Goal: Task Accomplishment & Management: Use online tool/utility

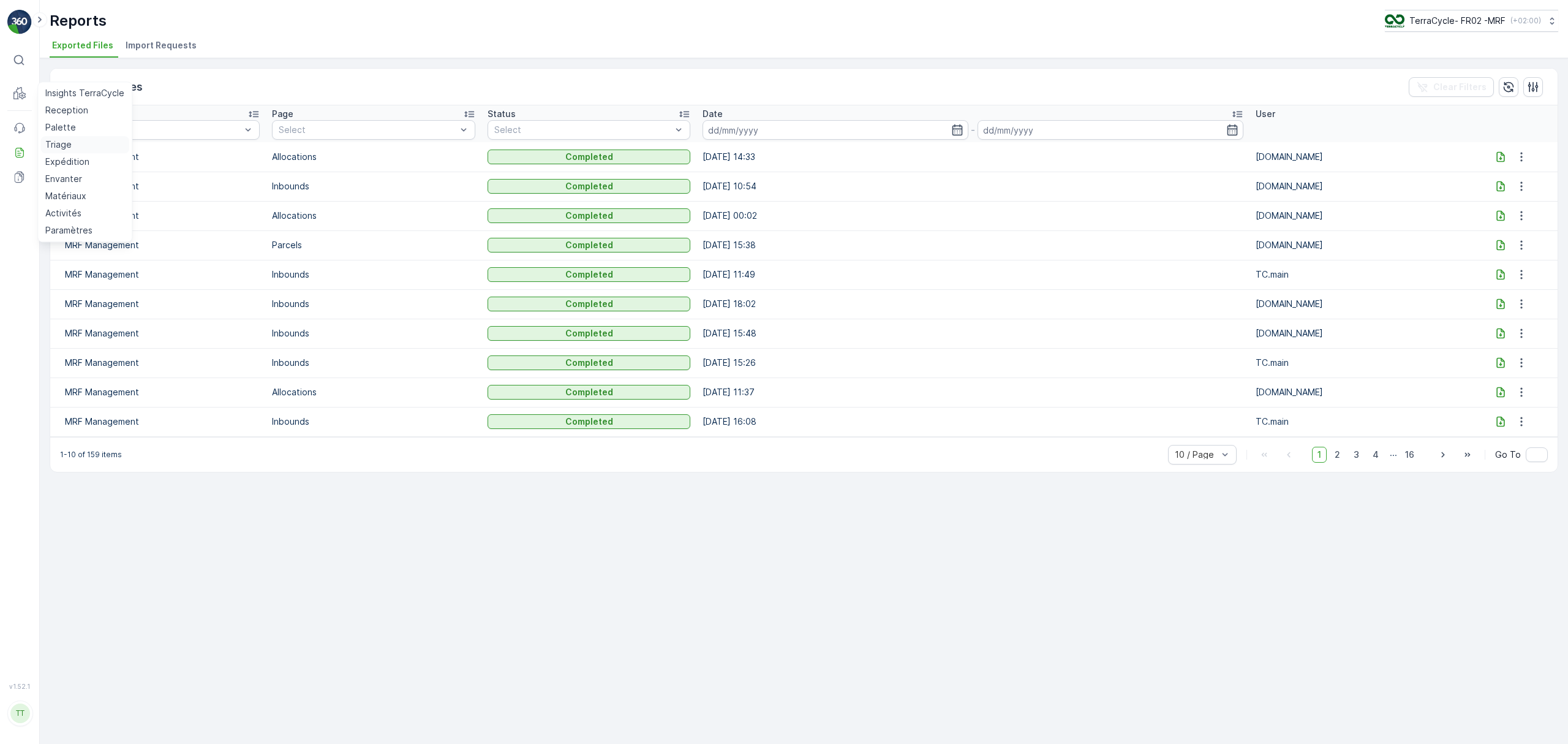
click at [52, 140] on p "Triage" at bounding box center [58, 144] width 26 height 12
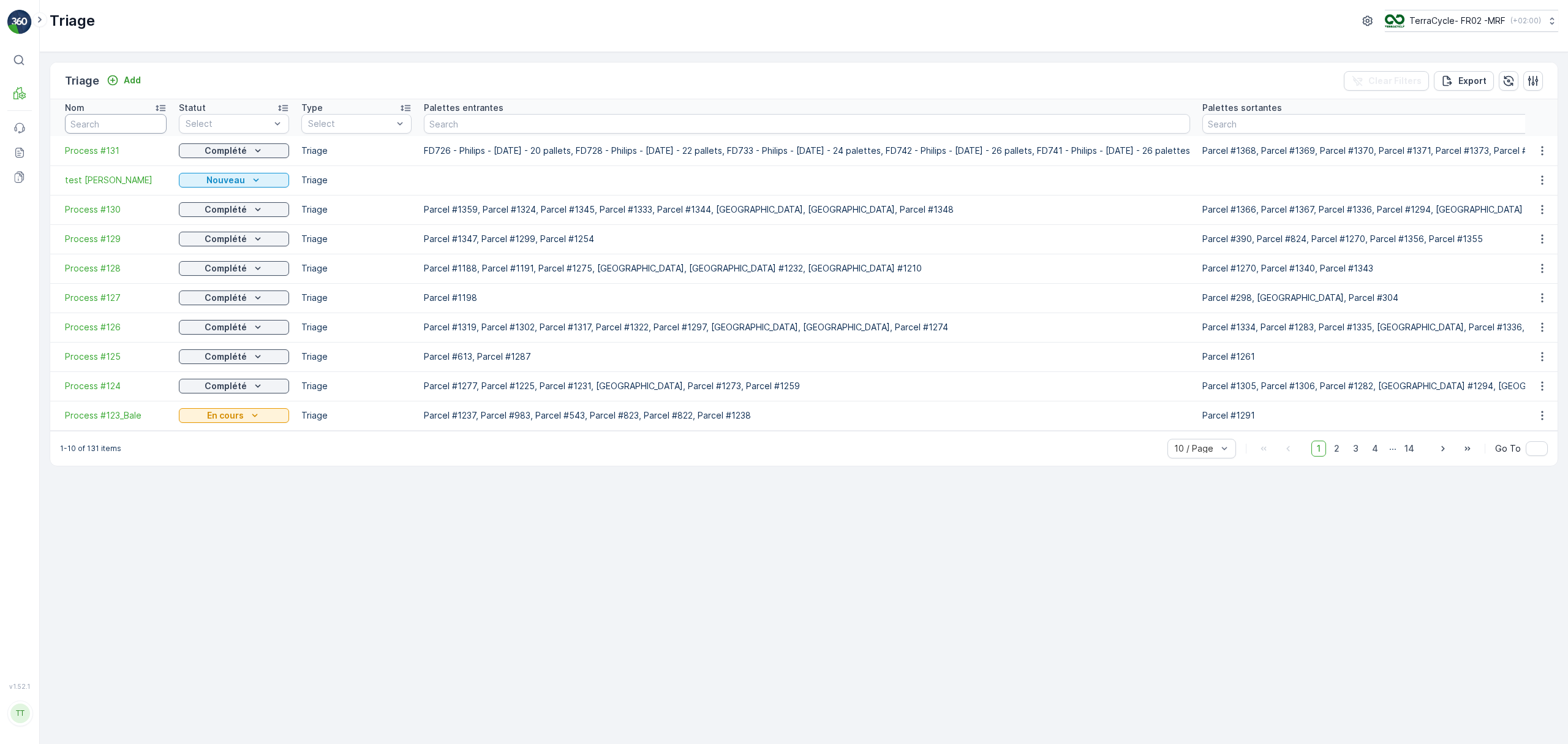
click at [126, 119] on input "text" at bounding box center [115, 124] width 101 height 20
type input "1338"
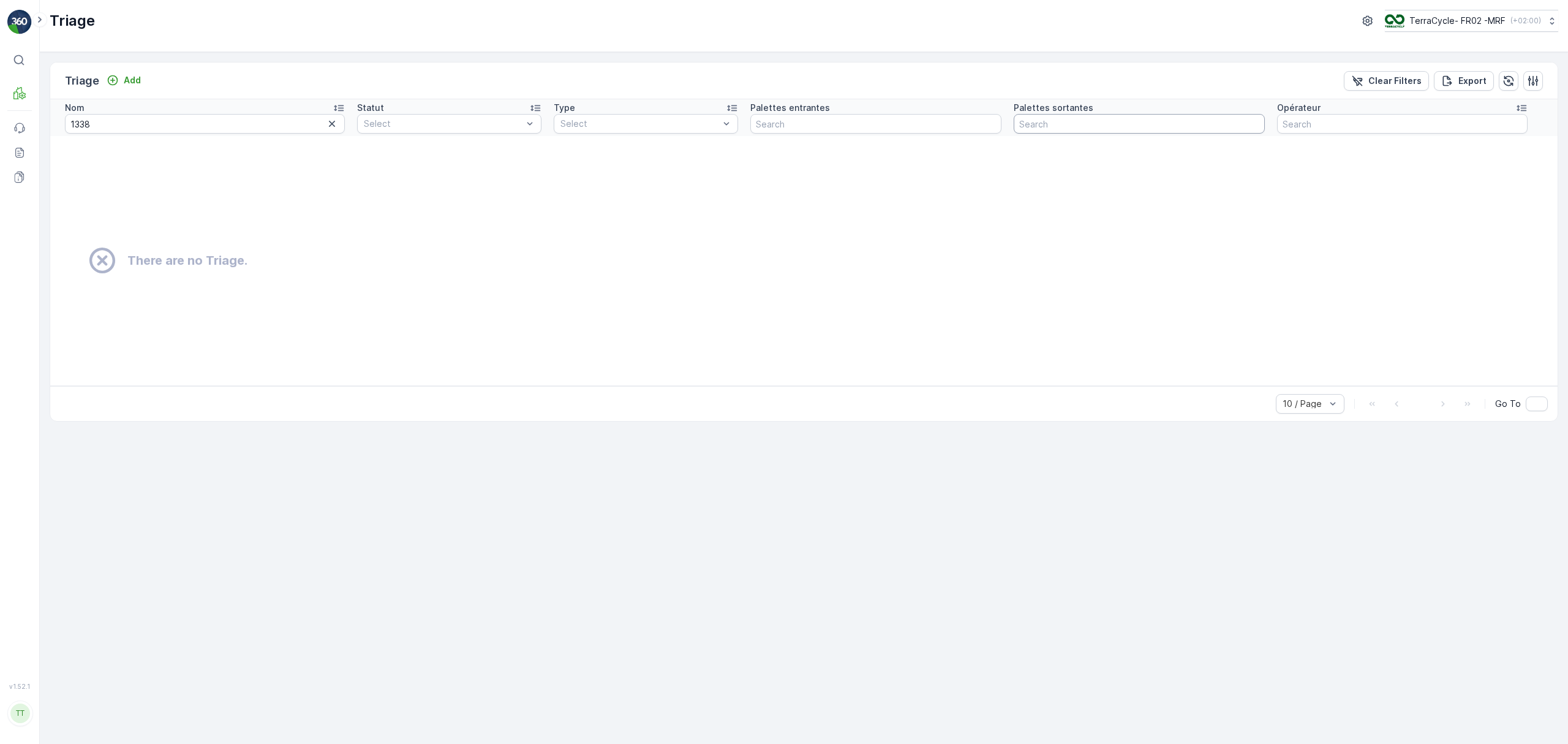
click at [1049, 123] on input "text" at bounding box center [1139, 124] width 251 height 20
type input "1338"
click at [0, 77] on html "⌘B MRF Events Reports Documents v 1.52.1 TT TC.GLOBAL clemence.vasseur@terracyc…" at bounding box center [784, 372] width 1568 height 744
click at [146, 131] on input "1338" at bounding box center [202, 124] width 275 height 20
click at [326, 125] on icon "button" at bounding box center [327, 124] width 12 height 12
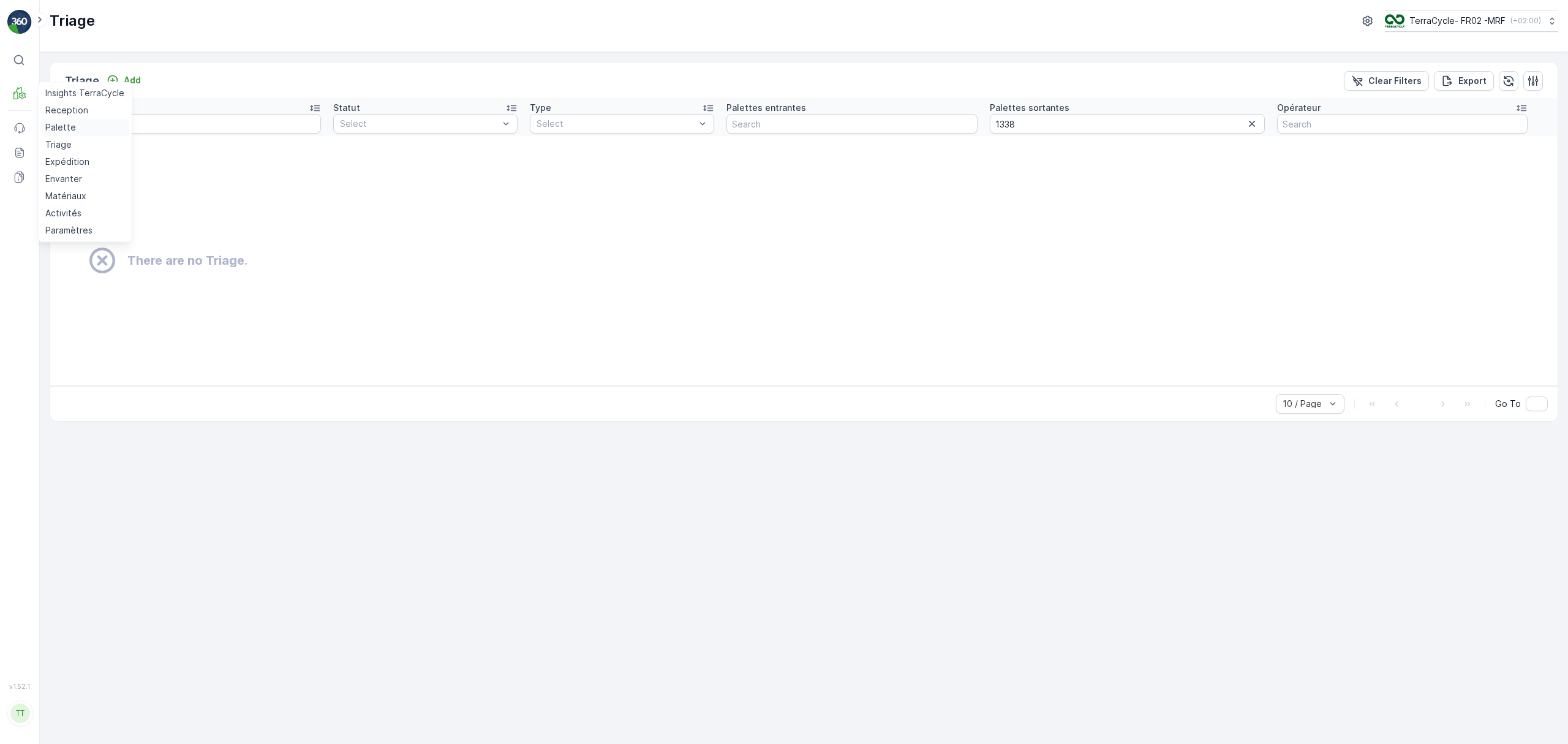
click at [64, 126] on p "Palette" at bounding box center [60, 128] width 30 height 12
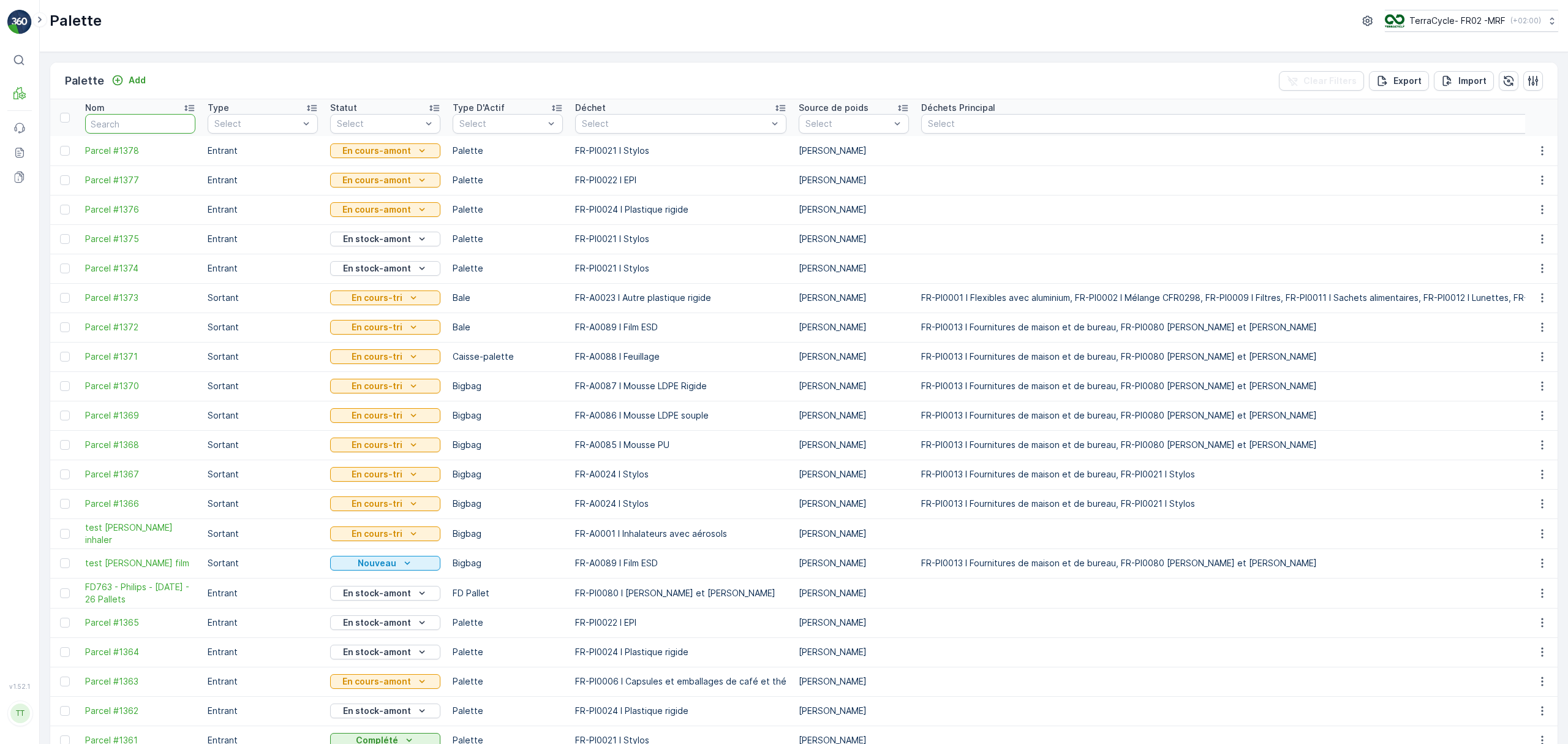
click at [140, 121] on input "text" at bounding box center [140, 124] width 110 height 20
type input "1338"
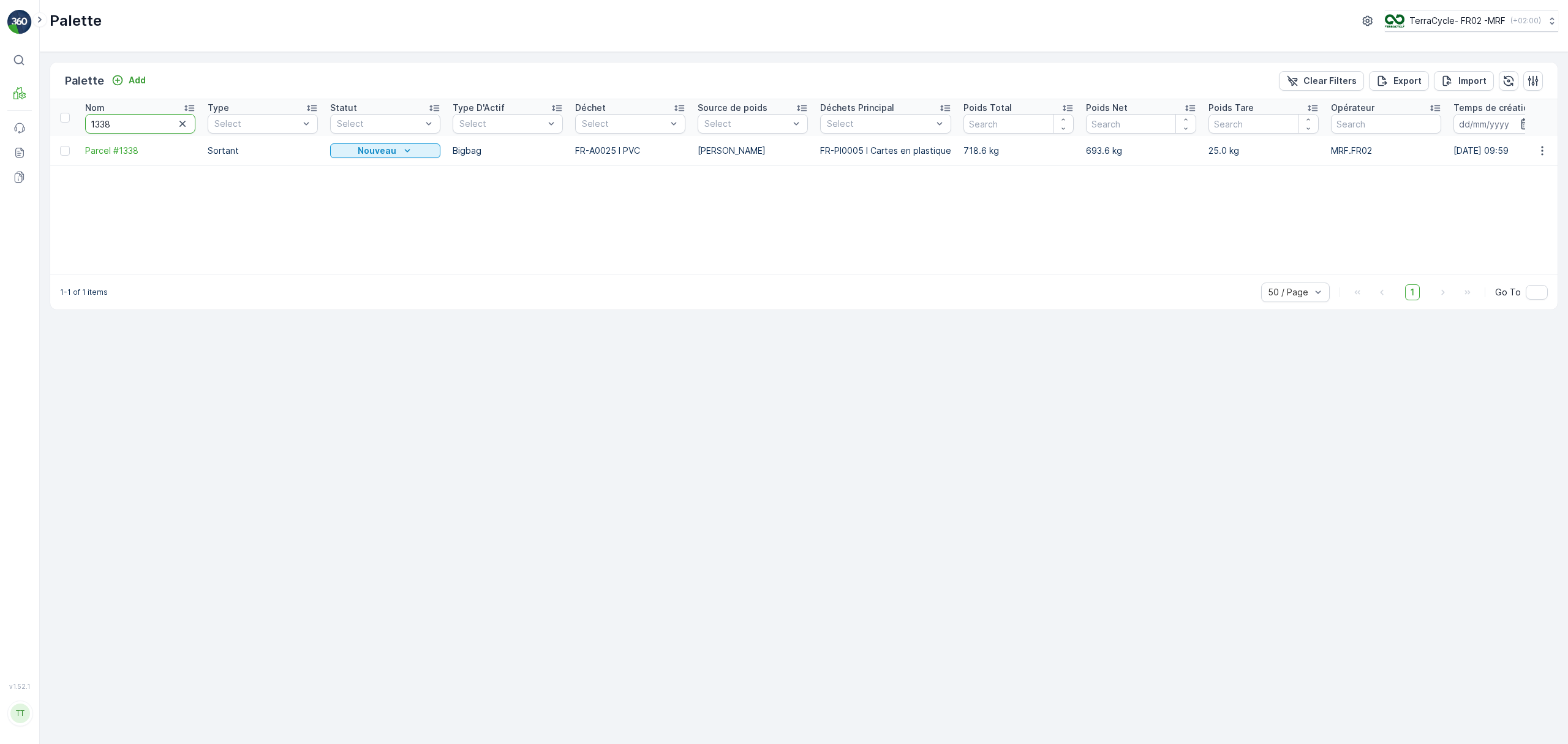
click at [106, 123] on input "1338" at bounding box center [140, 124] width 110 height 20
type input "1337"
click at [108, 150] on span "Parcel #1337" at bounding box center [140, 151] width 110 height 12
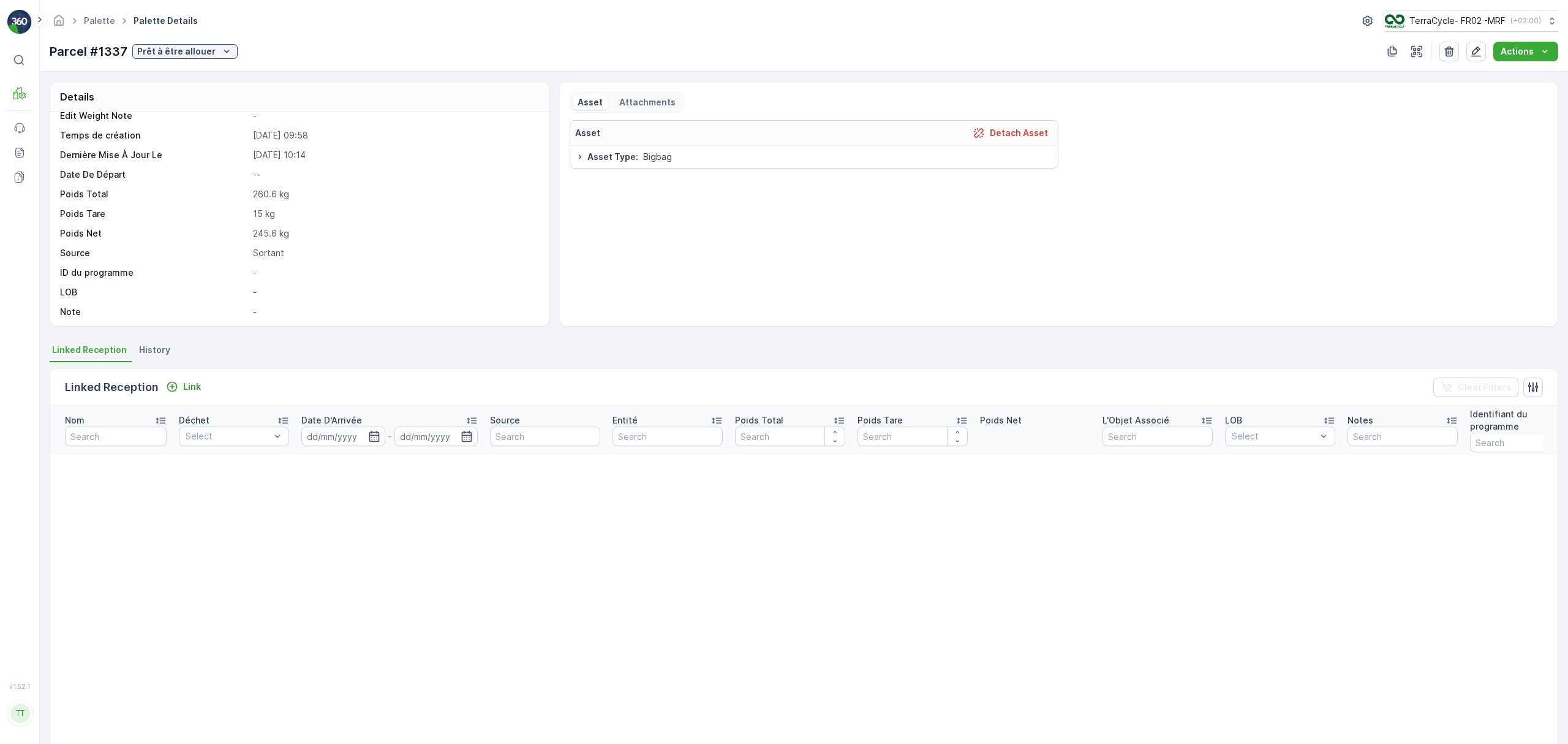
scroll to position [93, 0]
click at [1477, 49] on icon "button" at bounding box center [1477, 52] width 11 height 11
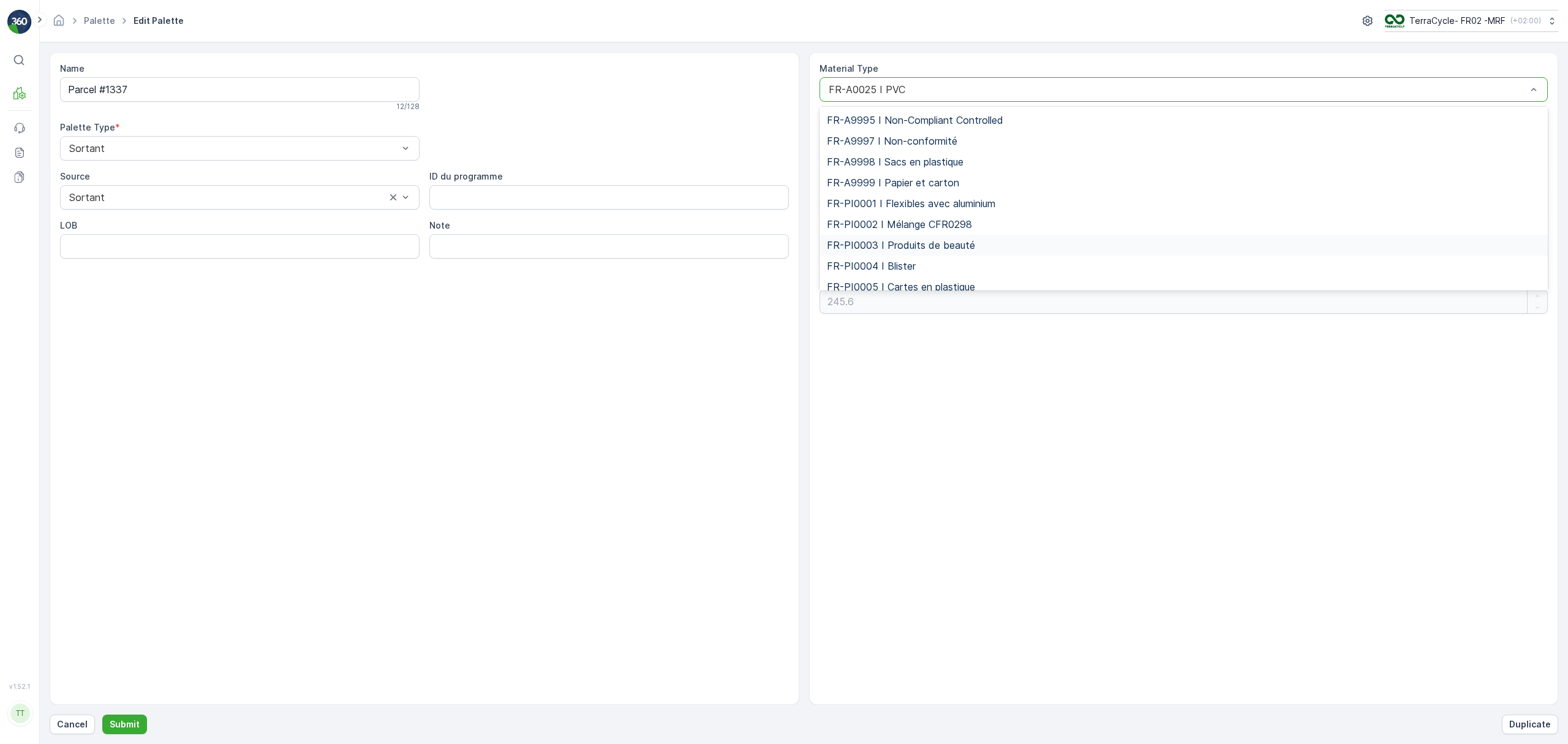
scroll to position [1830, 0]
click at [942, 169] on span "FR-A9997 I Non-conformité" at bounding box center [892, 166] width 131 height 11
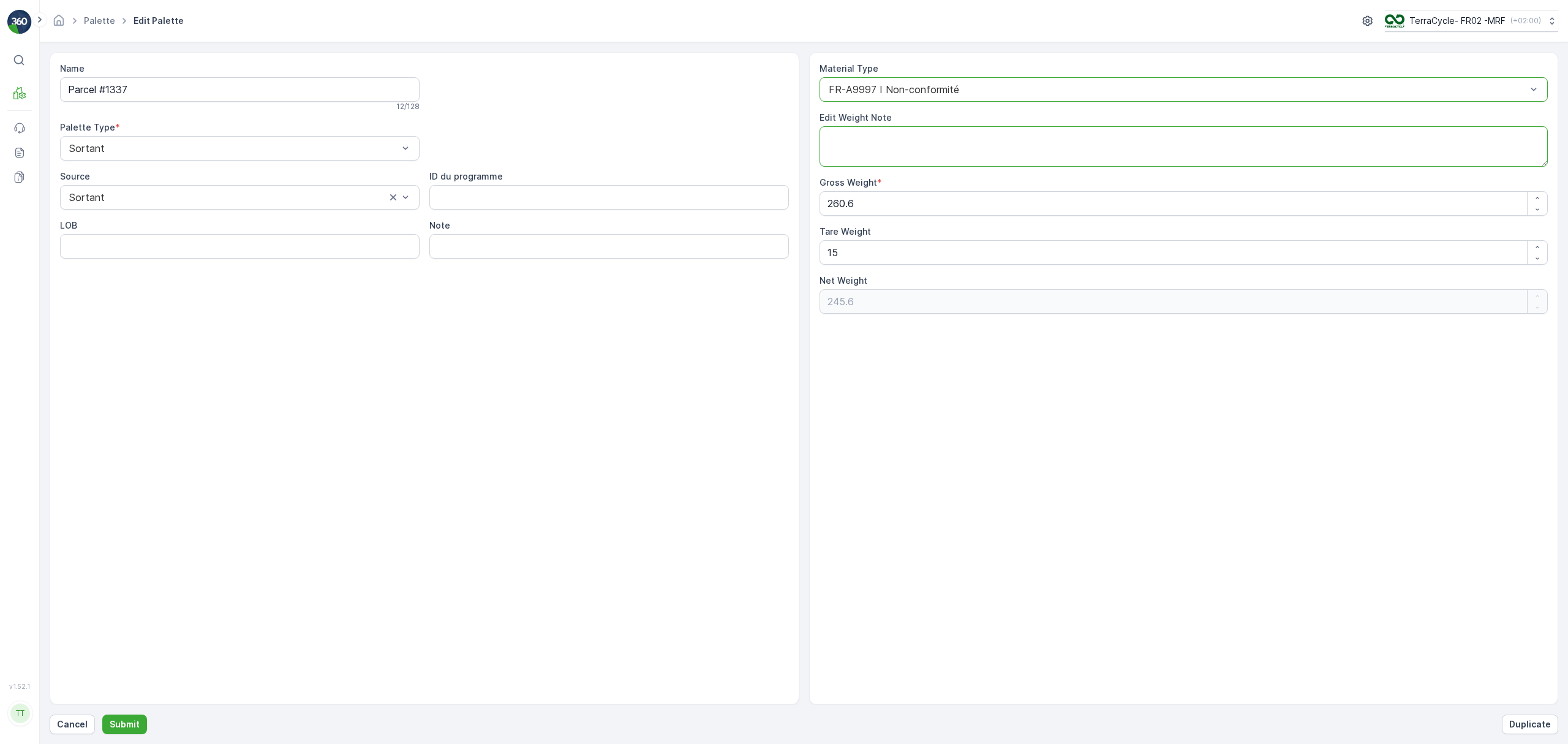
click at [931, 151] on textarea "Edit Weight Note" at bounding box center [1183, 146] width 729 height 40
type textarea "Was ""
click at [62, 721] on p "Cancel" at bounding box center [72, 725] width 30 height 12
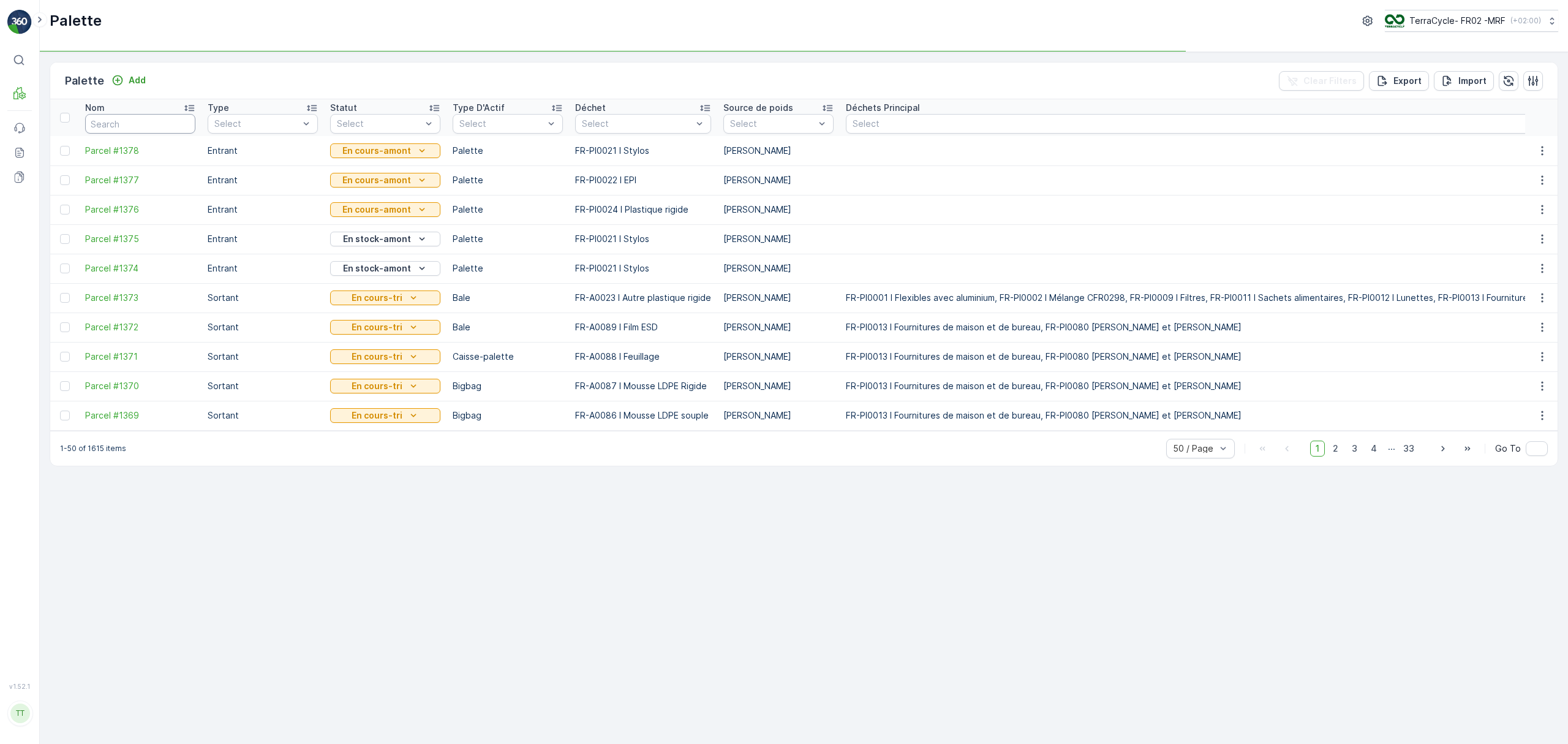
click at [141, 126] on input "text" at bounding box center [140, 124] width 110 height 20
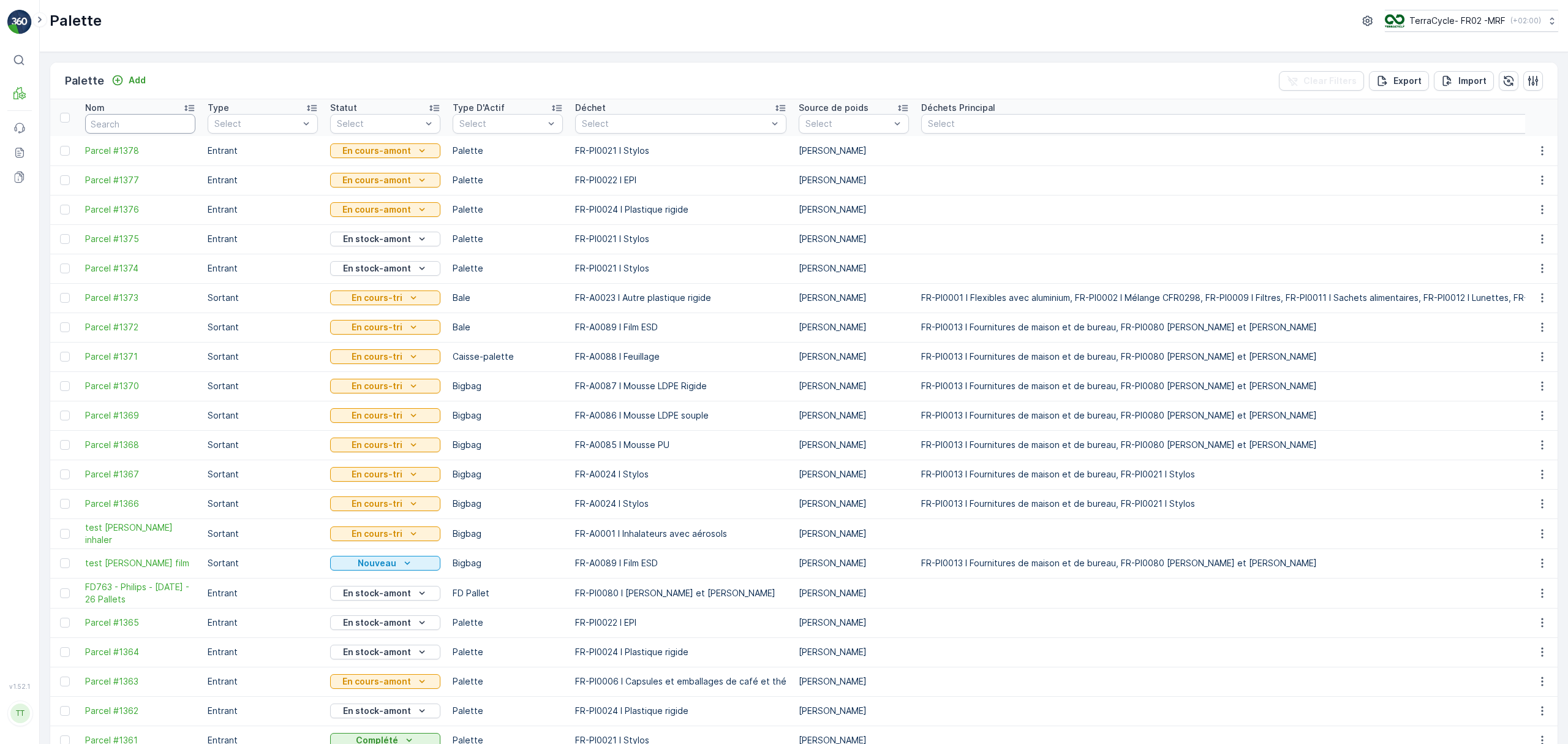
click at [138, 131] on input "text" at bounding box center [140, 124] width 110 height 20
type input "1"
type input "133"
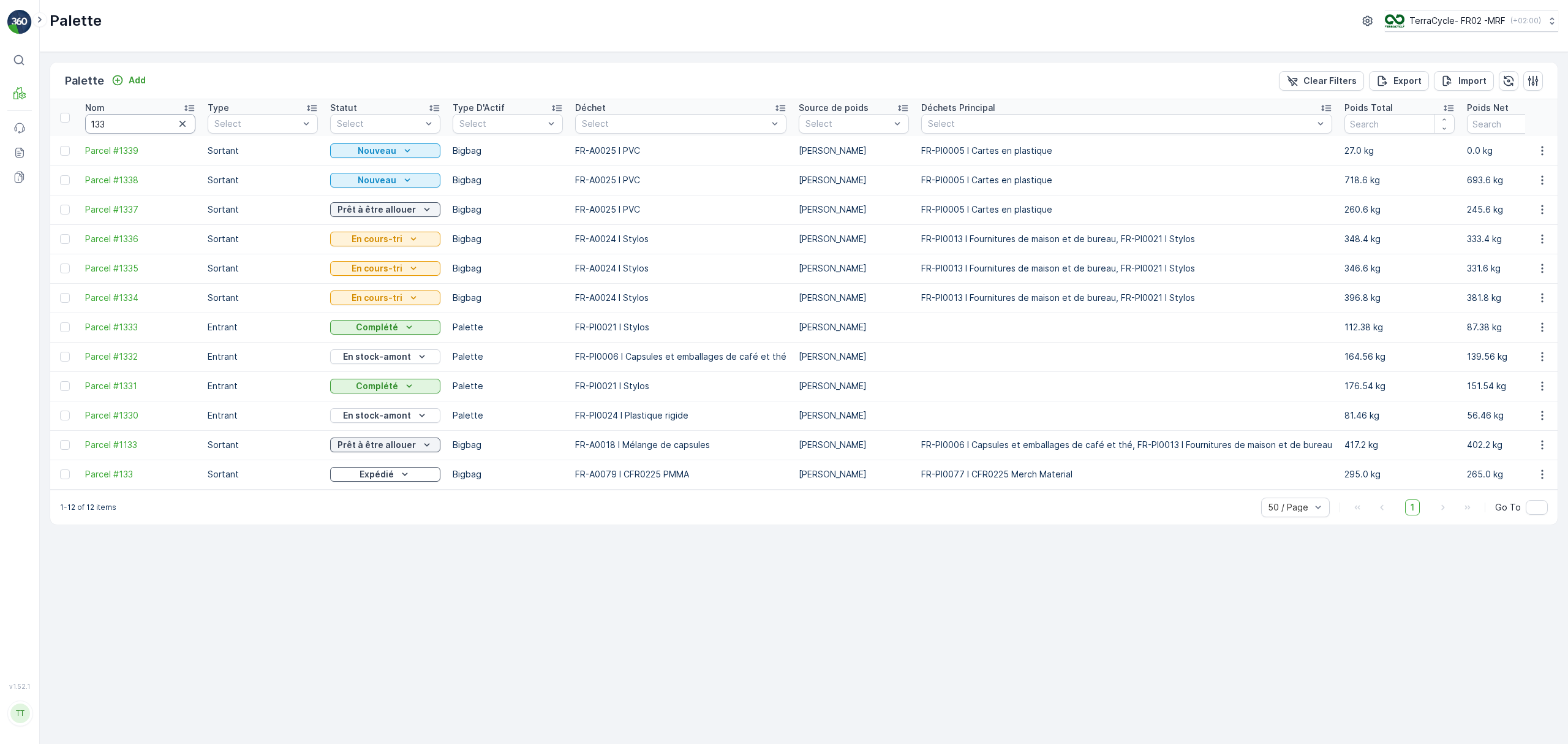
click at [114, 121] on input "133" at bounding box center [140, 124] width 110 height 20
type input "1338"
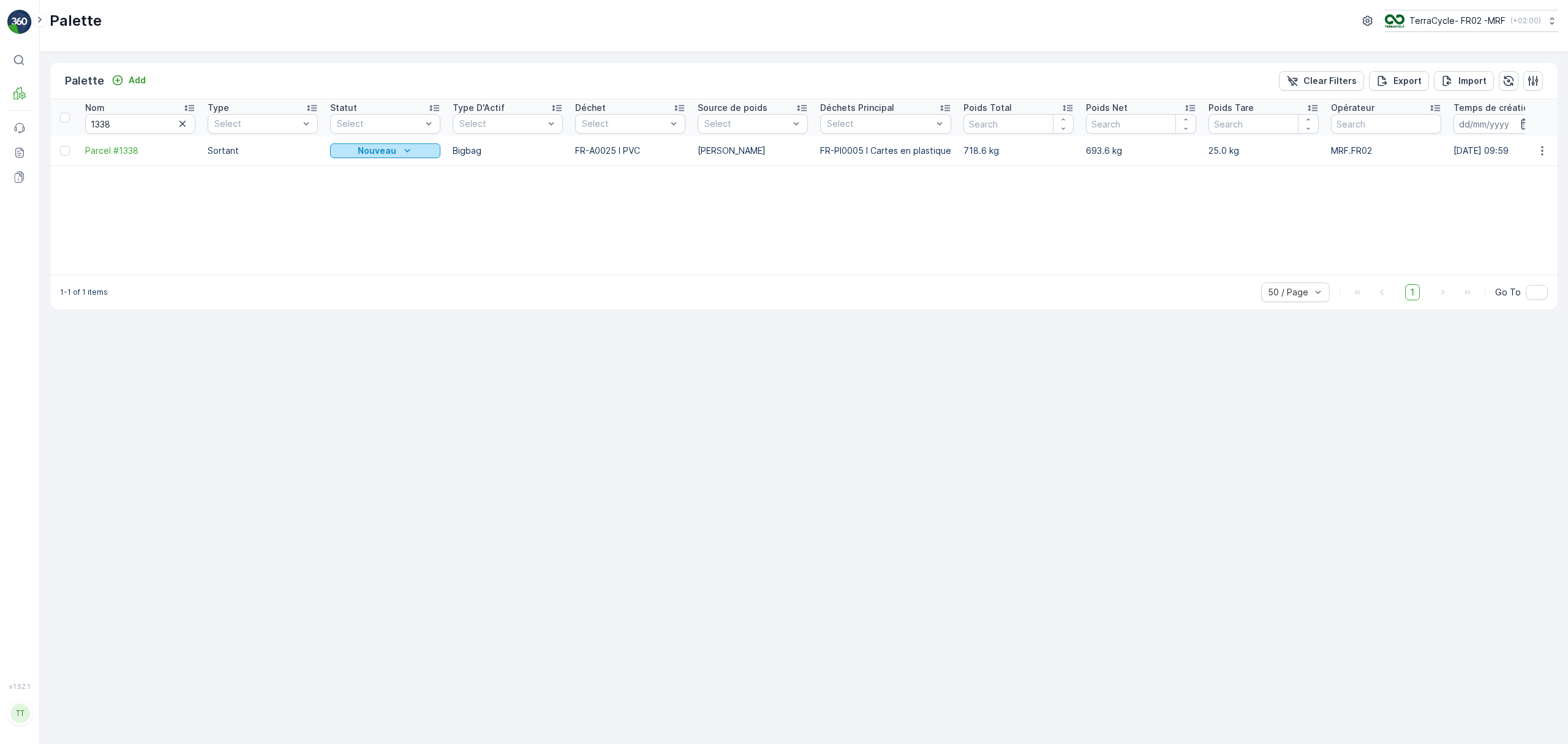
click at [363, 144] on p "Nouveau" at bounding box center [377, 151] width 39 height 12
click at [368, 277] on span "Prêt à être allouer" at bounding box center [375, 272] width 75 height 12
click at [571, 149] on td "FR-A0025 I PVC" at bounding box center [630, 151] width 123 height 29
copy p "FR-A0025 I PVC"
click at [131, 153] on span "Parcel #1338" at bounding box center [140, 151] width 110 height 12
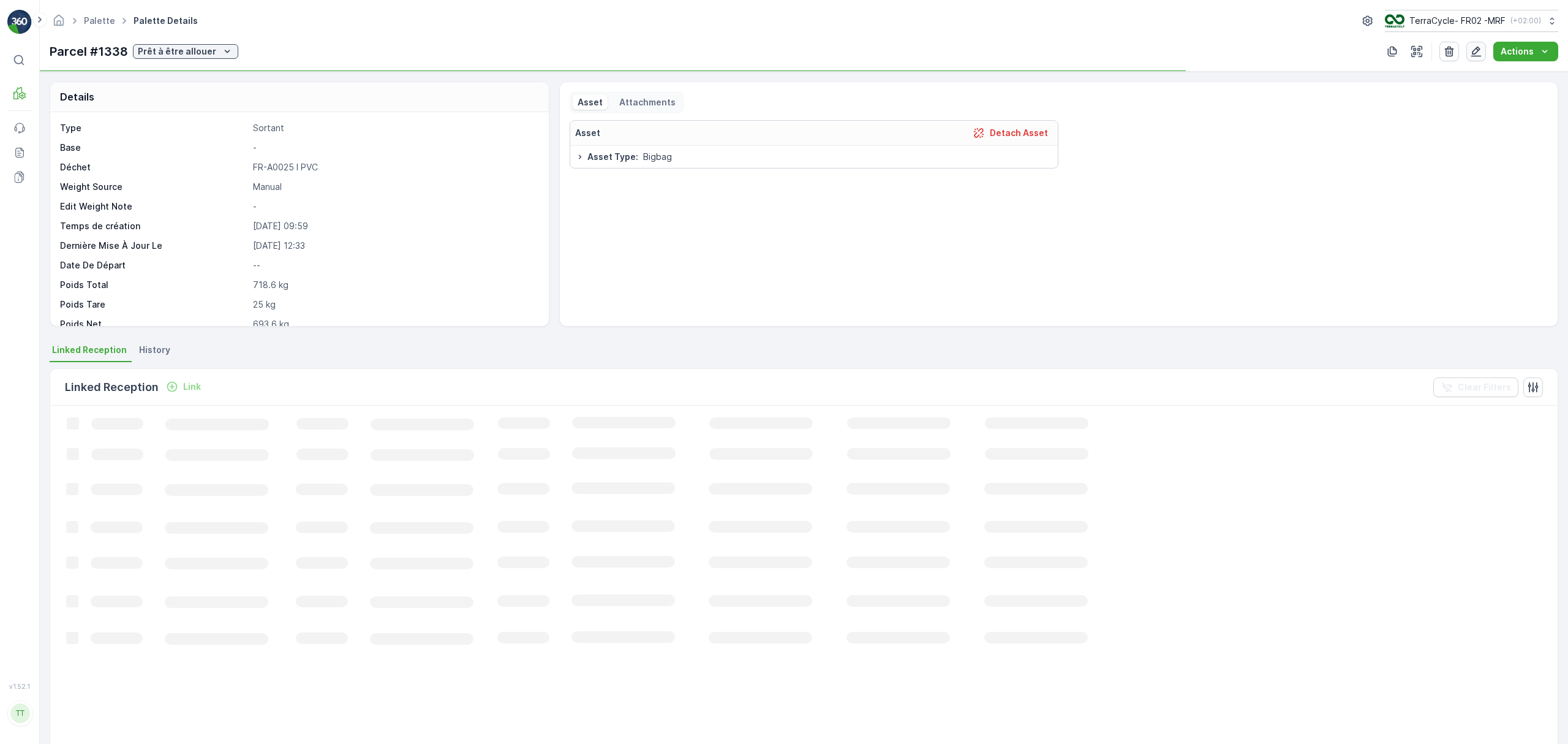
click at [1476, 52] on icon "button" at bounding box center [1477, 52] width 12 height 12
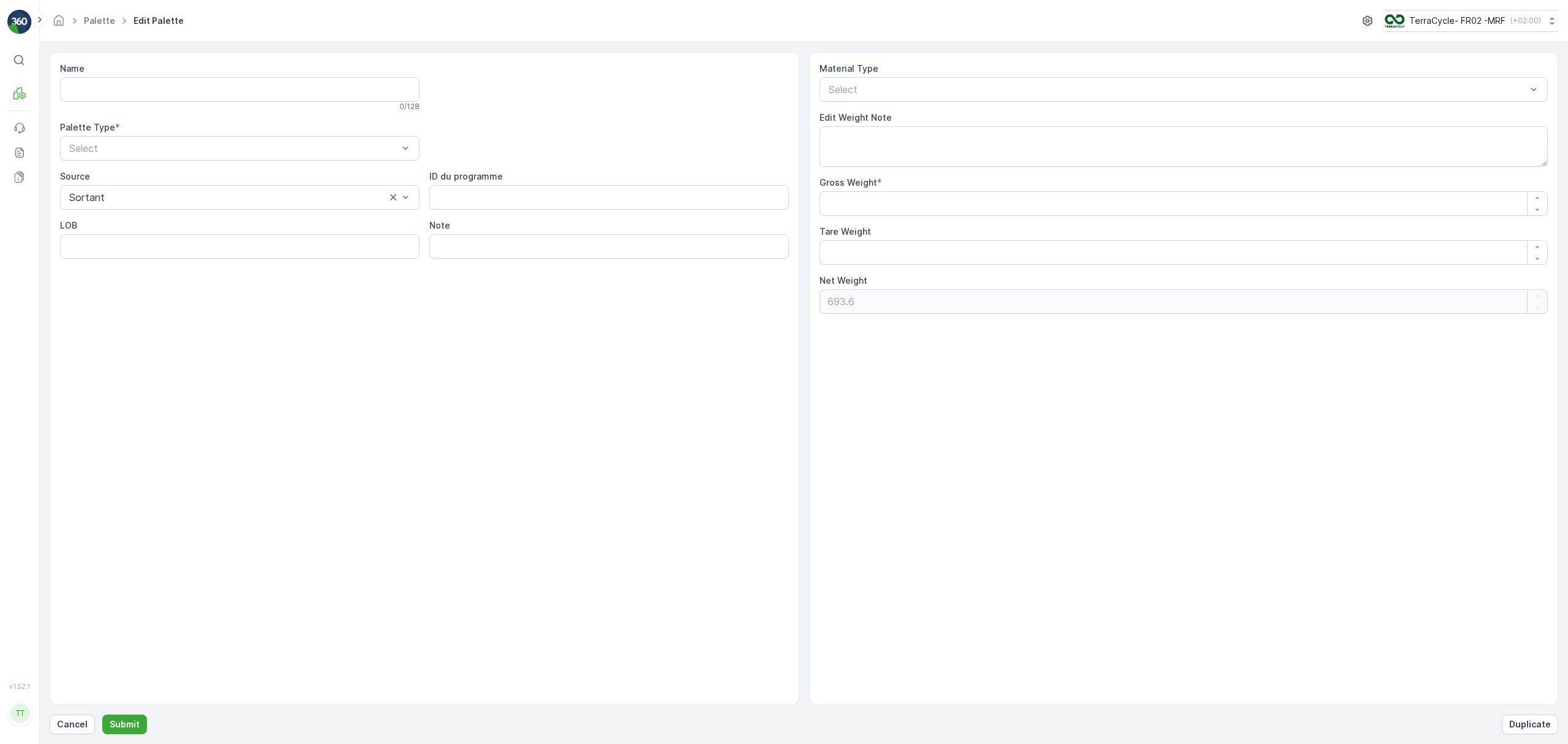
type input "Parcel #1338"
type Weight "718.6"
type Weight "25"
click at [890, 151] on textarea "Edit Weight Note" at bounding box center [1183, 146] width 729 height 40
type textarea "="
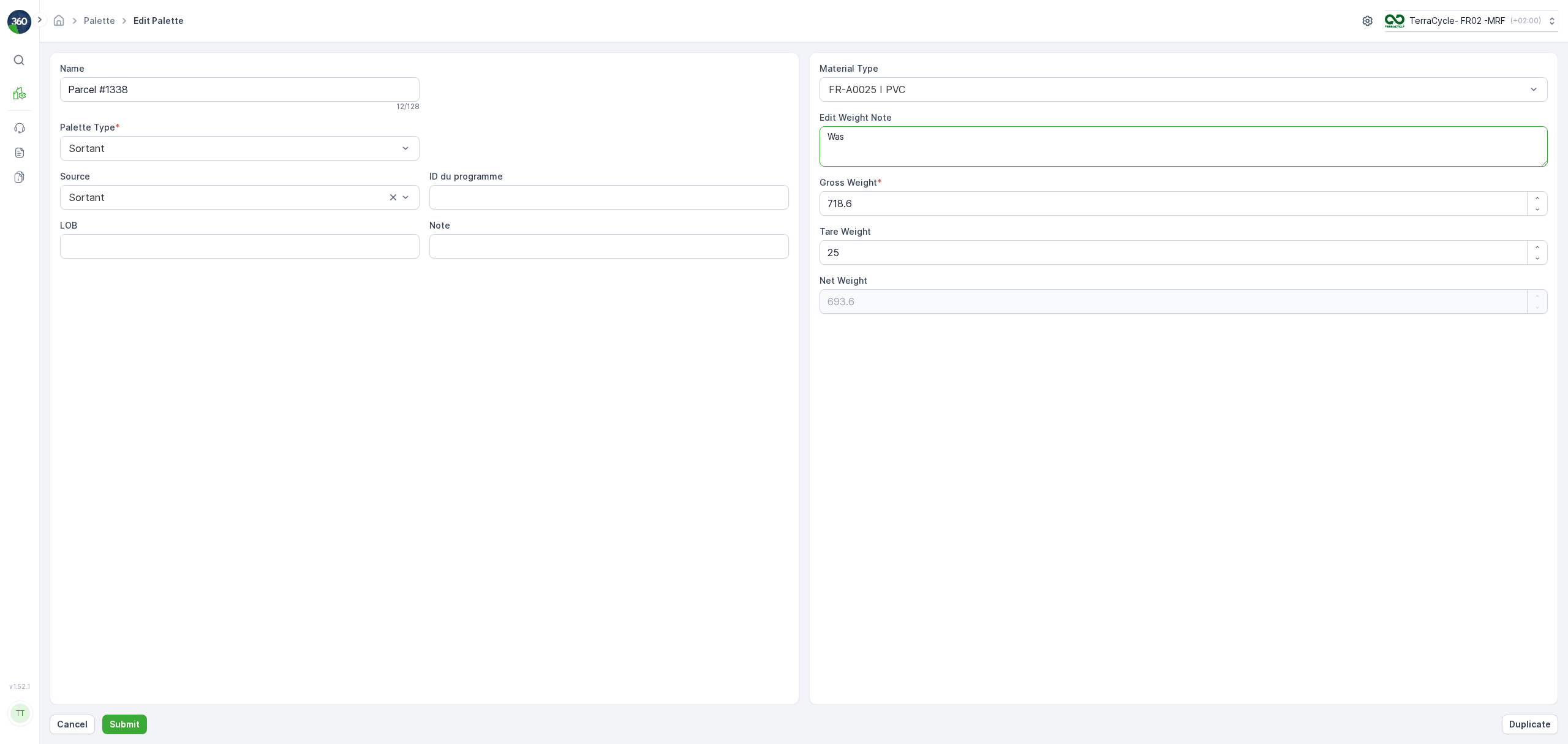
paste textarea "FR-A0025 I PVC"
type textarea "Was FR-A0025 I PVC"
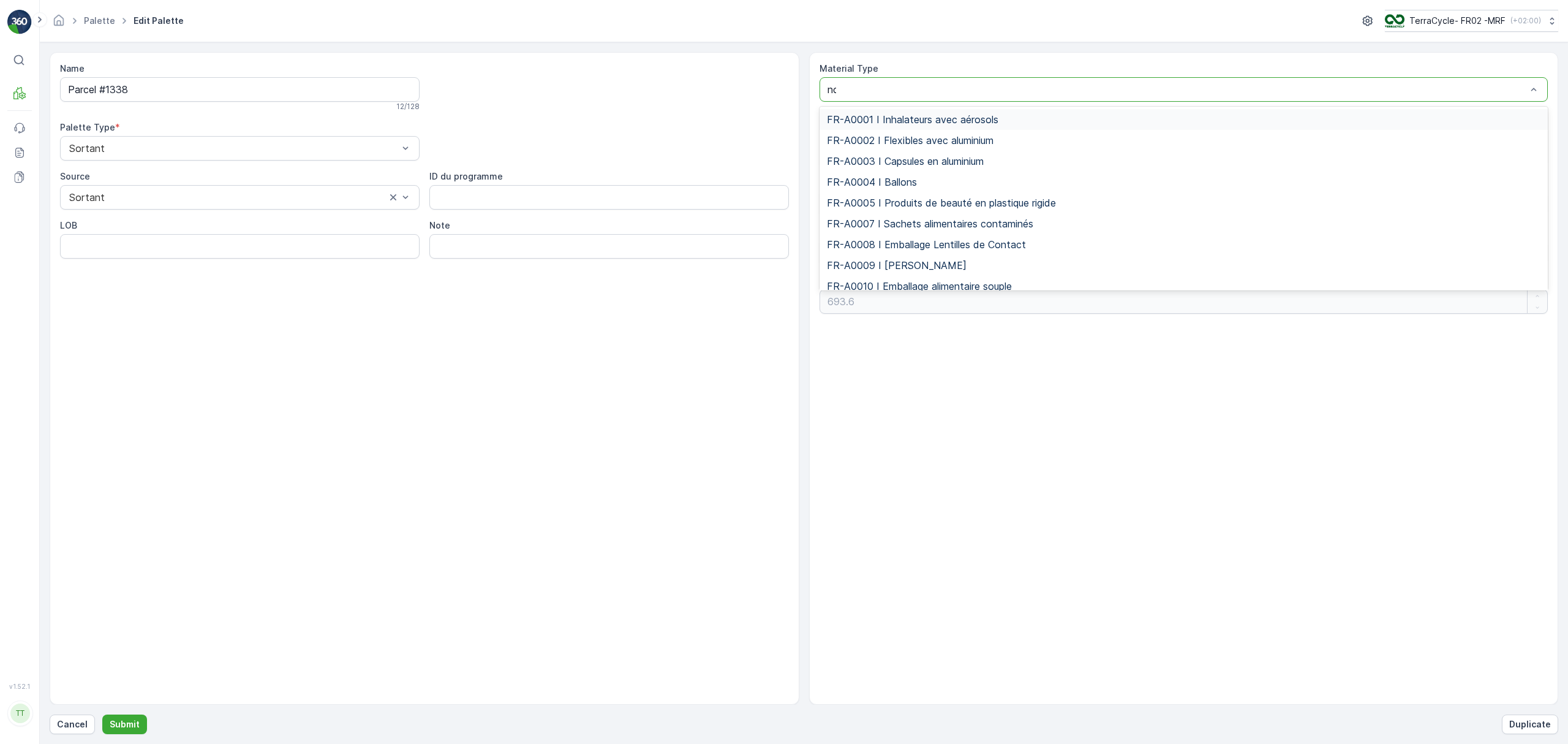
type input "non"
click at [918, 260] on span "FR-A9997 I Non-conformité" at bounding box center [892, 265] width 131 height 11
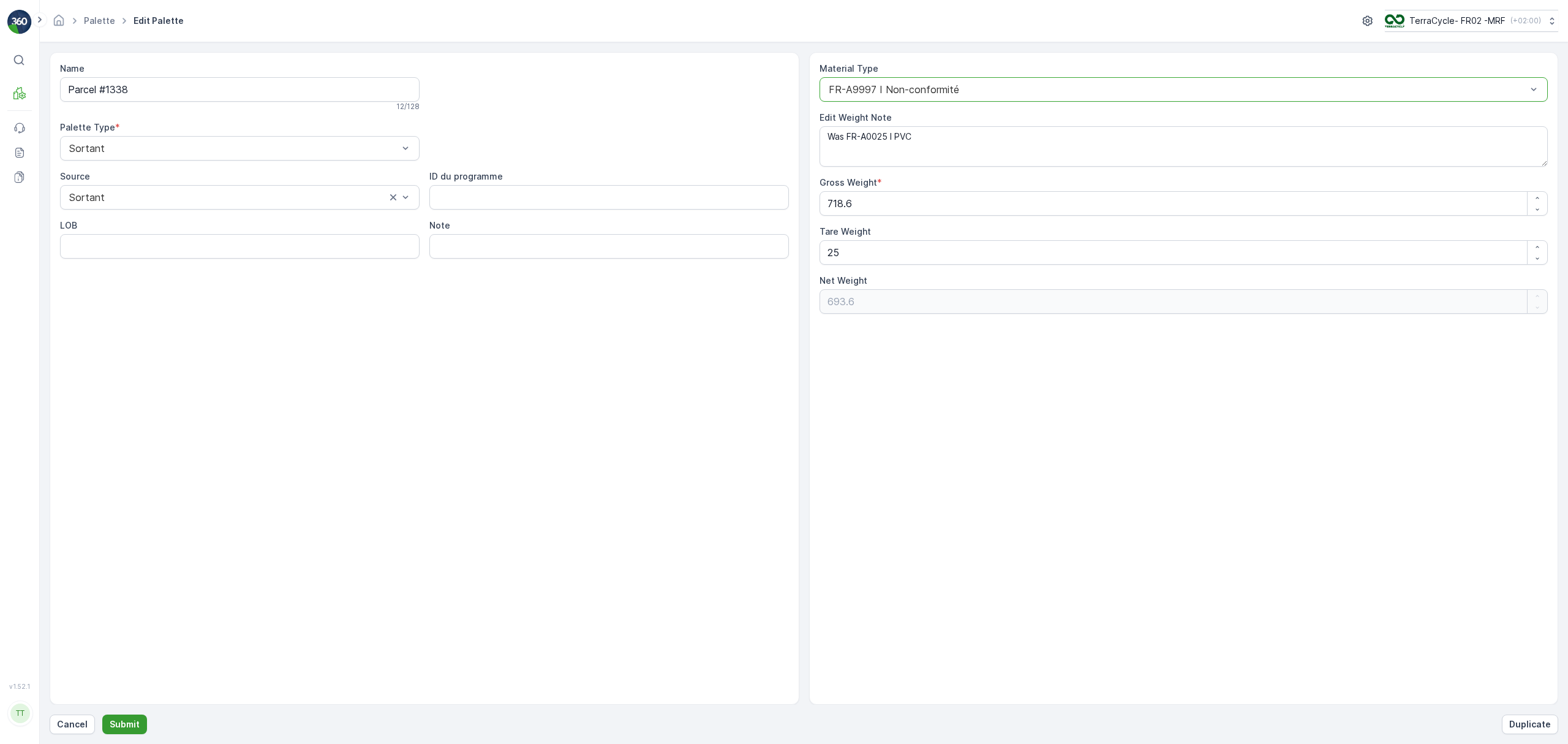
click at [121, 724] on p "Submit" at bounding box center [124, 725] width 30 height 12
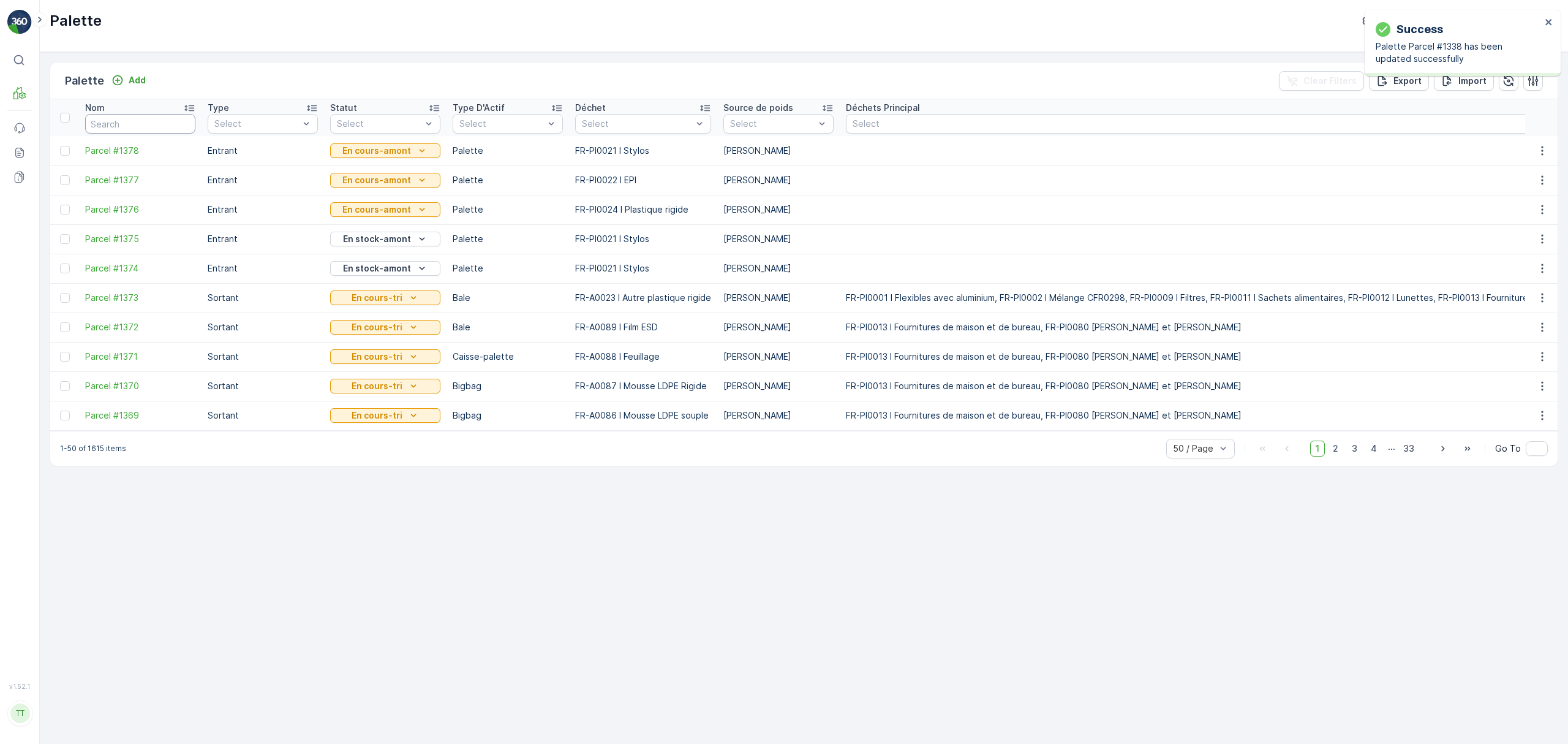
click at [142, 123] on input "text" at bounding box center [140, 124] width 110 height 20
type input "1"
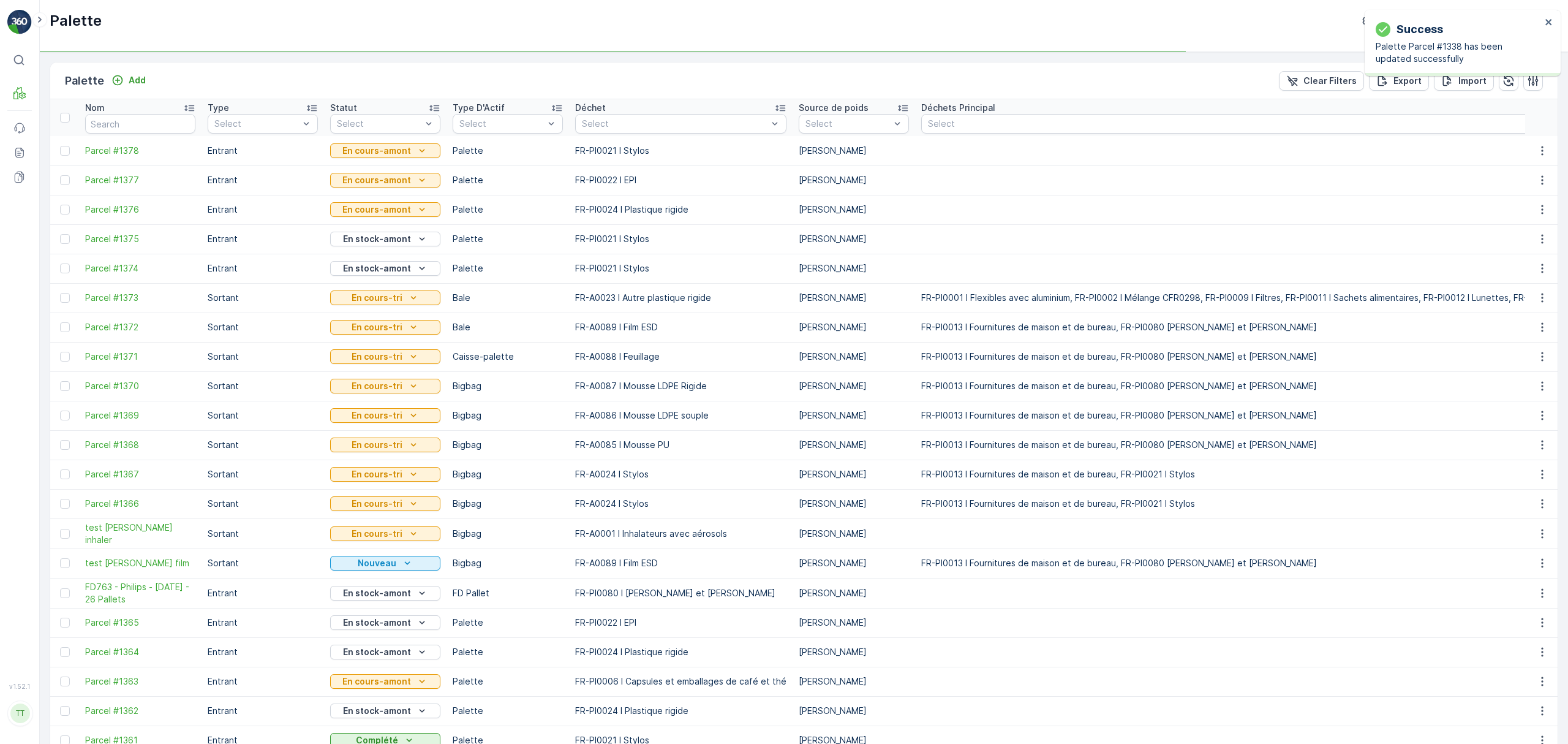
type input "1337"
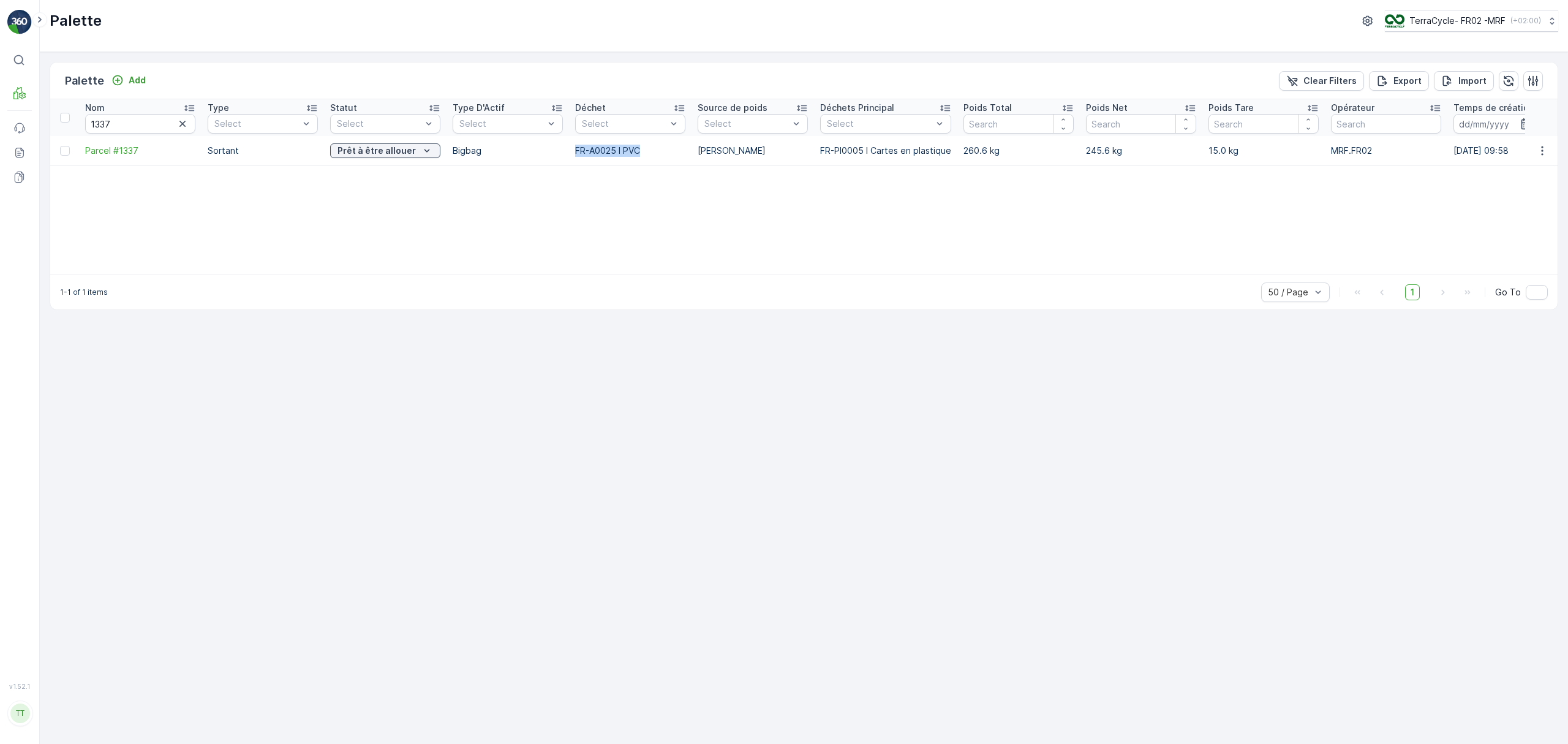
drag, startPoint x: 651, startPoint y: 153, endPoint x: 577, endPoint y: 153, distance: 74.0
click at [577, 153] on p "FR-A0025 I PVC" at bounding box center [630, 151] width 110 height 12
copy p "FR-A0025 I PVC"
click at [131, 149] on span "Parcel #1337" at bounding box center [140, 151] width 110 height 12
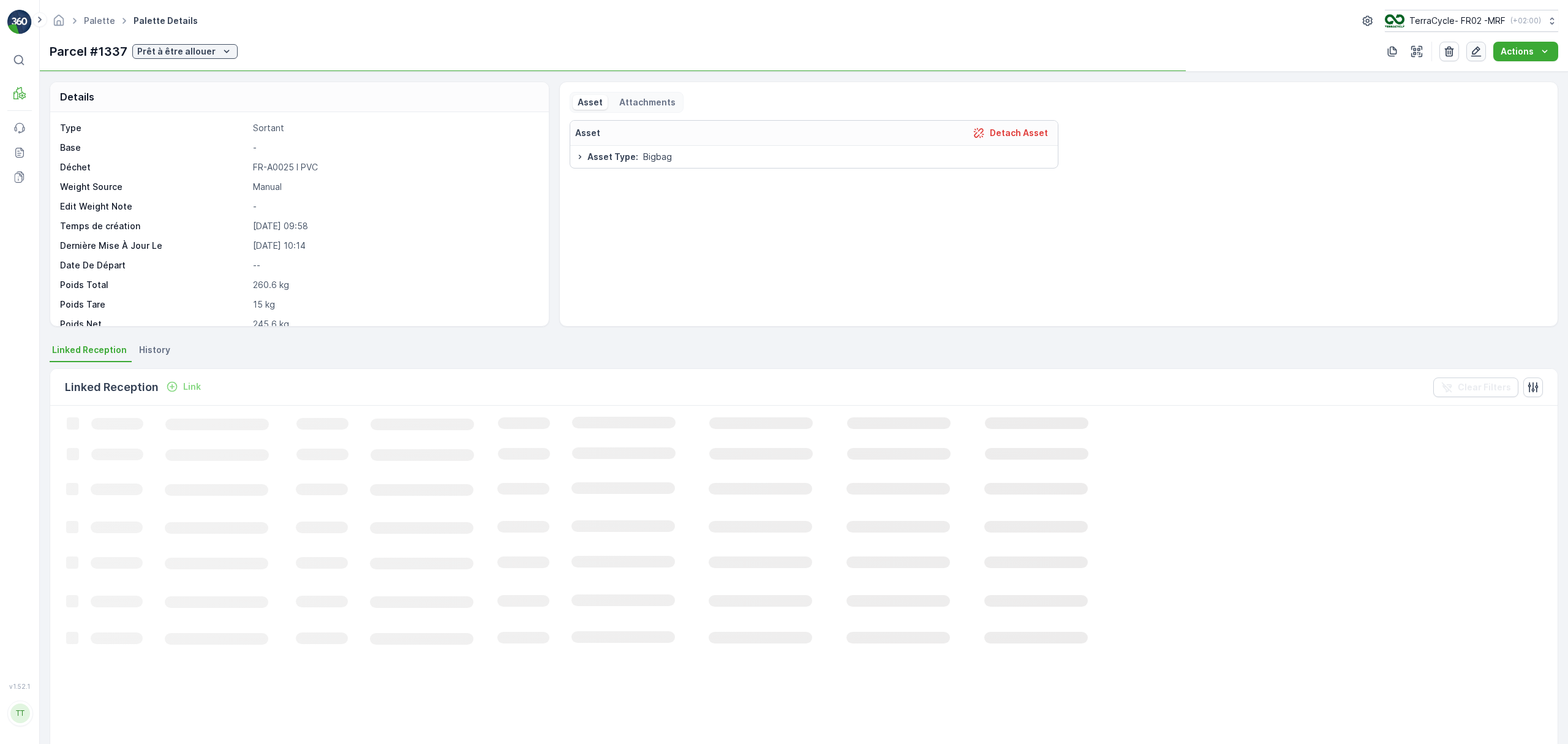
click at [1478, 54] on icon "button" at bounding box center [1477, 52] width 12 height 12
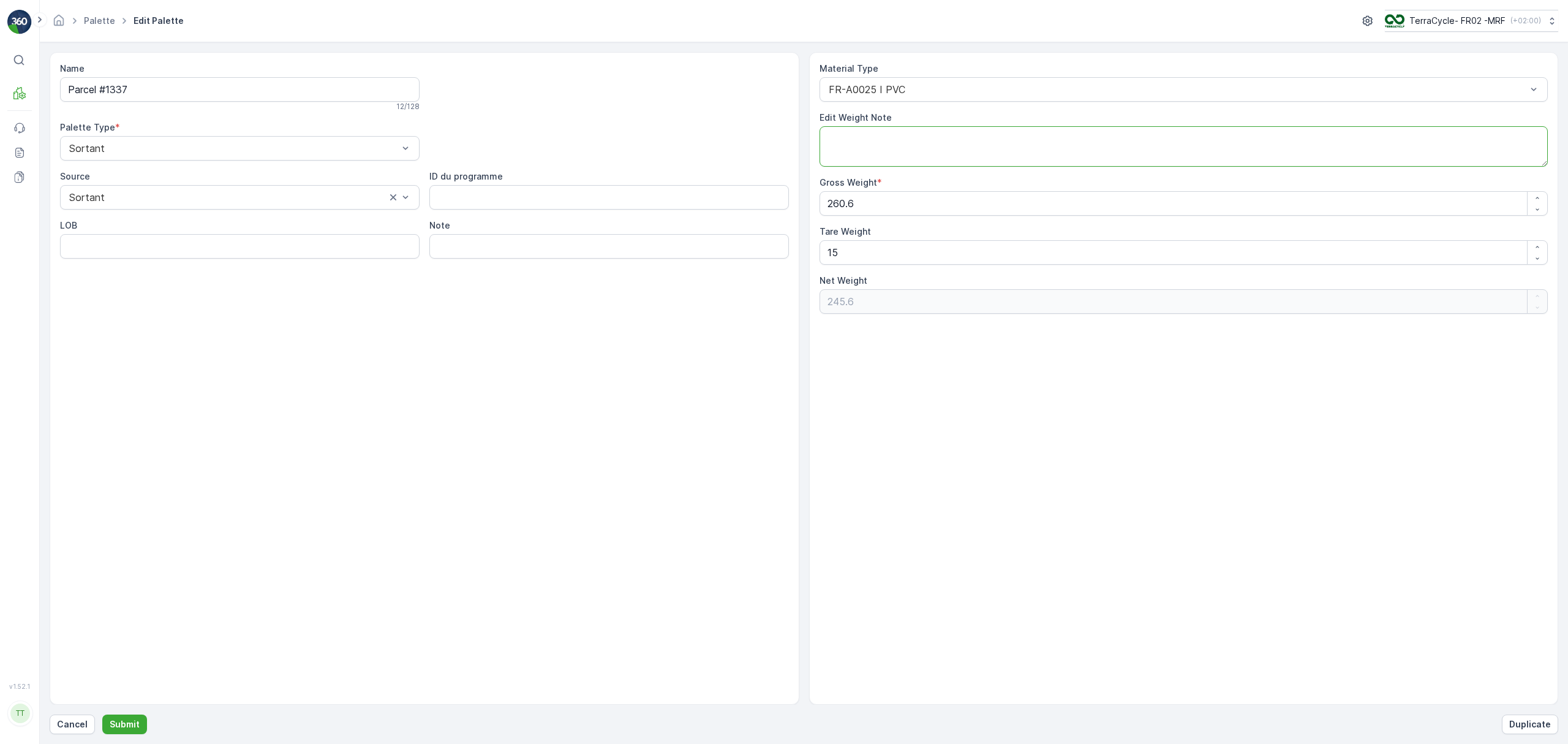
click at [885, 148] on textarea "Edit Weight Note" at bounding box center [1183, 146] width 729 height 40
paste textarea "FR-A0025 I PVC"
type textarea "Was FR-A0025 I PVC"
click at [895, 81] on div "FR-A0025 I PVC" at bounding box center [1183, 89] width 729 height 24
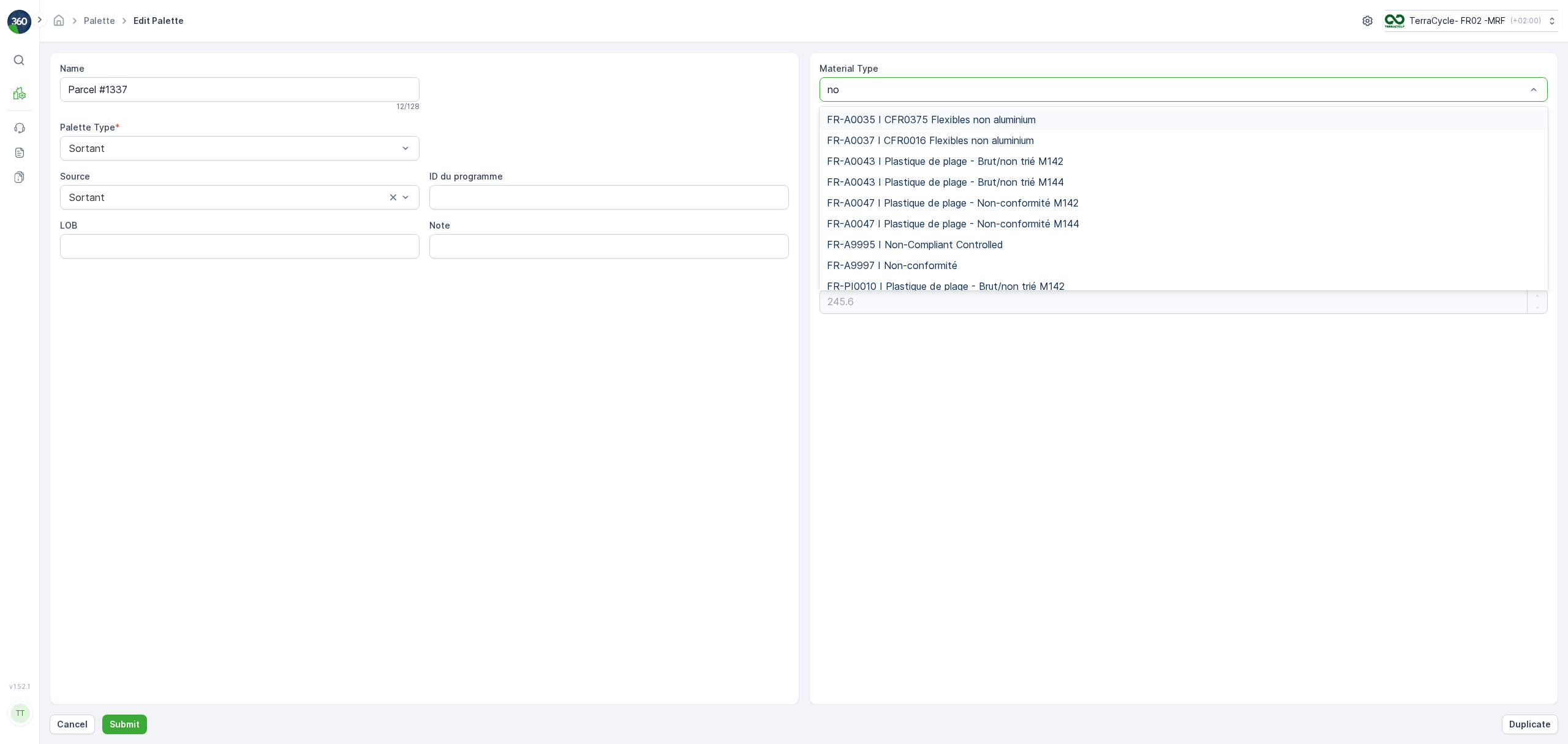
type input "non"
click at [907, 263] on span "FR-A9997 I Non-conformité" at bounding box center [892, 265] width 131 height 11
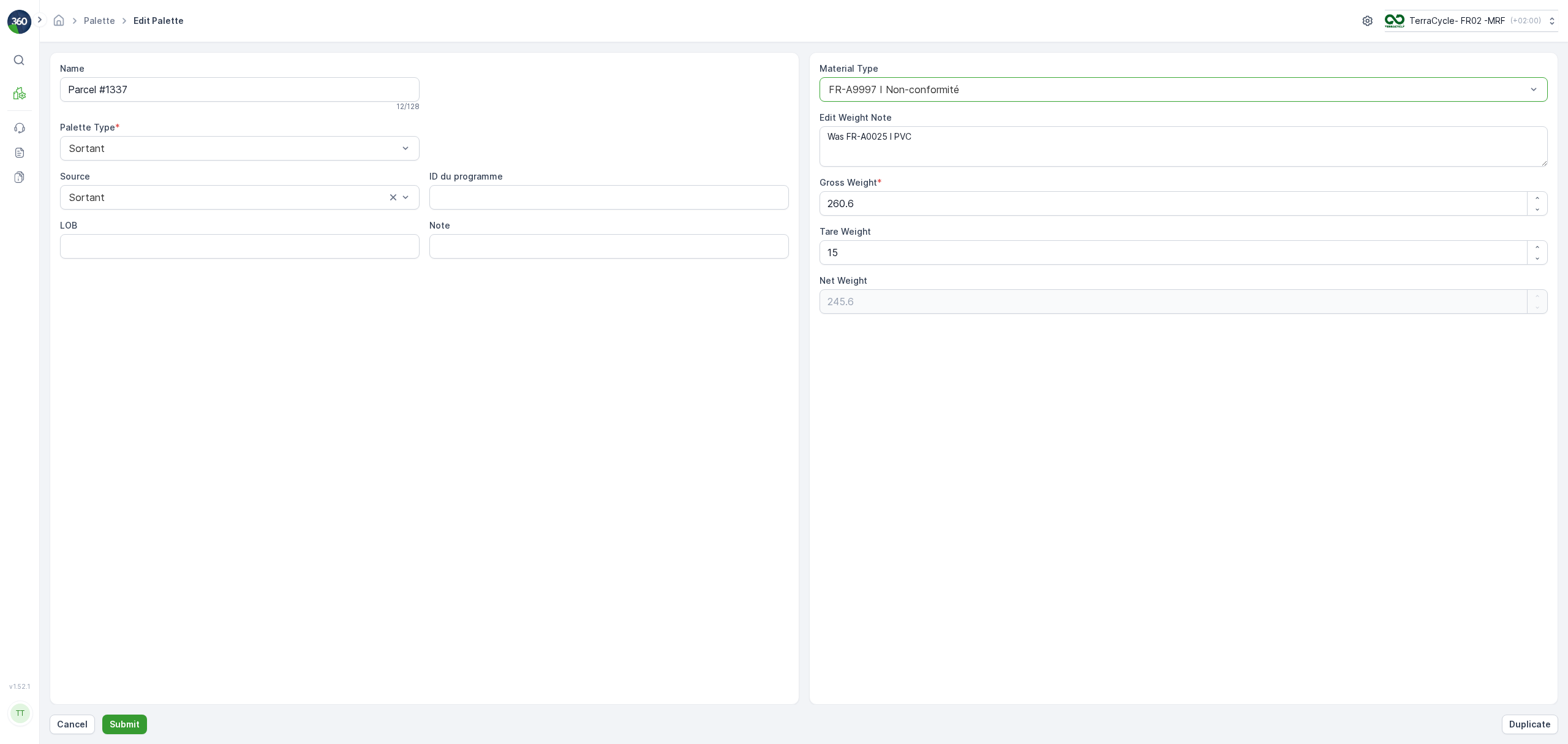
click at [126, 722] on p "Submit" at bounding box center [124, 725] width 30 height 12
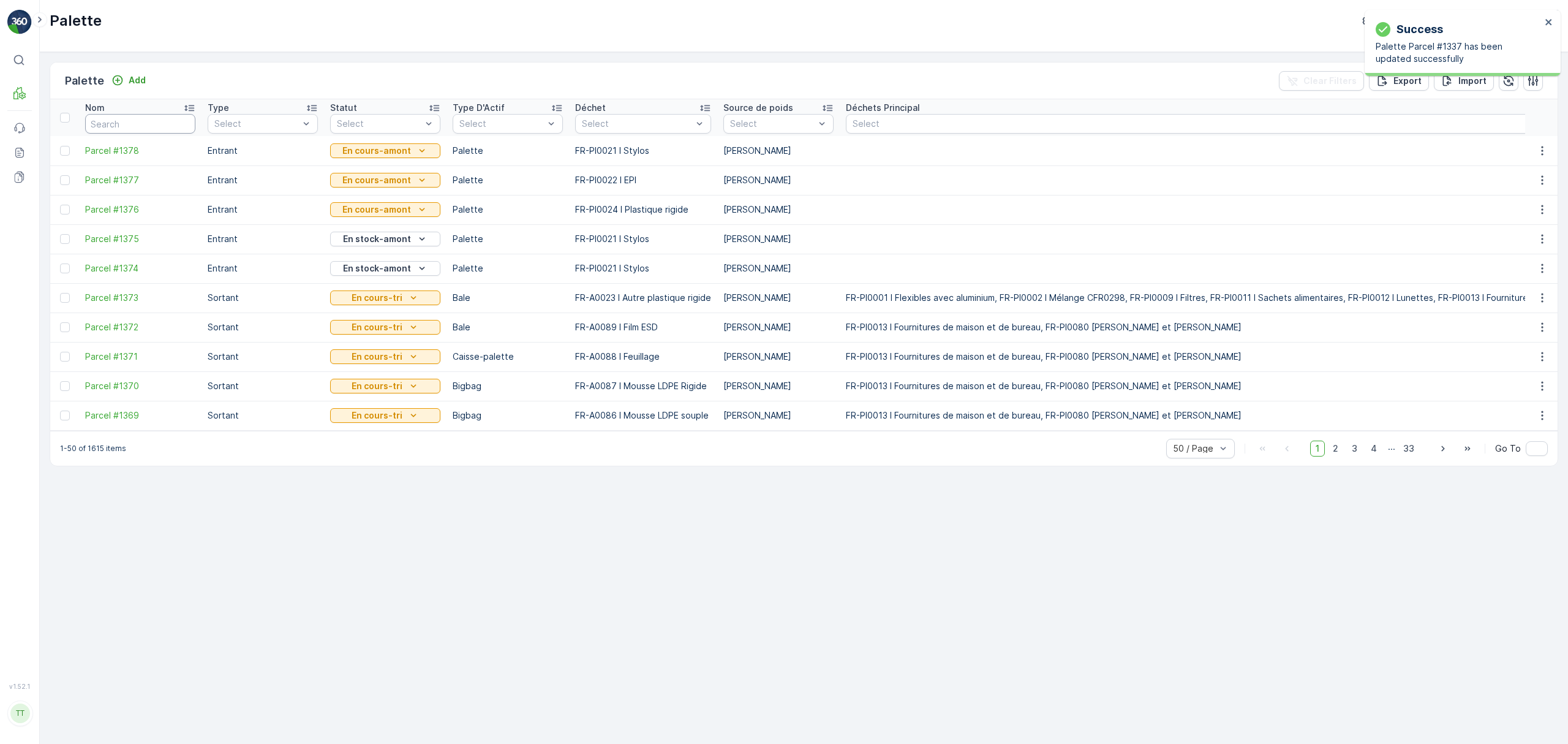
click at [131, 118] on input "text" at bounding box center [140, 124] width 110 height 20
type input "13"
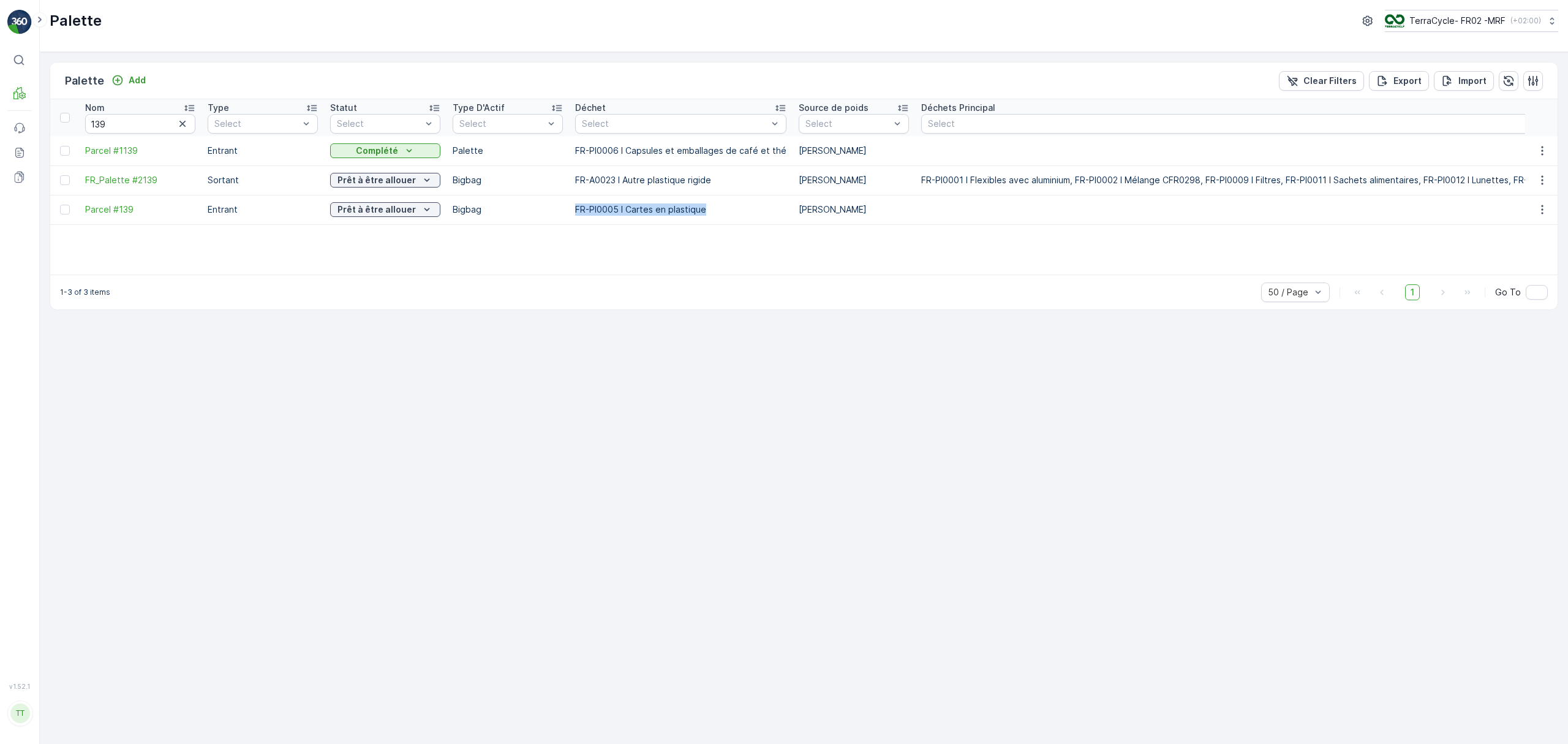
drag, startPoint x: 707, startPoint y: 212, endPoint x: 576, endPoint y: 209, distance: 131.0
click at [576, 209] on p "FR-PI0005 I Cartes en plastique" at bounding box center [681, 210] width 212 height 12
copy p "FR-PI0005 I Cartes en plastique"
click at [113, 210] on span "Parcel #139" at bounding box center [140, 210] width 110 height 12
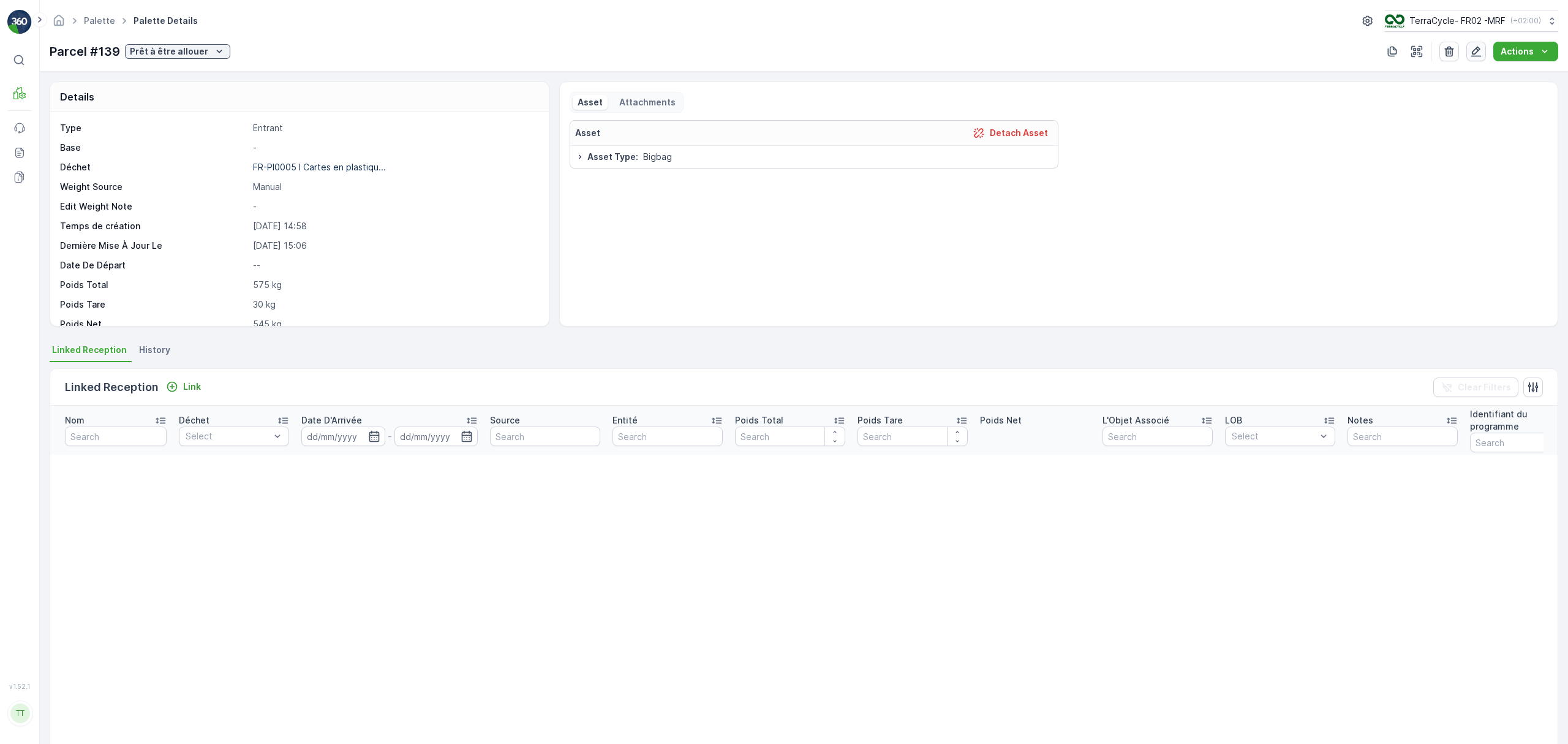
click at [1475, 50] on icon "button" at bounding box center [1477, 52] width 11 height 11
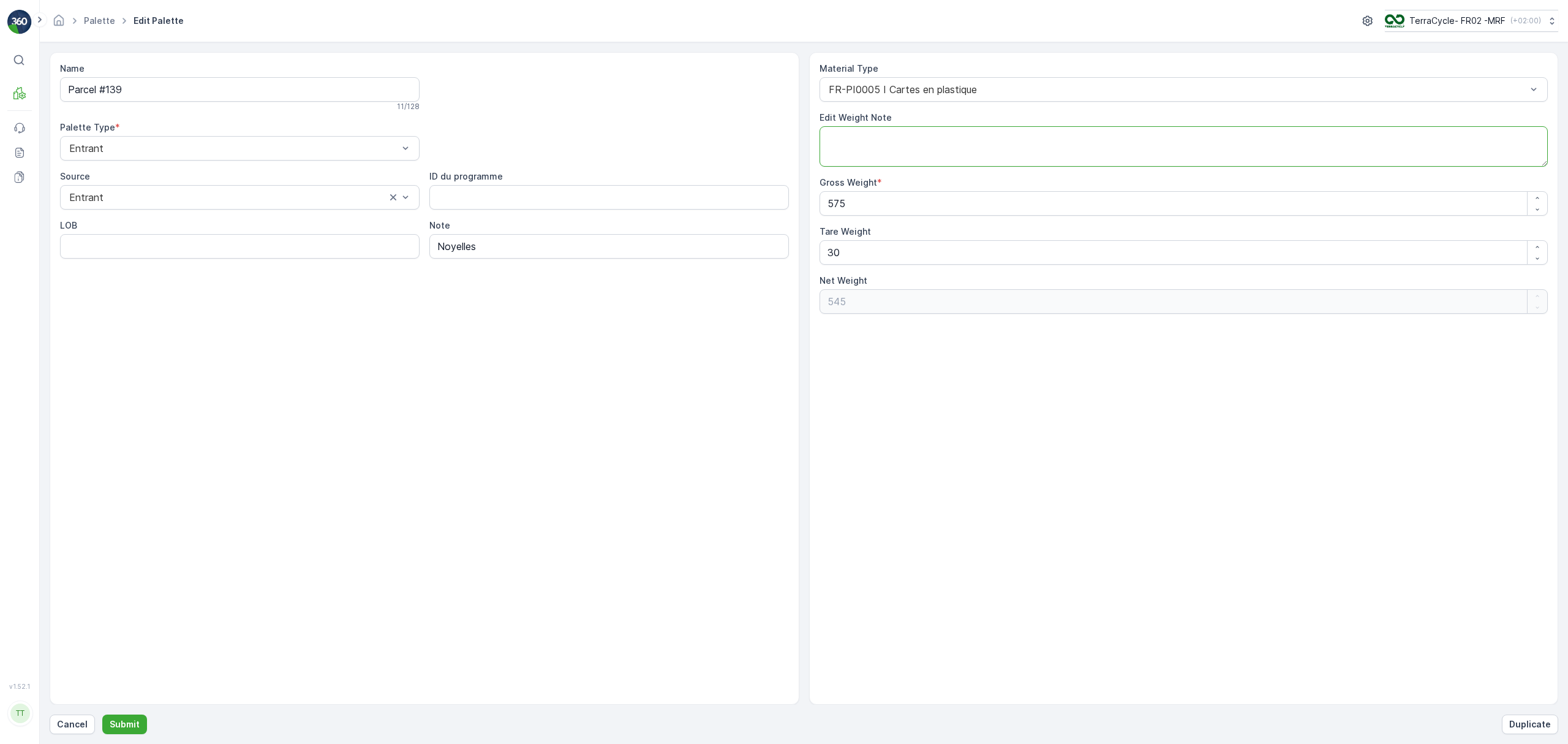
click at [899, 140] on textarea "Edit Weight Note" at bounding box center [1183, 146] width 729 height 40
paste textarea "FR-PI0005 I Cartes en plastique"
type textarea "Was FR-PI0005 I Cartes en plastique"
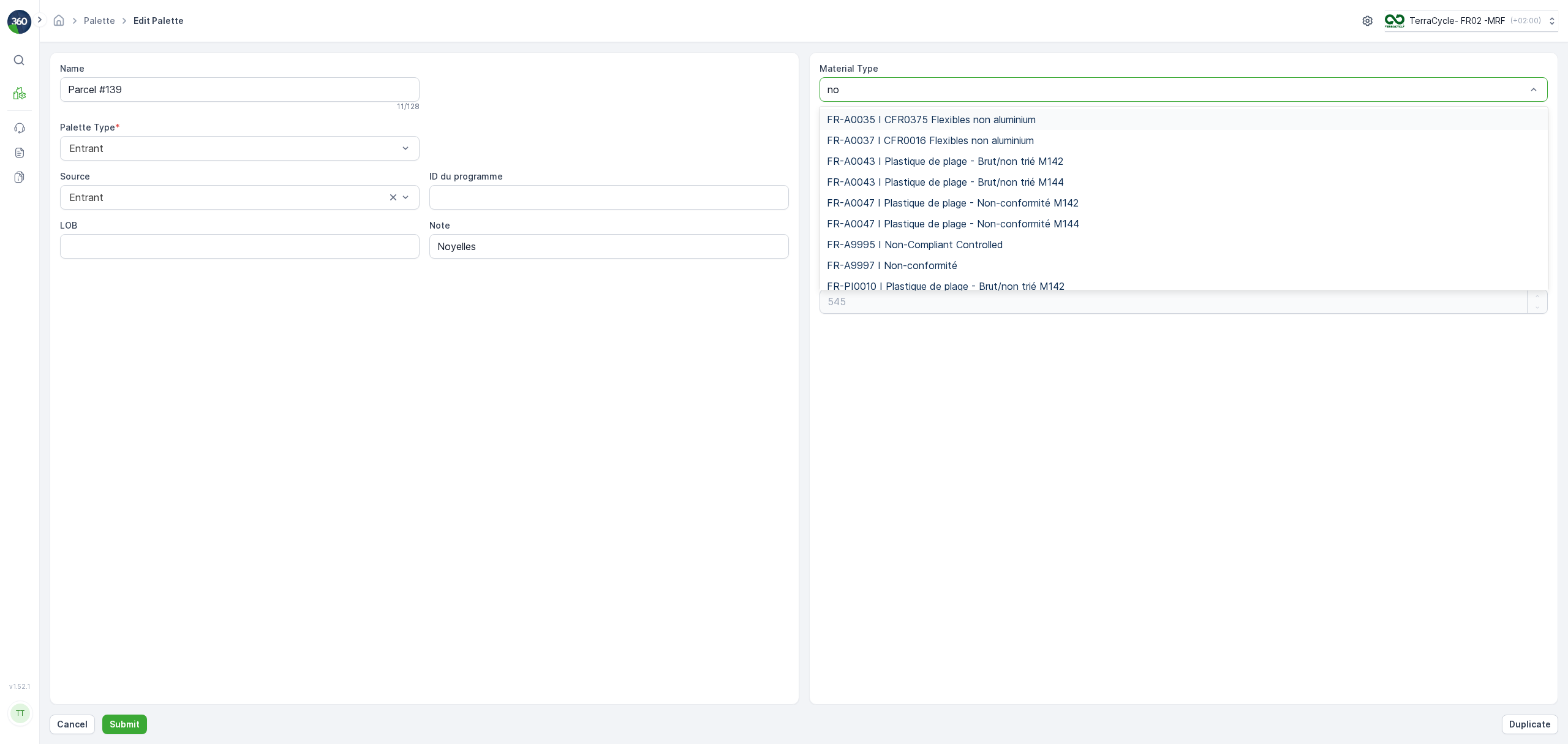
type input "non"
click at [907, 266] on span "FR-A9997 I Non-conformité" at bounding box center [892, 265] width 131 height 11
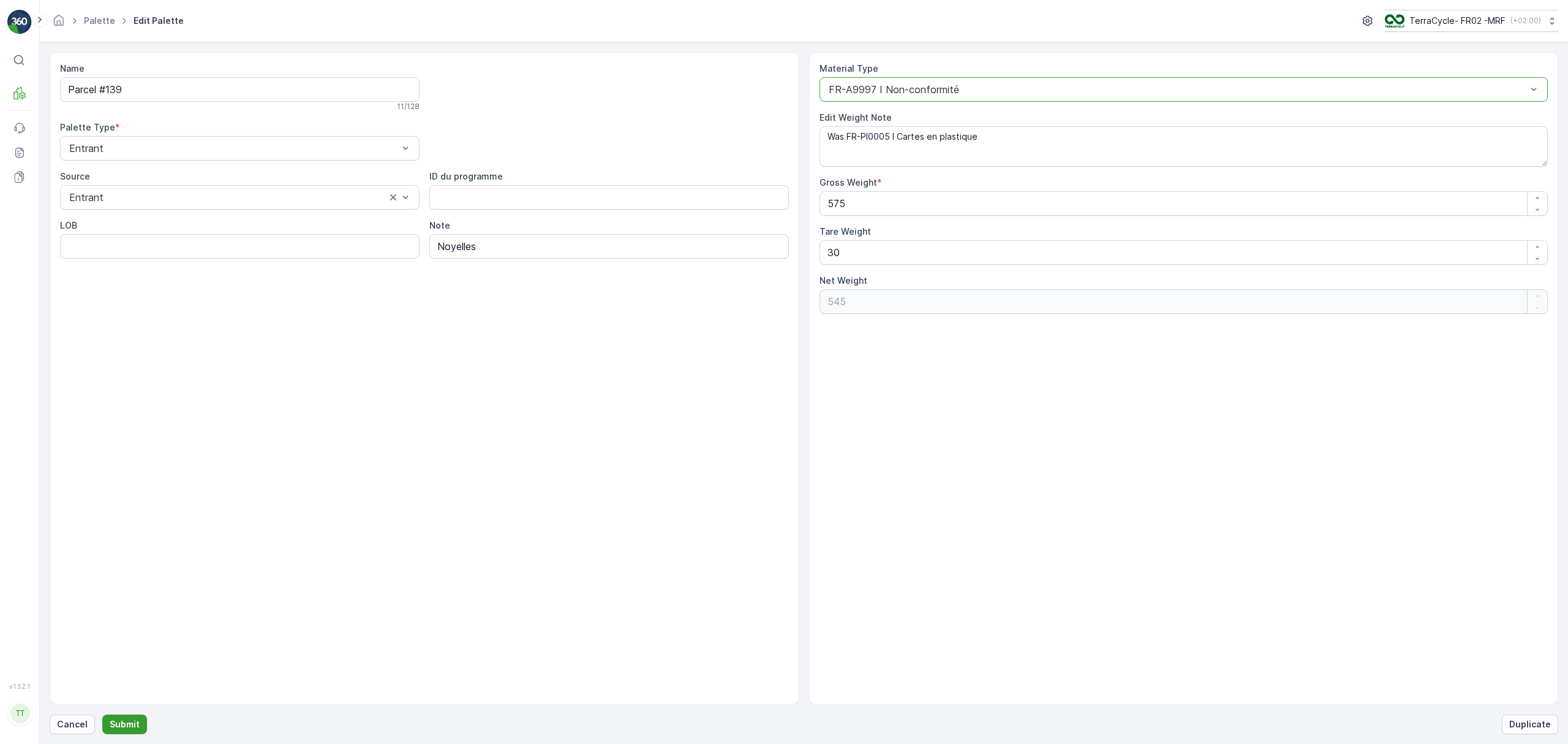
click at [121, 724] on p "Submit" at bounding box center [124, 725] width 30 height 12
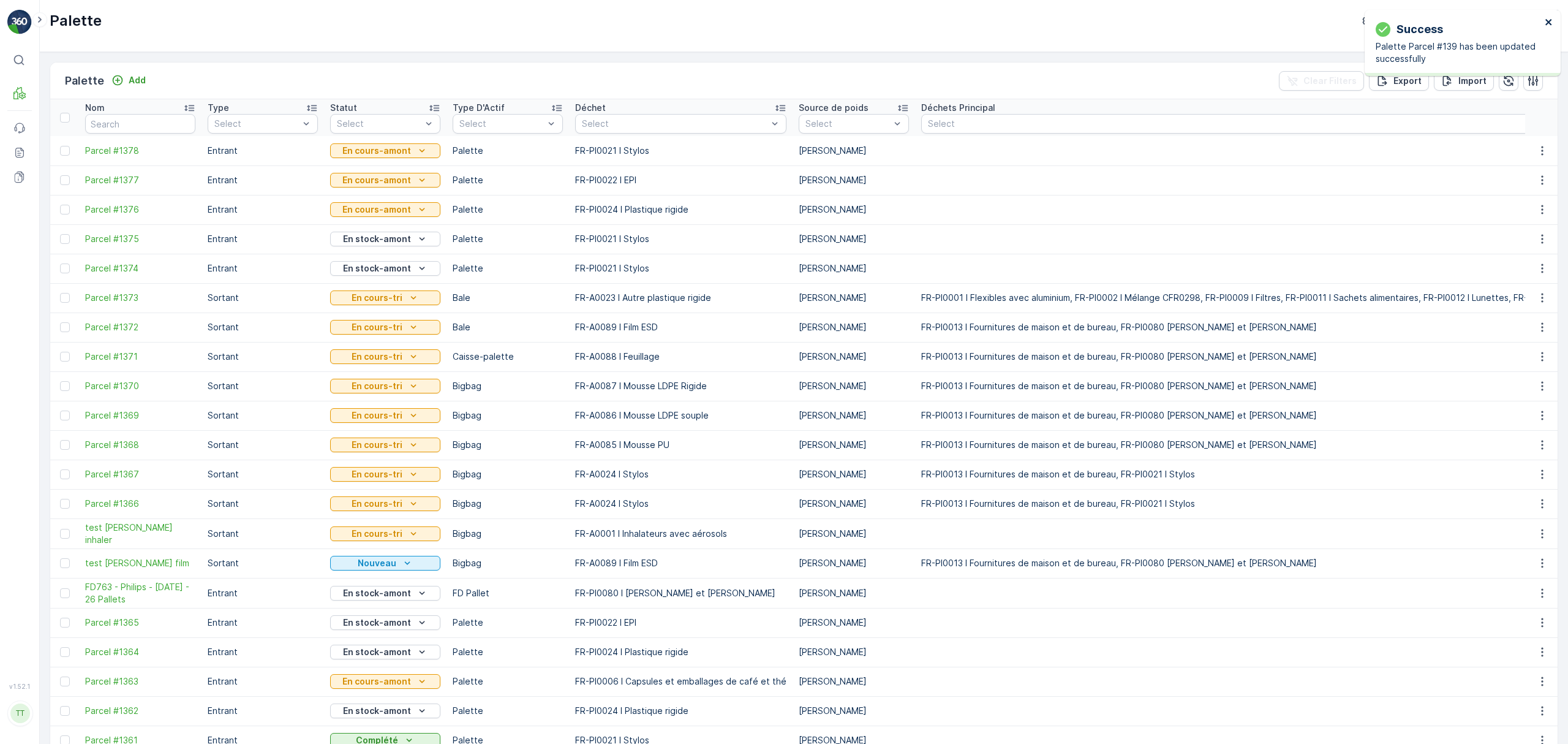
click at [1545, 20] on icon "close" at bounding box center [1549, 22] width 9 height 10
click at [1416, 20] on p "TerraCycle- FR02 -MRF" at bounding box center [1457, 21] width 96 height 12
type input "auro"
click at [1419, 73] on span "TerraCycle-US08-Aurora" at bounding box center [1462, 75] width 139 height 12
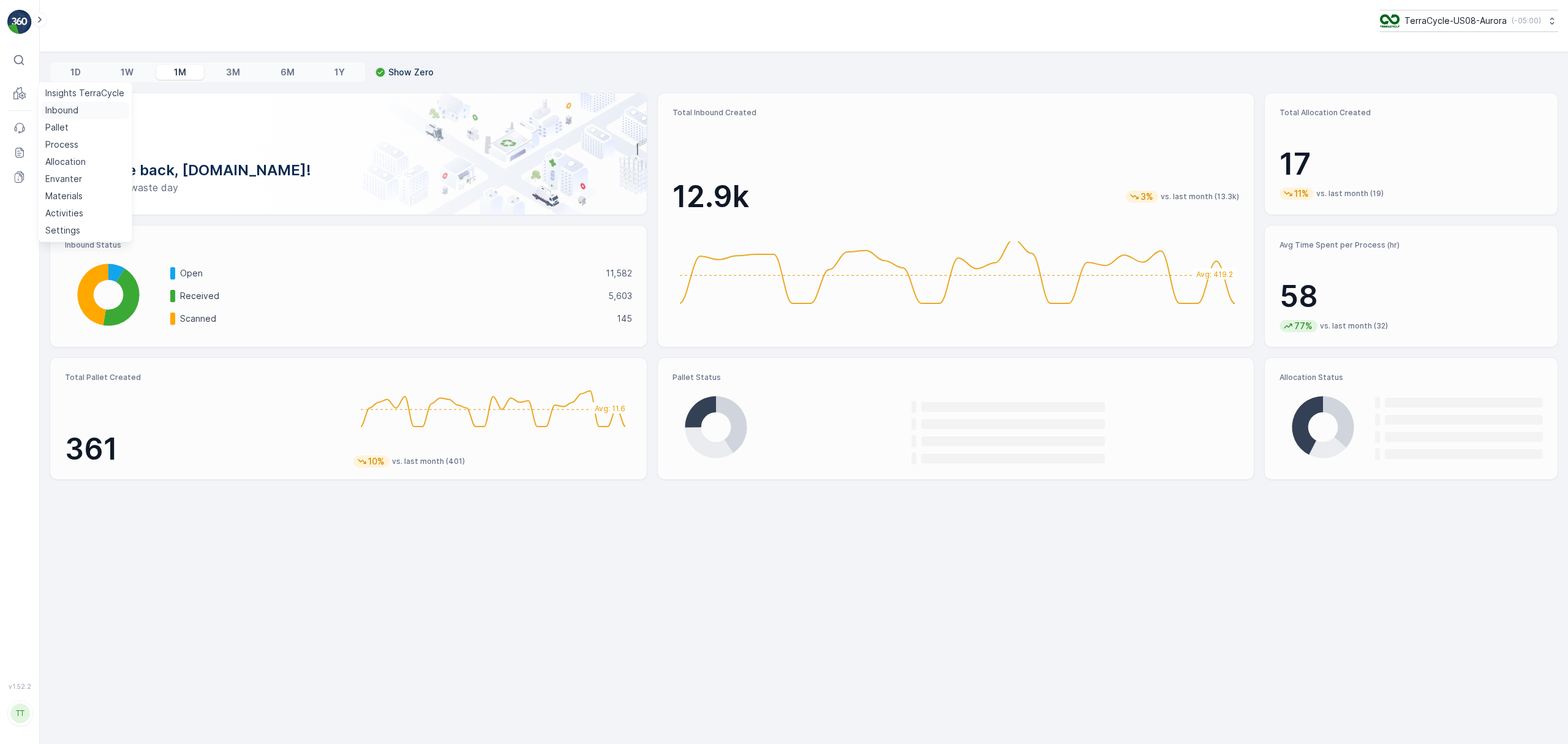
click at [59, 109] on p "Inbound" at bounding box center [62, 110] width 33 height 12
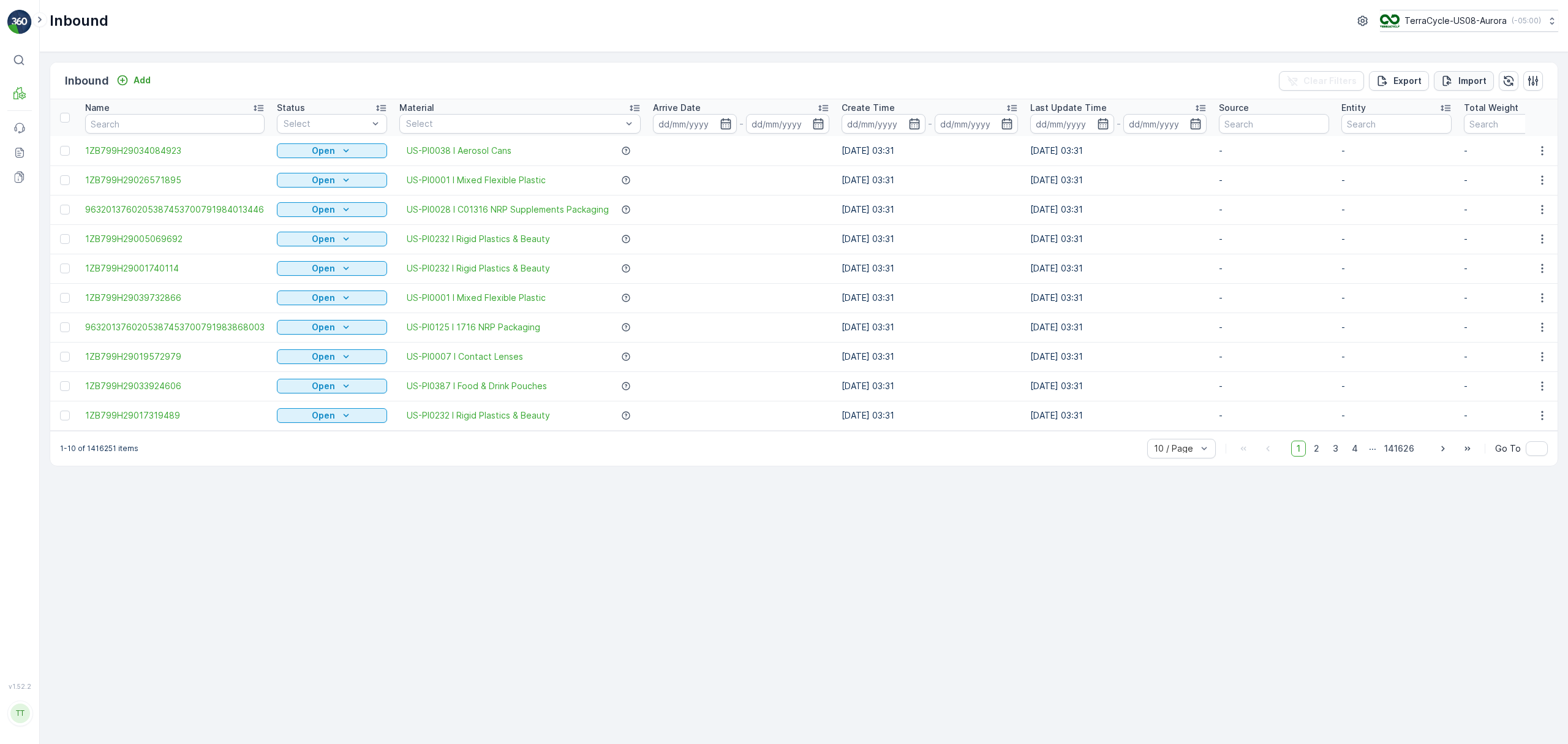
click at [1466, 87] on p "Import" at bounding box center [1472, 81] width 28 height 12
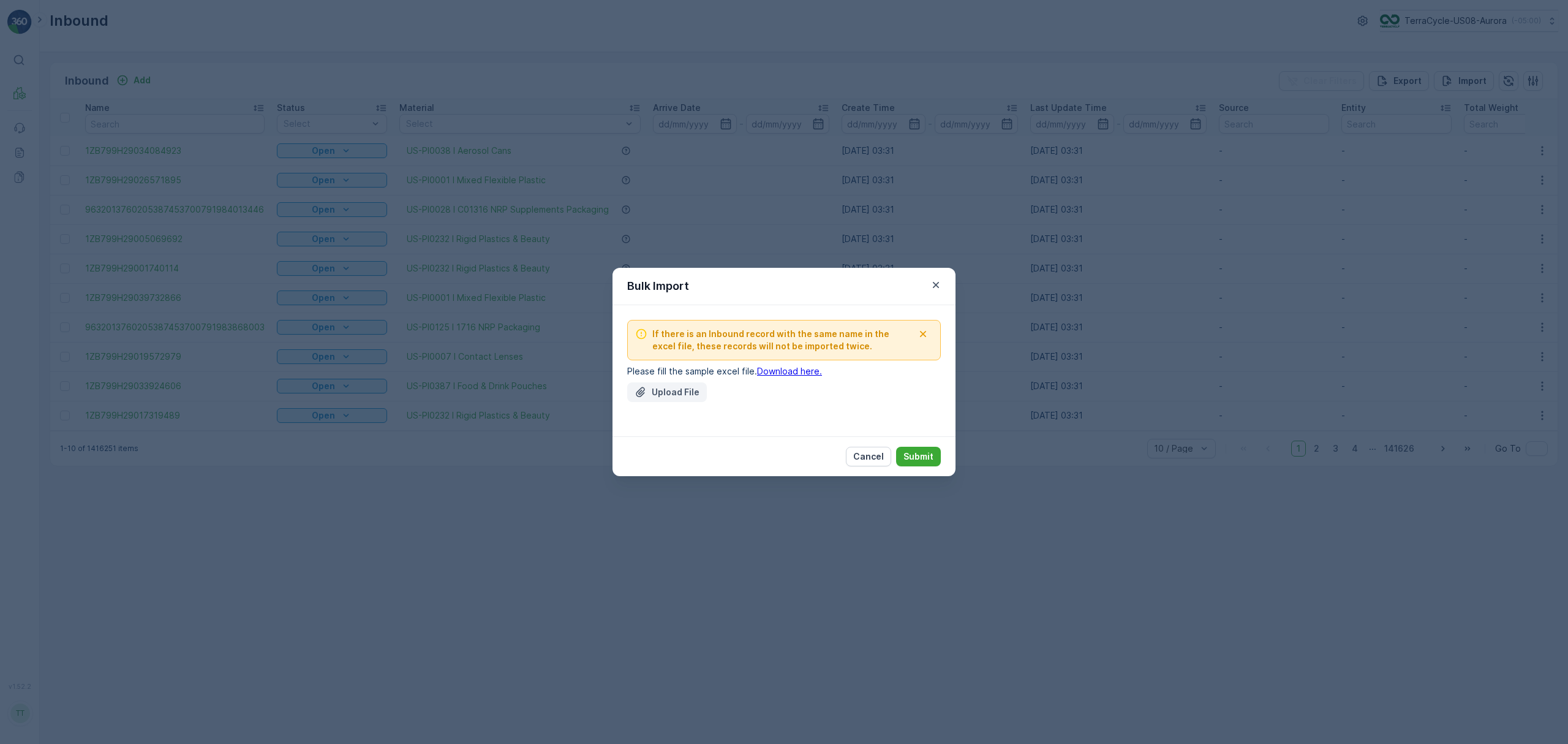
click at [676, 385] on button "Upload File" at bounding box center [667, 392] width 80 height 20
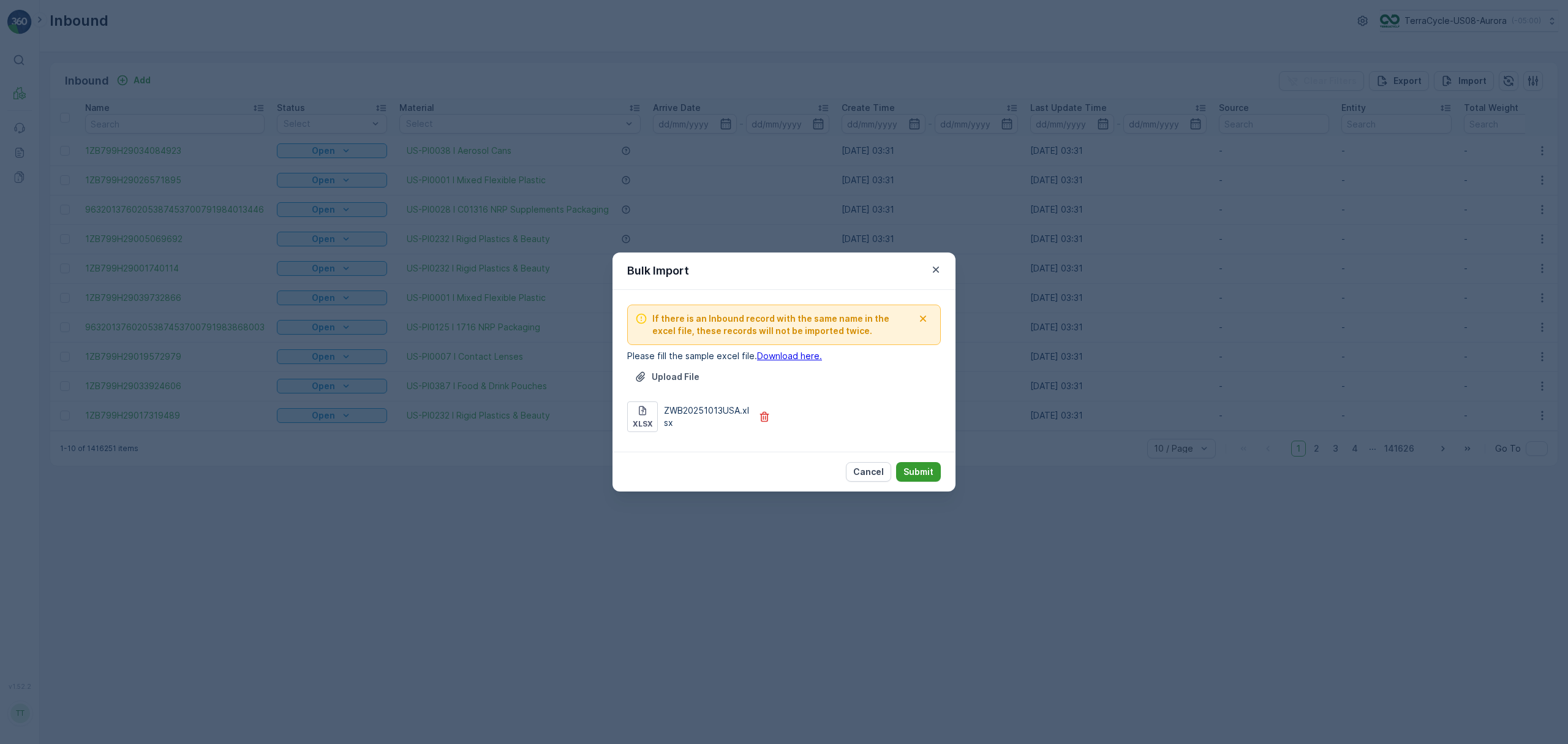
click at [922, 469] on p "Submit" at bounding box center [918, 472] width 30 height 12
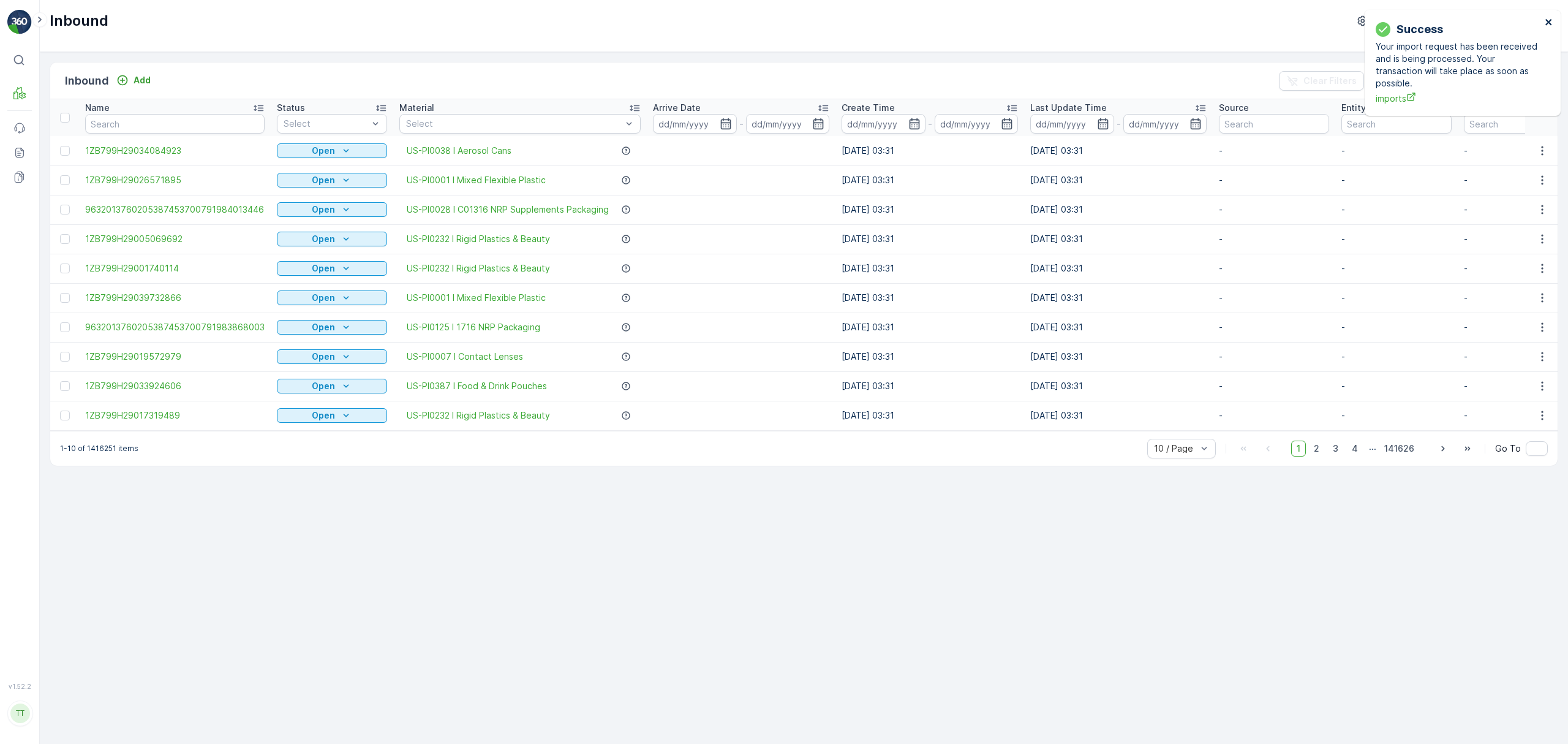
click at [1550, 18] on icon "close" at bounding box center [1549, 22] width 9 height 10
click at [1462, 19] on p "TerraCycle-US08-Aurora" at bounding box center [1455, 21] width 102 height 12
type input "fti"
click at [1449, 72] on span "TerraCycle-CA01-FTI" at bounding box center [1431, 75] width 87 height 12
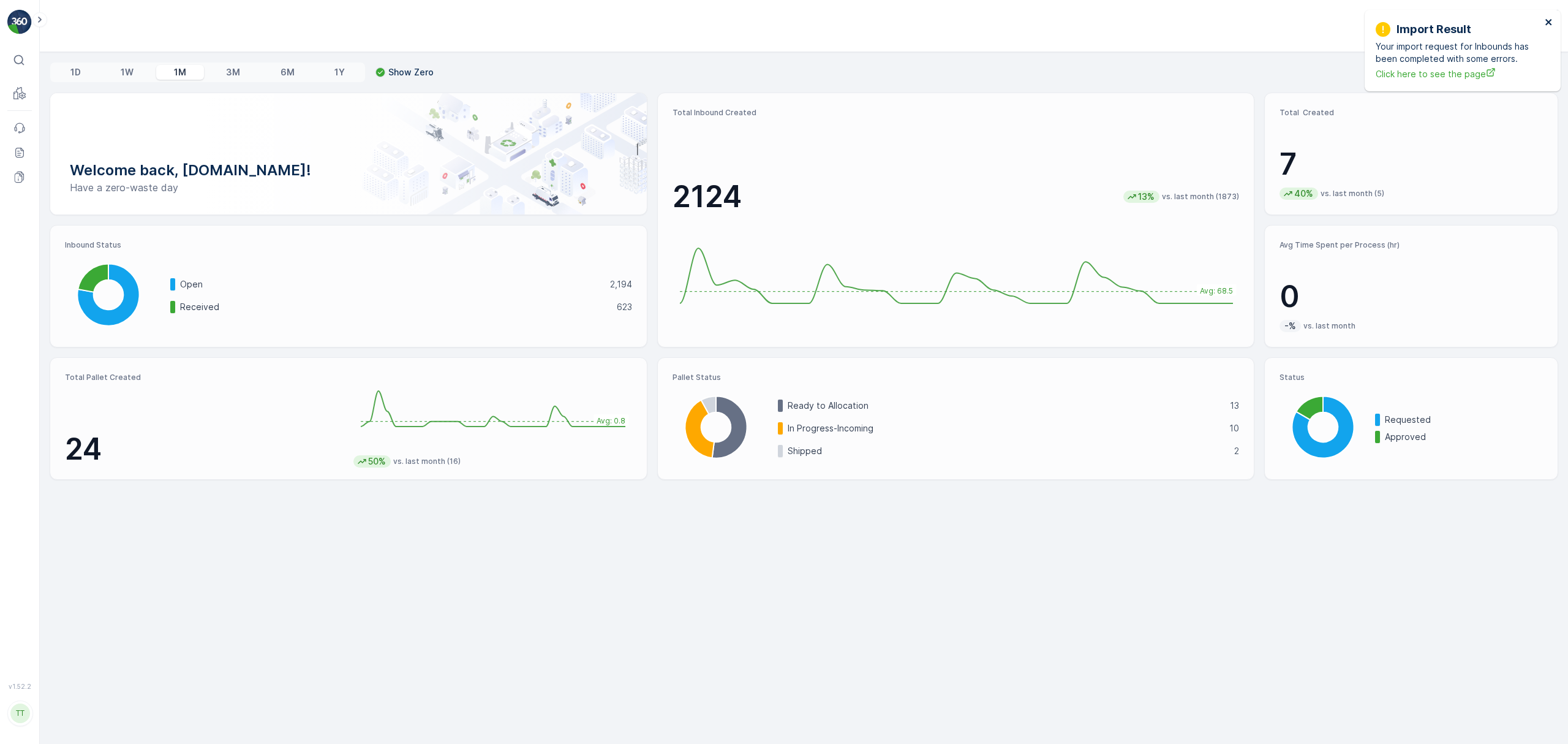
click at [1549, 27] on button "close" at bounding box center [1549, 23] width 9 height 12
click at [1462, 20] on p "TerraCycle-CA01-FTI" at bounding box center [1463, 21] width 87 height 12
type input "fr"
click at [1432, 74] on span "TerraCycle- FR02 -MRF" at bounding box center [1471, 75] width 137 height 12
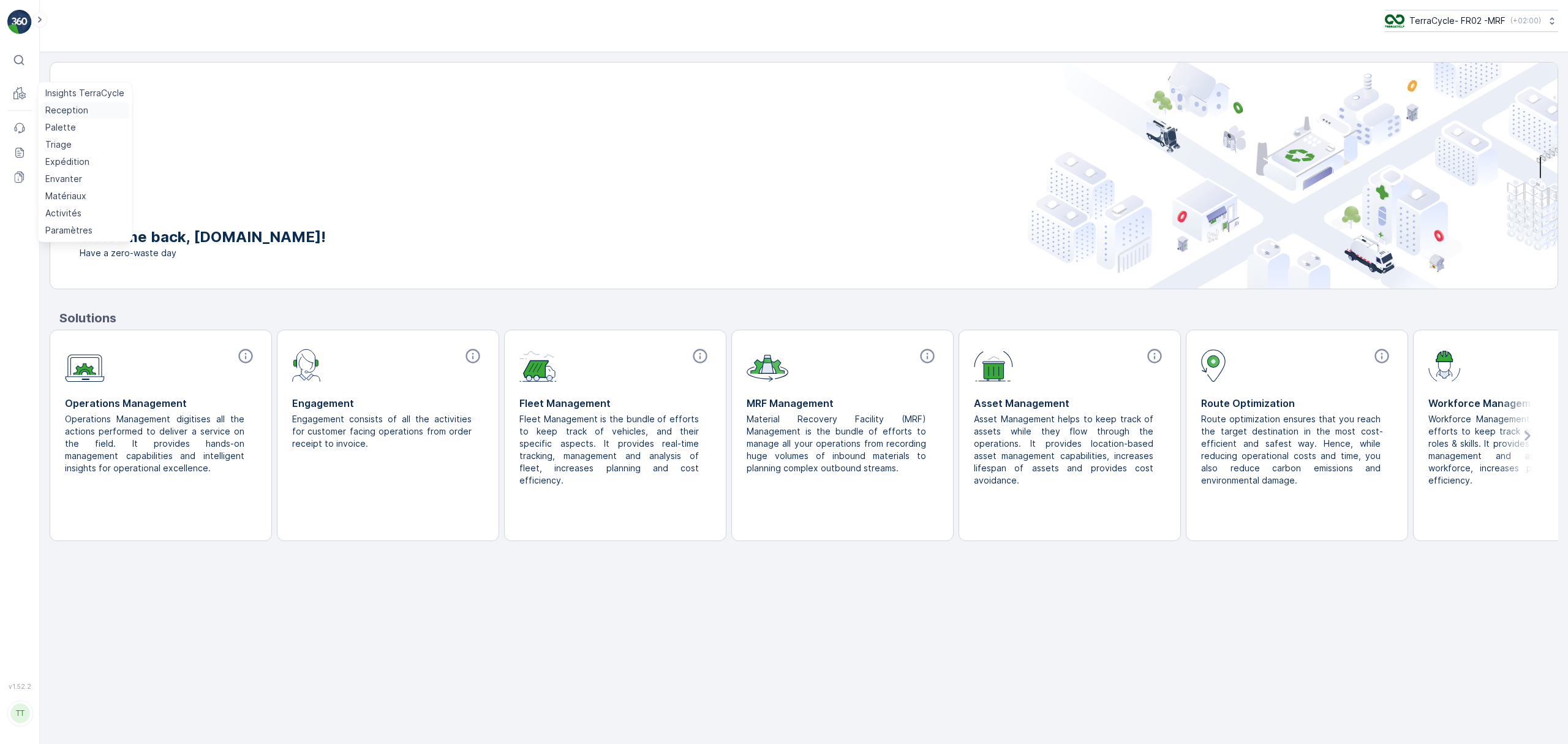
click at [59, 111] on p "Reception" at bounding box center [67, 110] width 43 height 12
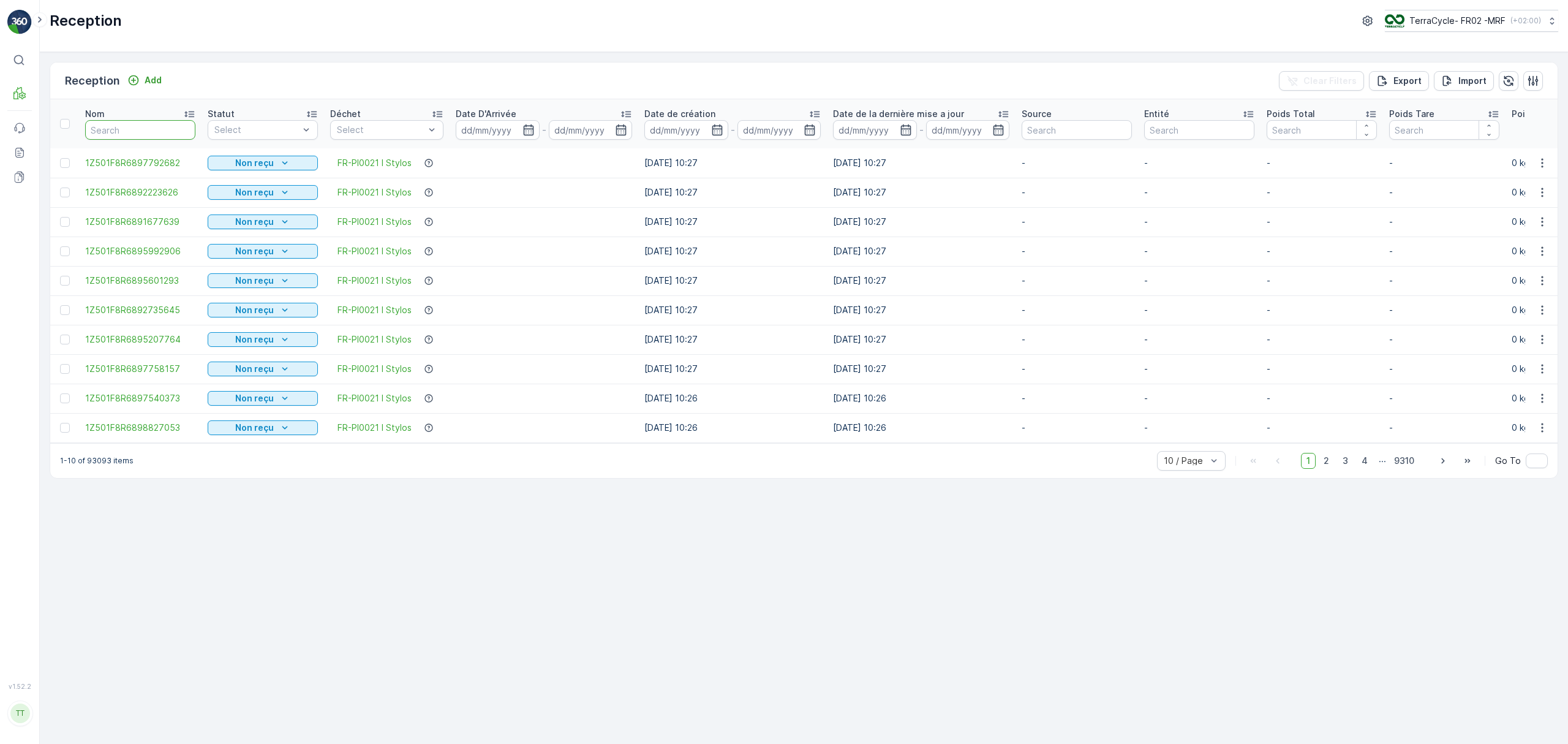
click at [121, 121] on input "text" at bounding box center [140, 130] width 110 height 20
paste input "1ZJ40K376814453628"
type input "1ZJ40K376814453628"
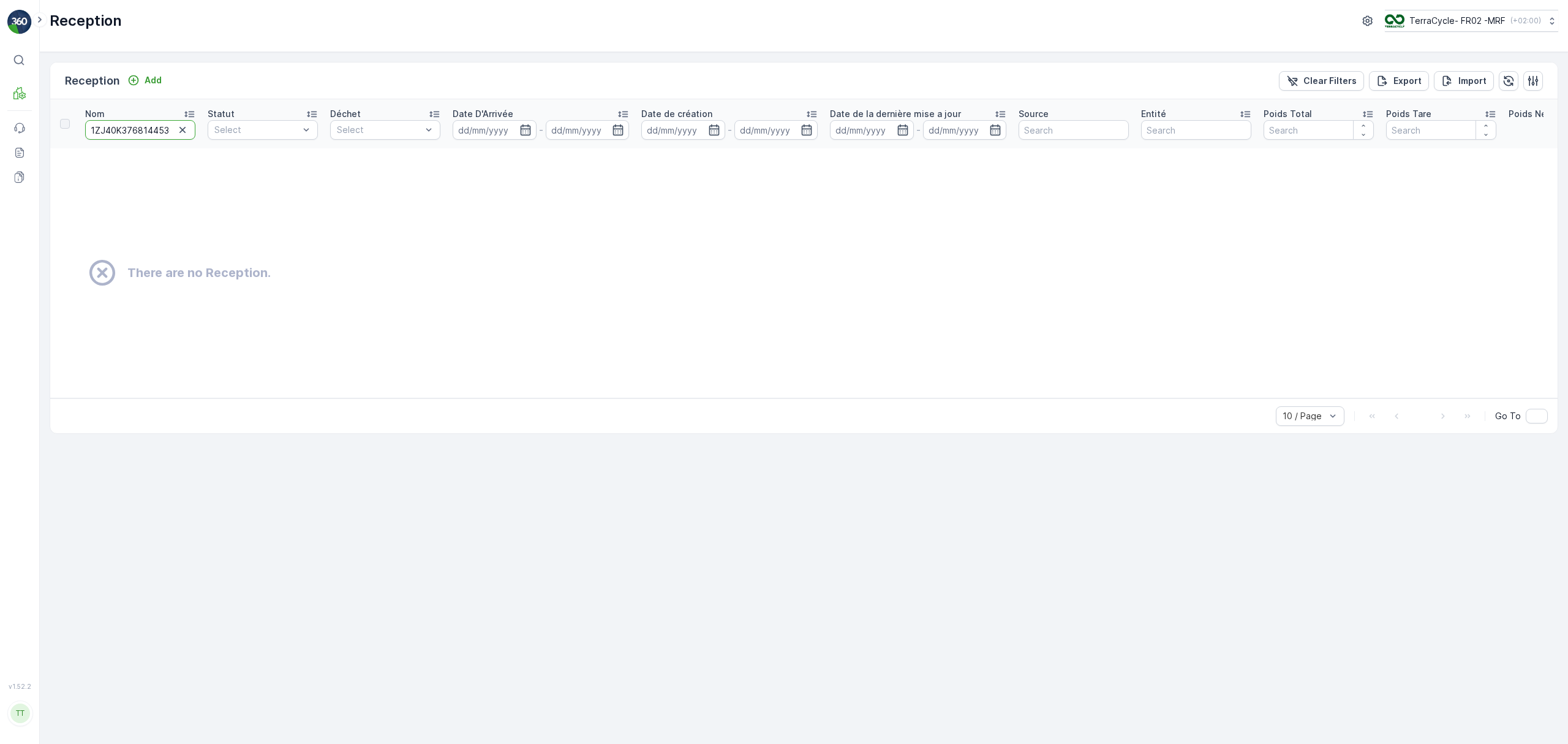
click at [134, 131] on input "1ZJ40K376814453628" at bounding box center [140, 130] width 110 height 20
paste input "9123125010"
type input "1ZJ40K379123125010"
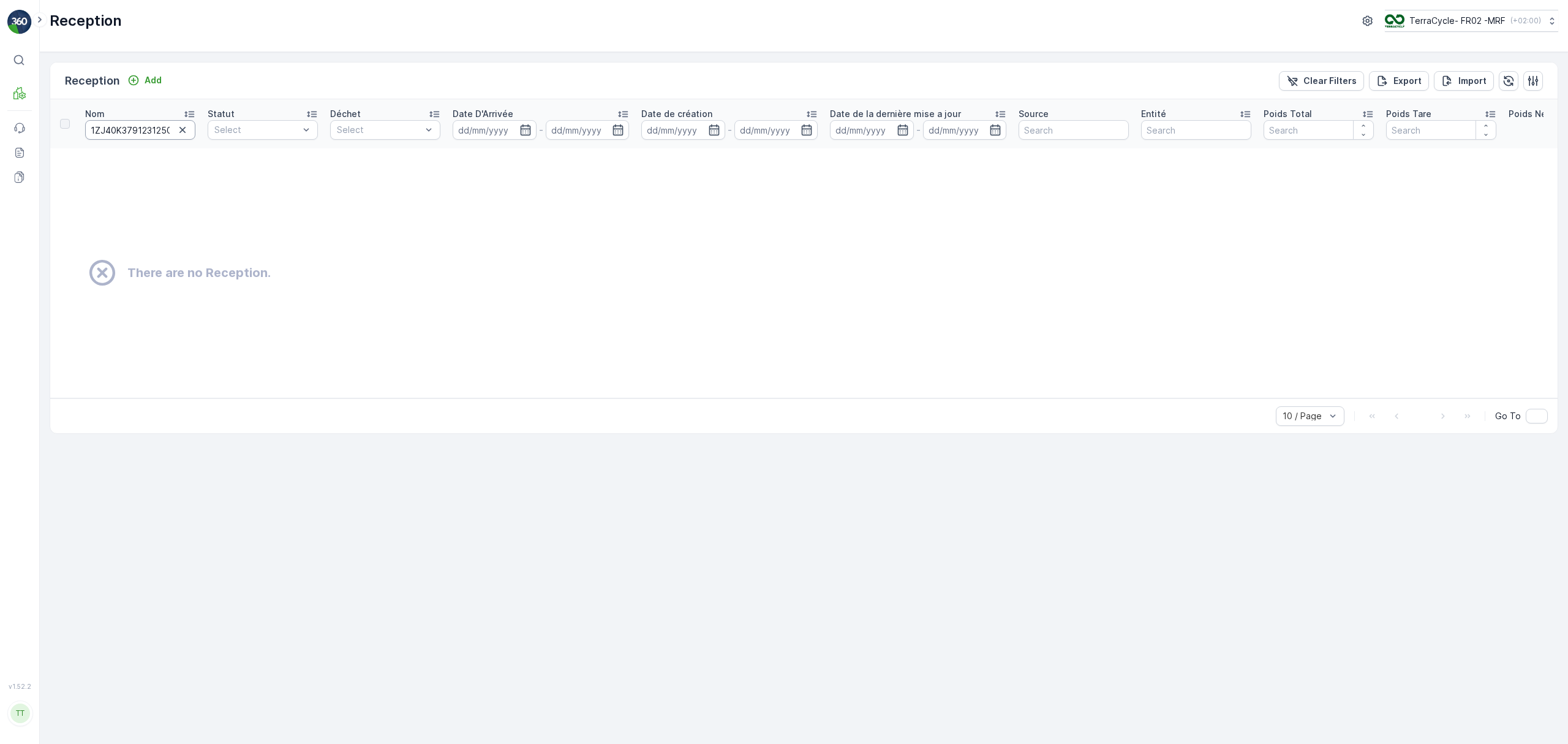
click at [118, 131] on input "1ZJ40K379123125010" at bounding box center [140, 130] width 110 height 20
paste input "19231994"
type input "1ZJ40K379119231994"
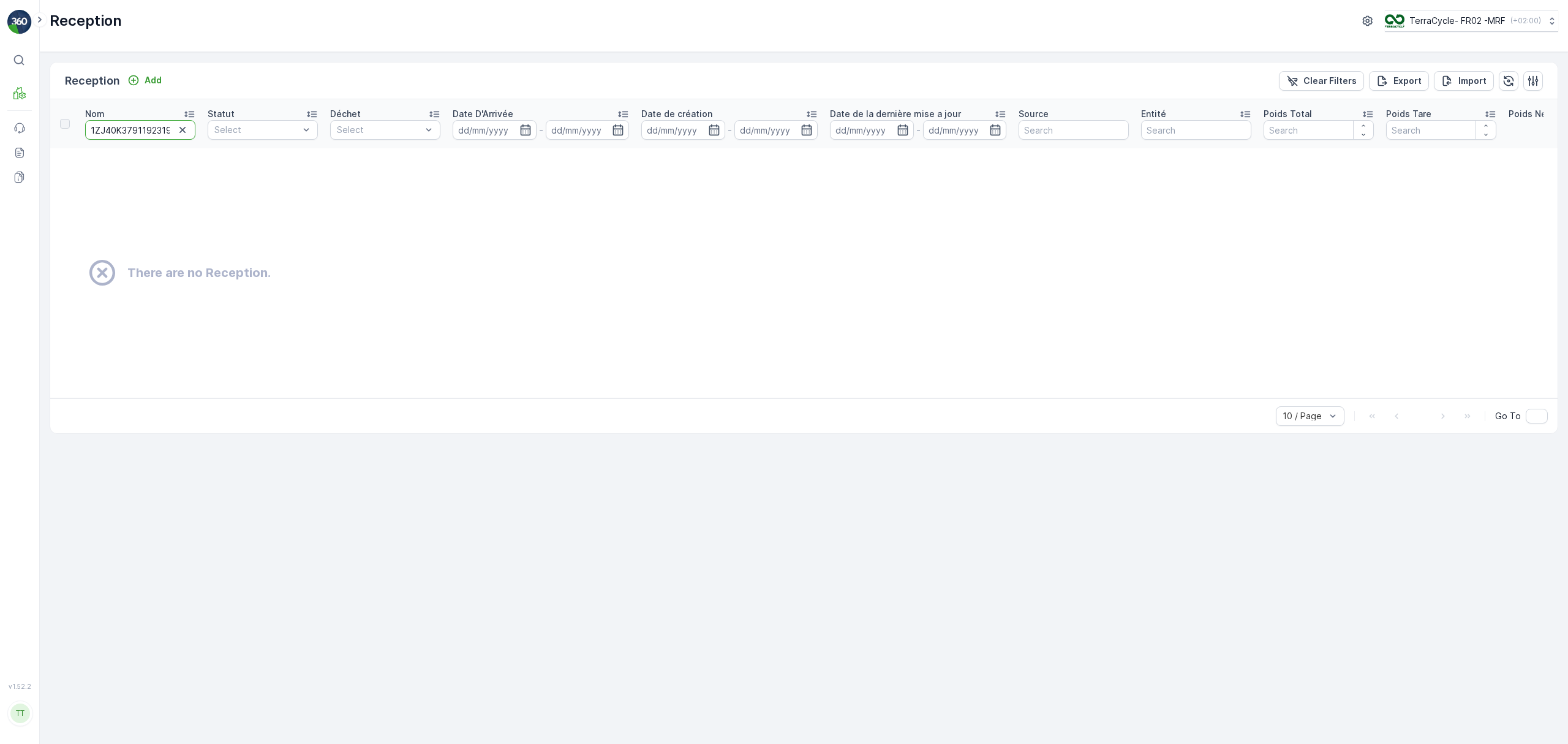
scroll to position [0, 11]
click at [121, 135] on input "1ZJ40K379119231994" at bounding box center [140, 130] width 110 height 20
paste input "29029195"
type input "1ZJ40K379129029195"
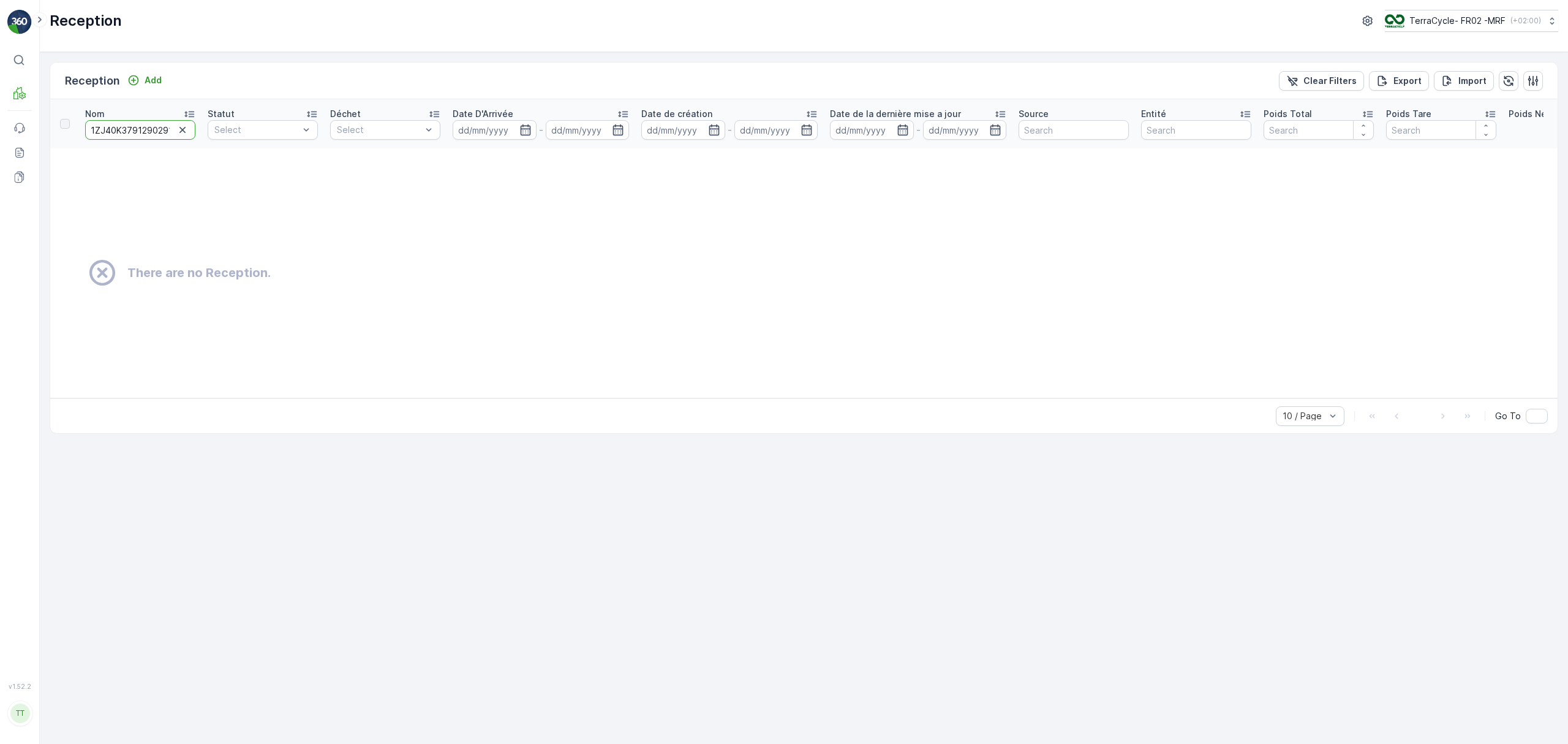
scroll to position [0, 12]
click at [142, 133] on input "1ZJ40K379129029195" at bounding box center [140, 130] width 110 height 20
paste input "6724573"
type input "1ZJ40K379126724573"
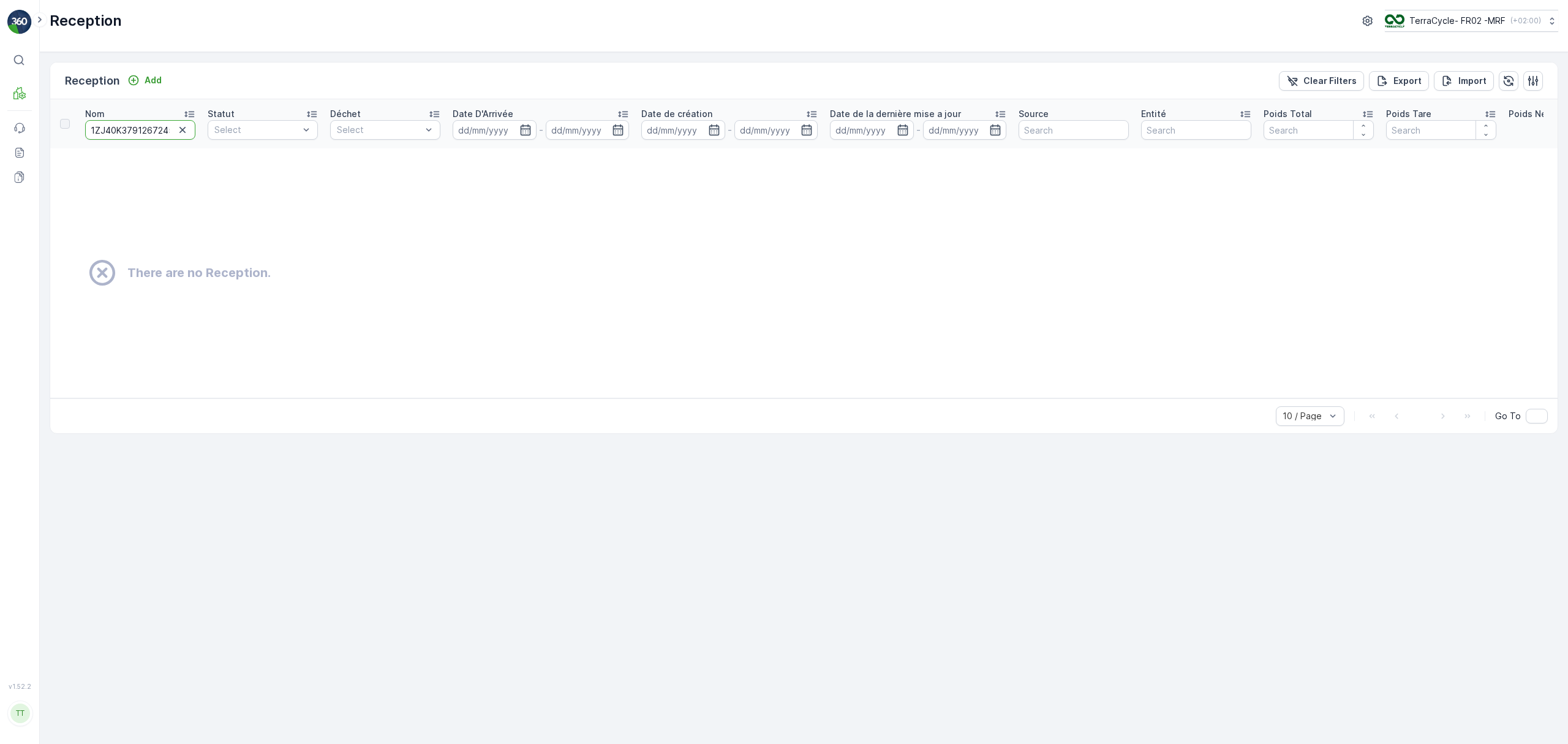
scroll to position [0, 13]
click at [146, 126] on input "1ZJ40K379126724573" at bounding box center [140, 130] width 110 height 20
paste input "95041"
type input "1ZJ40K379126795041"
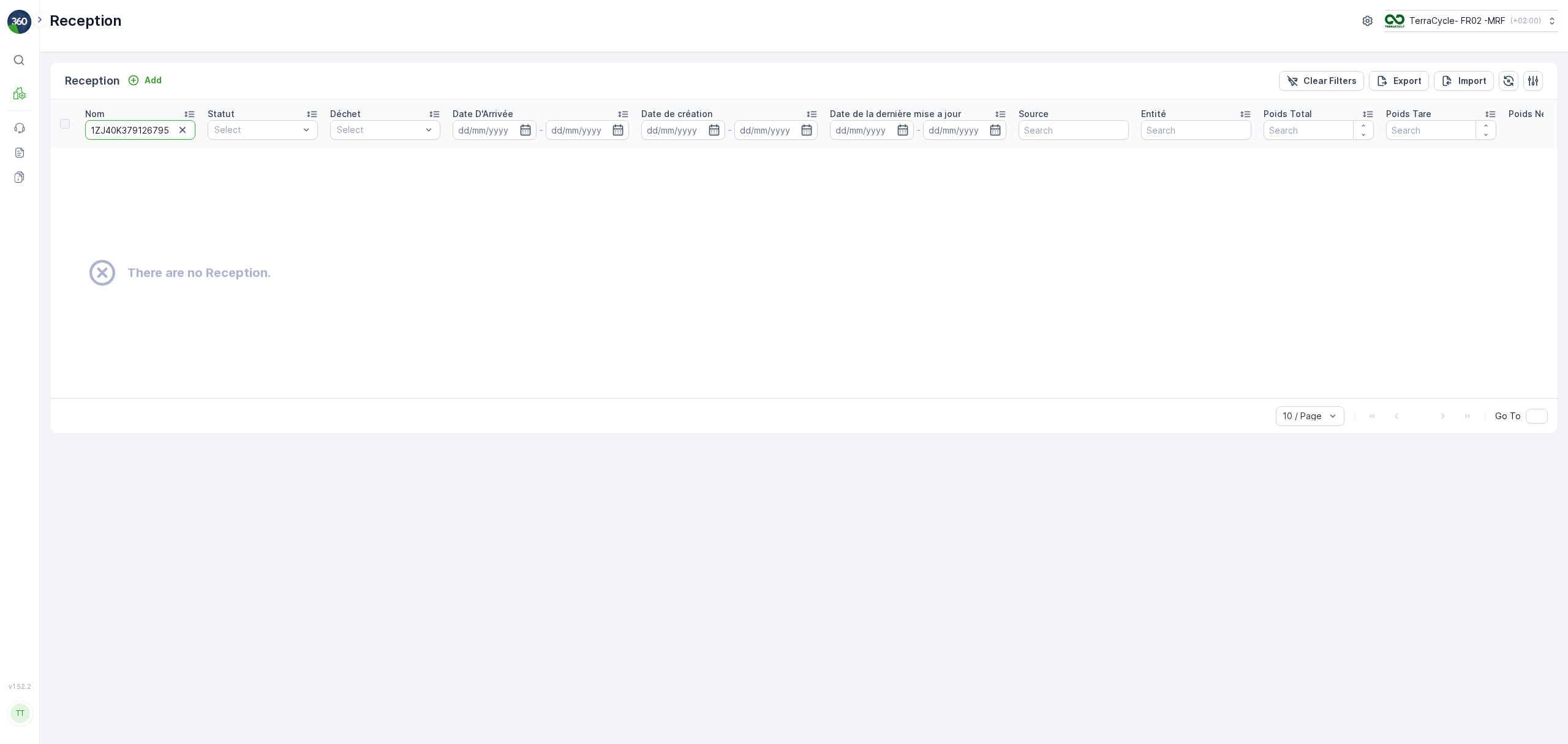
scroll to position [0, 12]
click at [142, 133] on input "1ZJ40K379126795041" at bounding box center [140, 130] width 110 height 20
paste input "32128787"
type input "1ZJ40K379132128787"
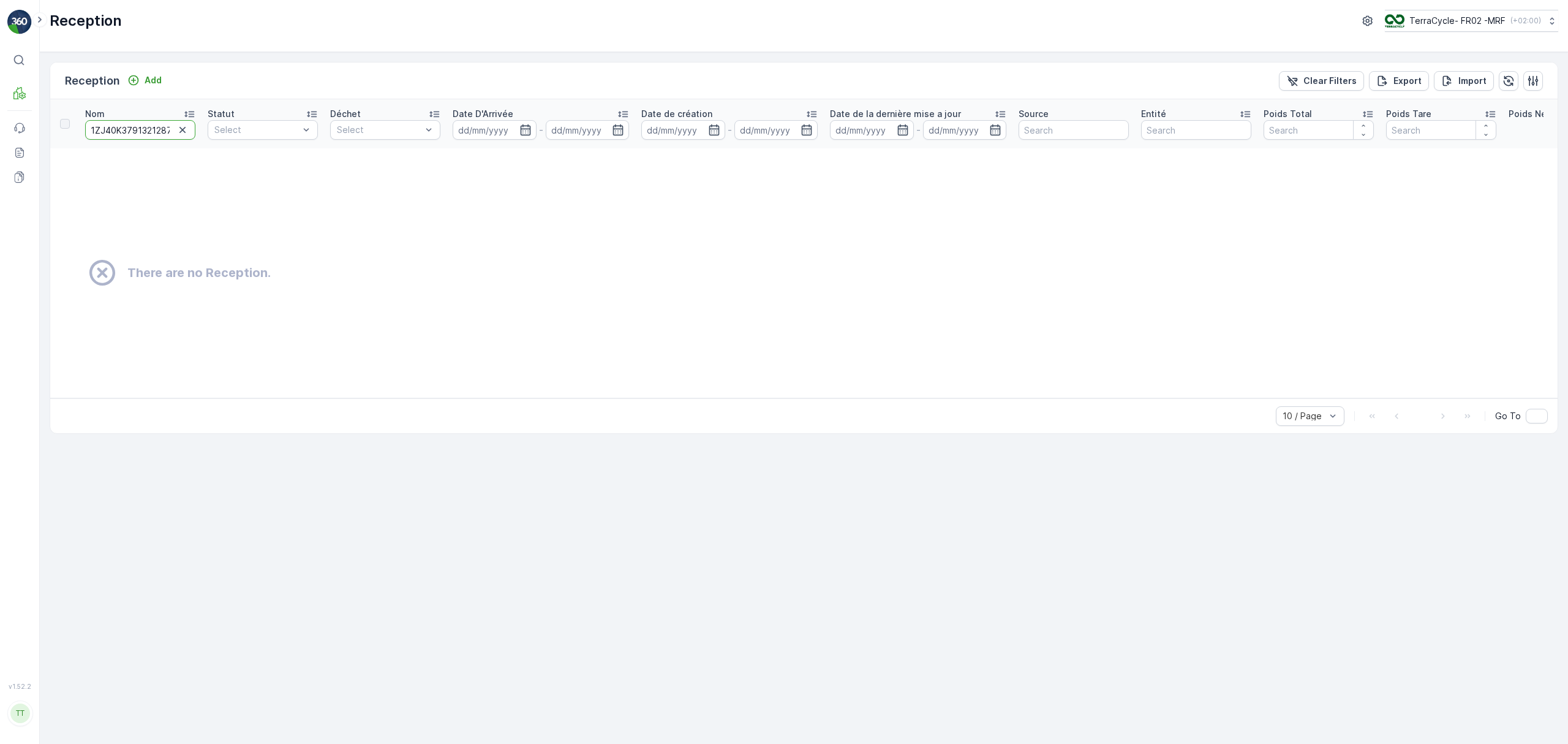
scroll to position [0, 11]
click at [128, 125] on input "1ZJ40K379132128787" at bounding box center [140, 130] width 110 height 20
paste input "7815892"
type input "1ZJ40K379137815892"
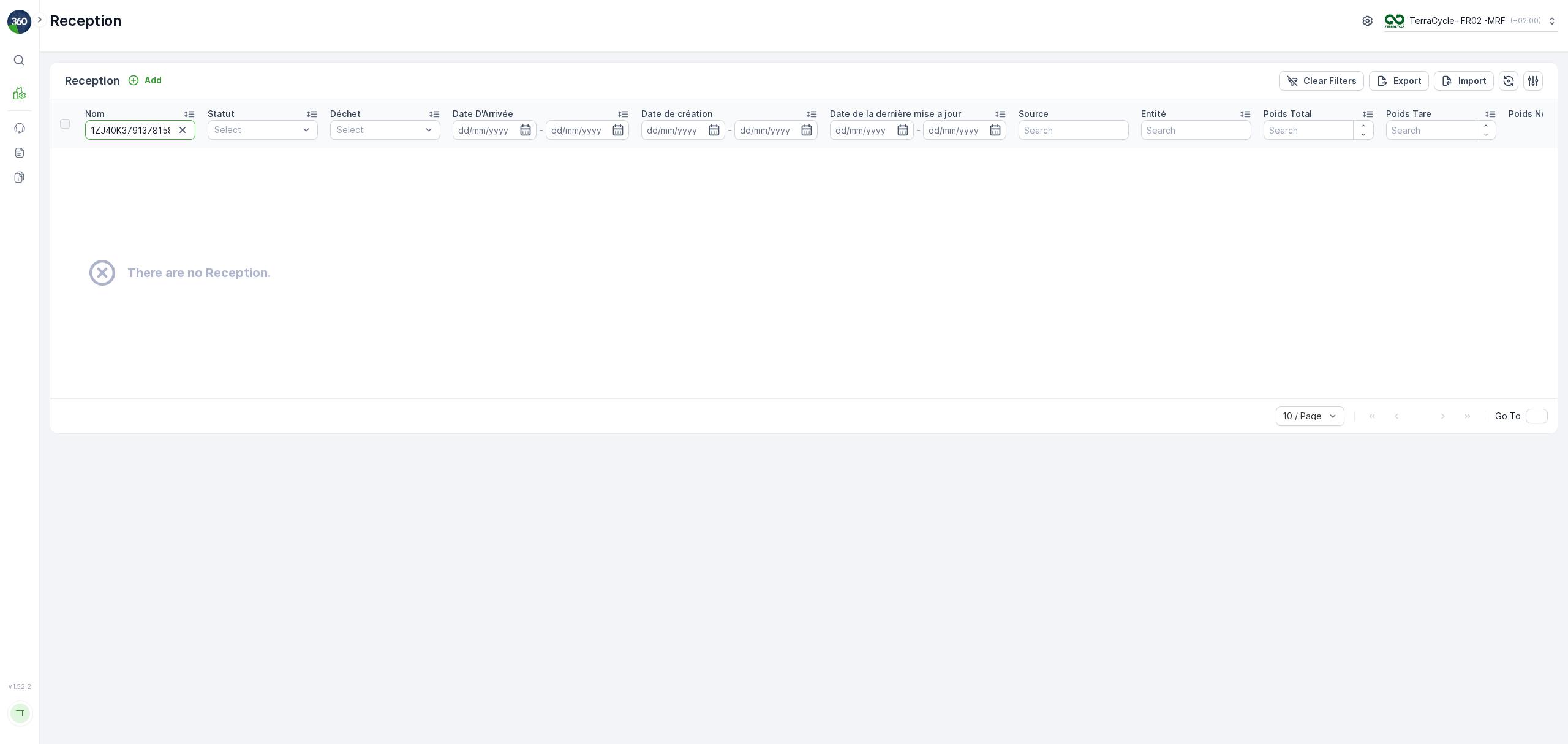
scroll to position [0, 11]
click at [138, 131] on input "1ZJ40K379137815892" at bounding box center [140, 130] width 110 height 20
paste input "07397954"
type input "1ZJ40K379107397954"
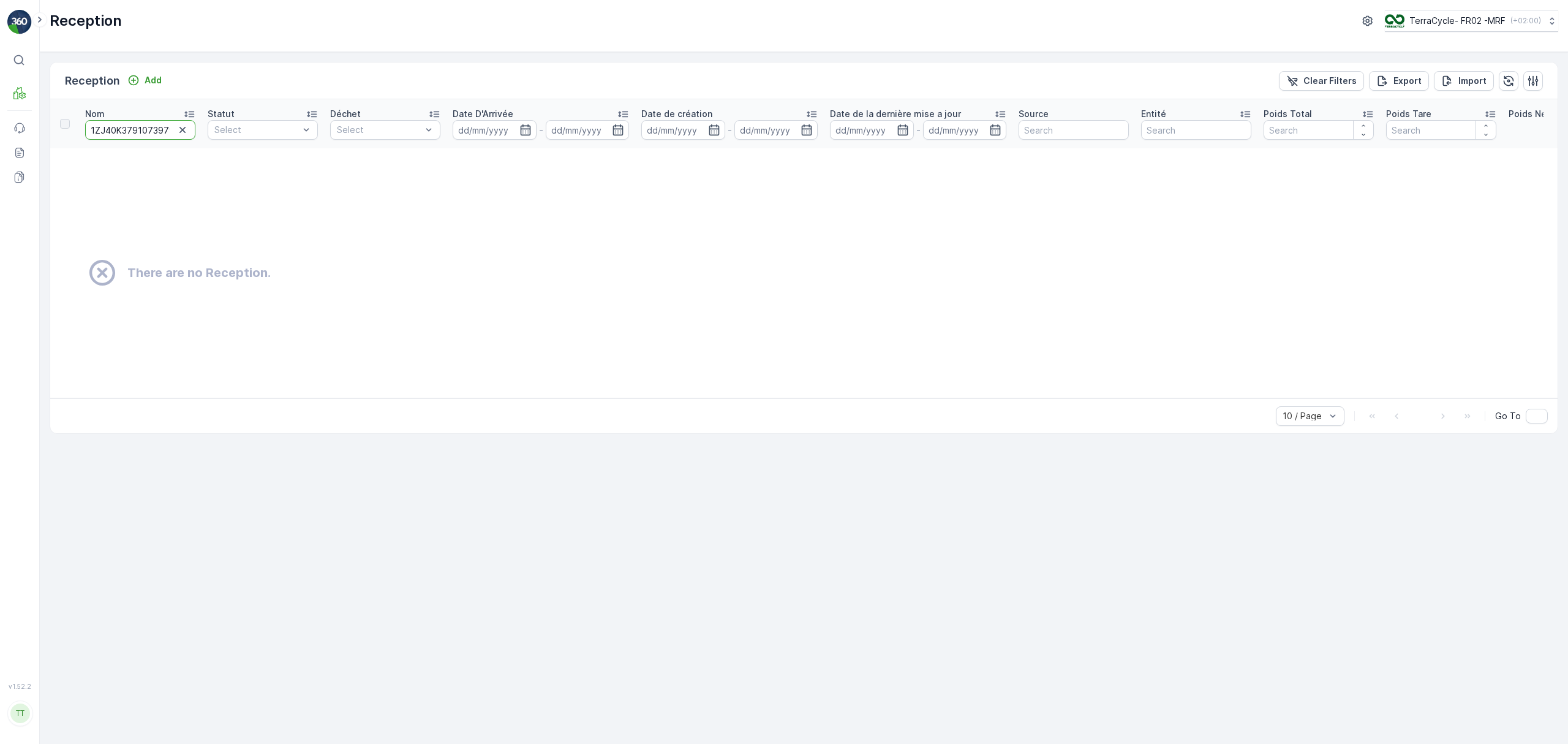
scroll to position [0, 13]
click at [152, 126] on input "1ZJ40K379107397954" at bounding box center [140, 130] width 110 height 20
paste input "17096975"
type input "1ZJ40K379117096975"
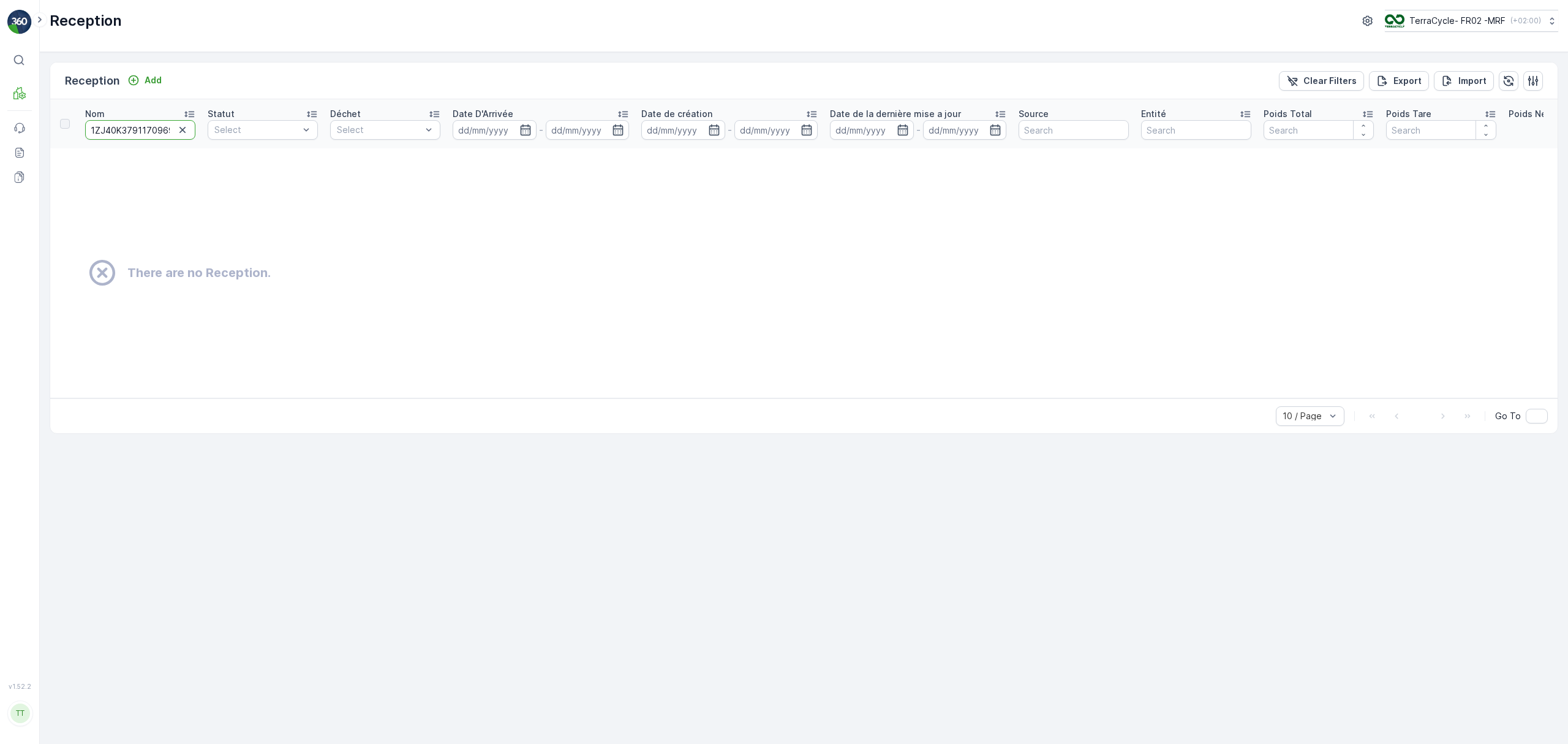
scroll to position [0, 11]
click at [133, 126] on input "1ZJ40K379117096975" at bounding box center [140, 130] width 110 height 20
paste input "3333653"
type input "1ZJ40K379113333653"
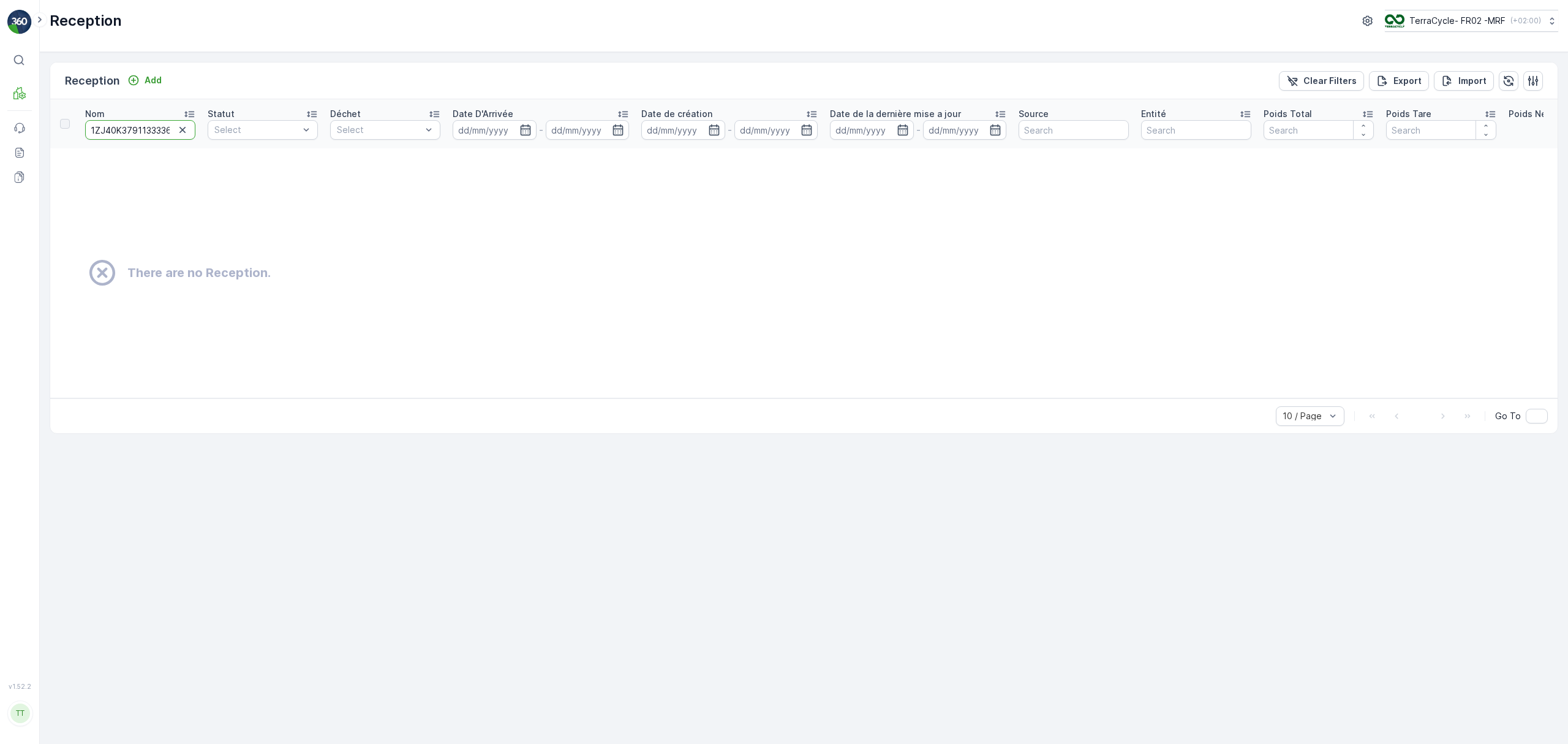
scroll to position [0, 13]
click at [135, 123] on input "1ZJ40K379113333653" at bounding box center [140, 130] width 110 height 20
paste input "23656134"
type input "1ZJ40K379123656134"
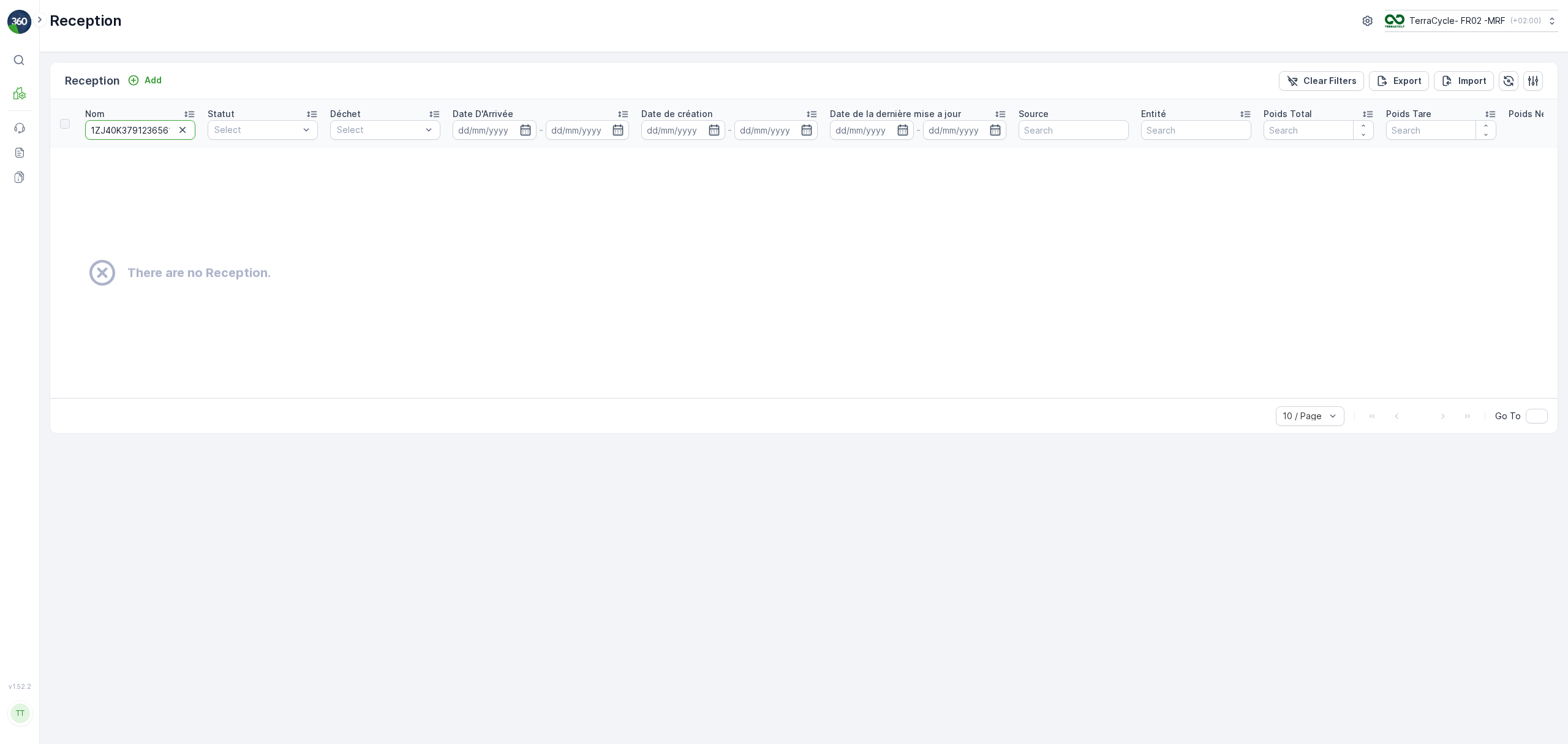
scroll to position [0, 13]
click at [138, 123] on input "1ZJ40K379123656134" at bounding box center [140, 130] width 110 height 20
paste input "7509938"
type input "1ZJ40K379127509938"
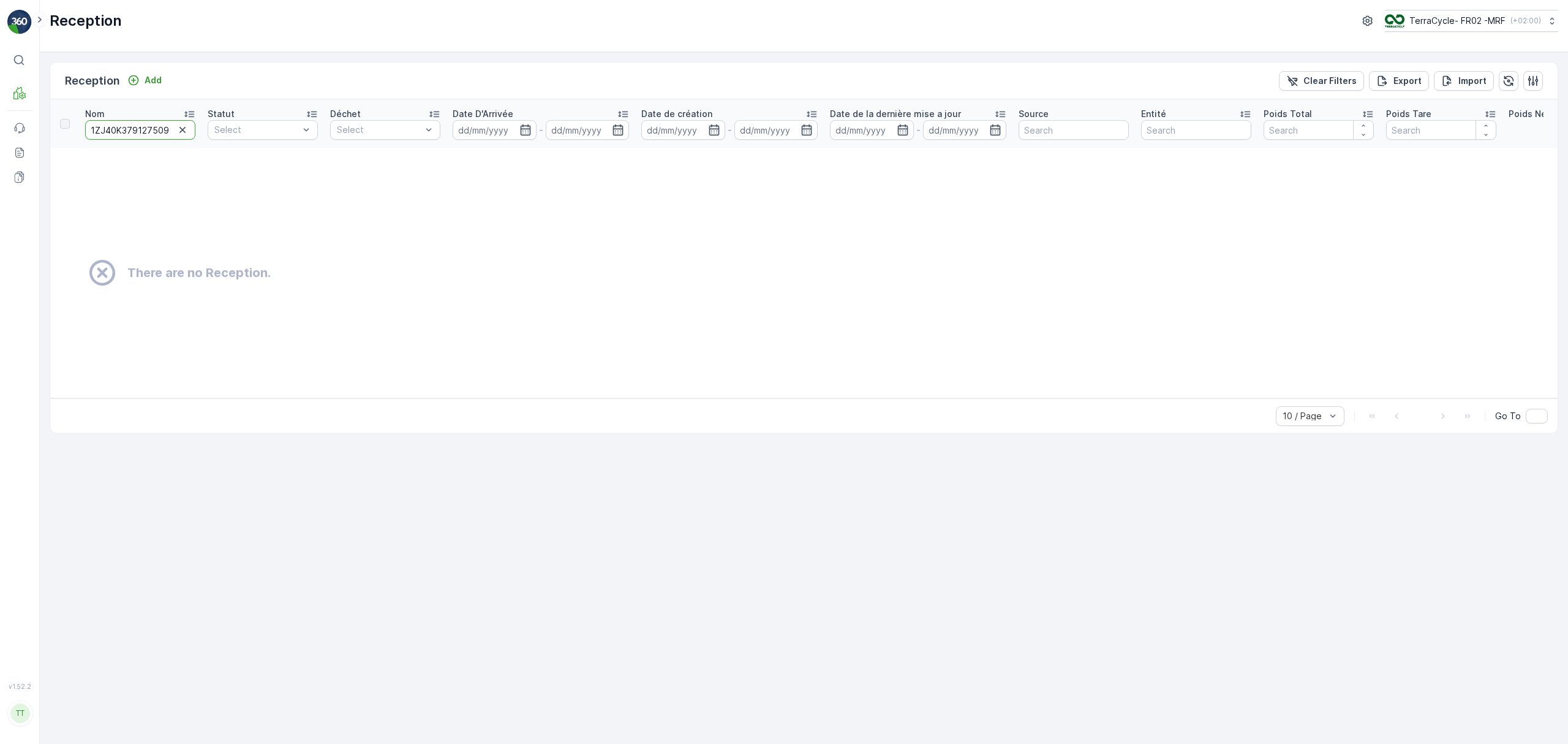
scroll to position [0, 13]
click at [21, 153] on icon at bounding box center [20, 153] width 12 height 12
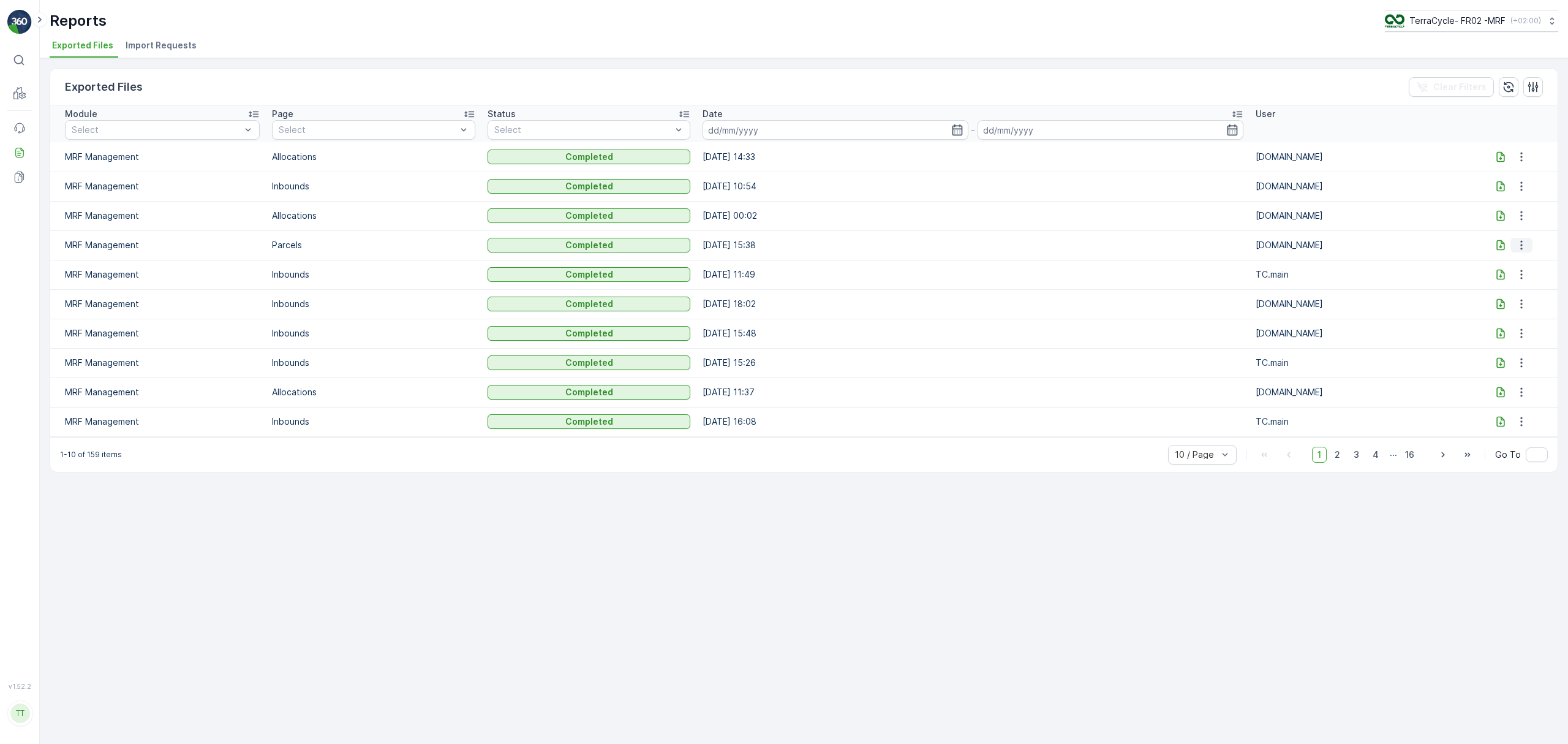
click at [1521, 241] on icon "button" at bounding box center [1521, 245] width 2 height 9
click at [157, 49] on span "Import Requests" at bounding box center [161, 45] width 71 height 12
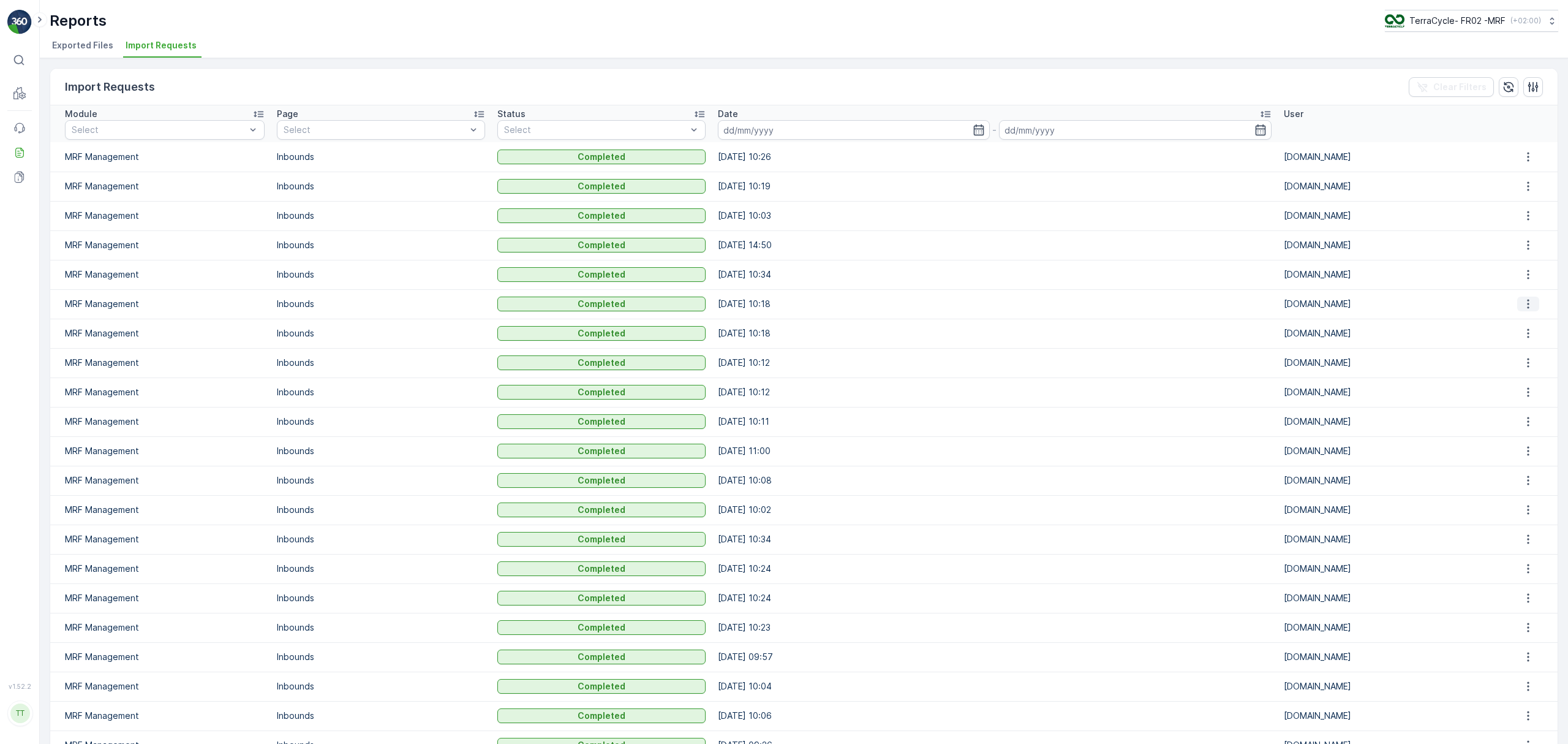
click at [1522, 304] on icon "button" at bounding box center [1528, 304] width 12 height 12
click at [1524, 327] on span "See More Details" at bounding box center [1528, 323] width 71 height 12
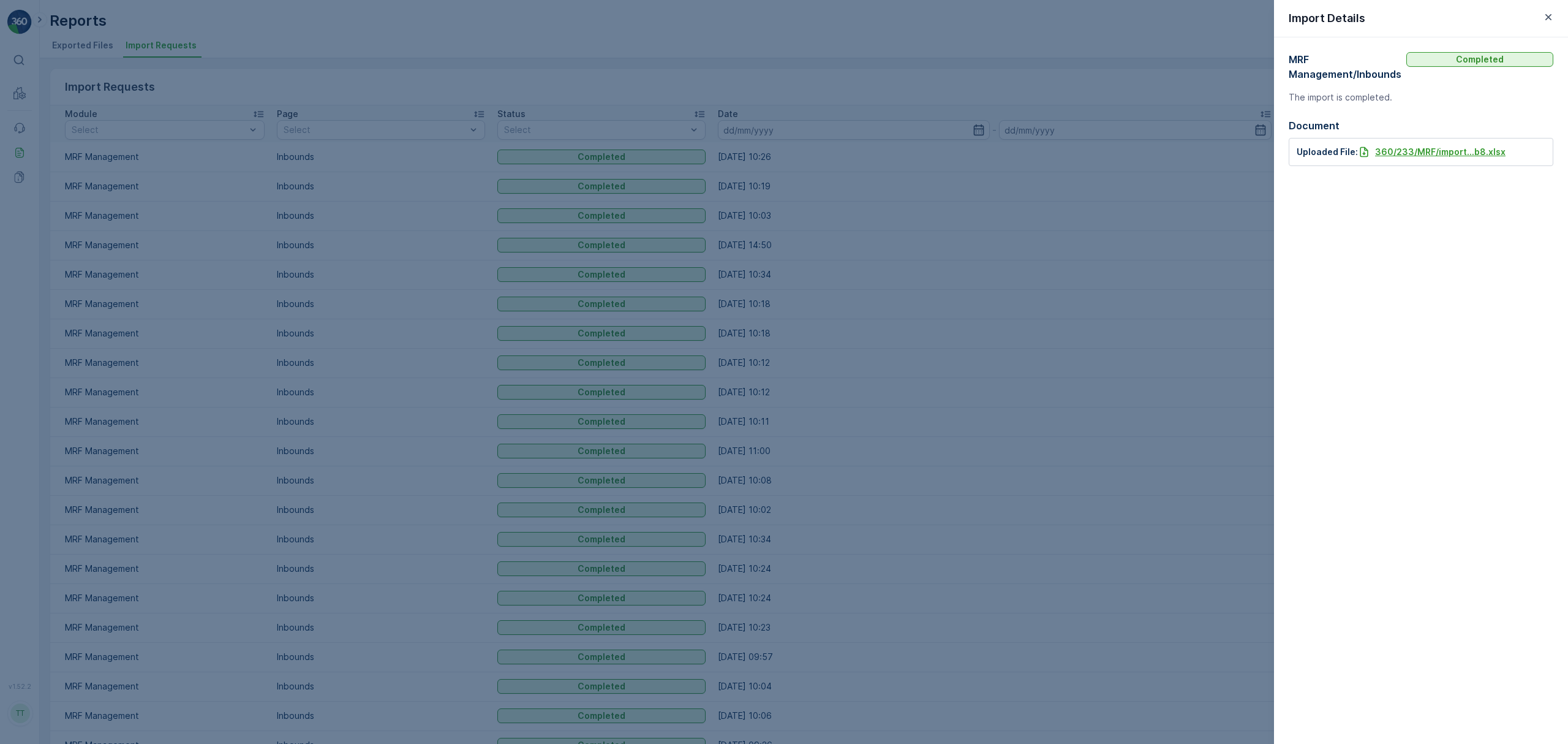
click at [1397, 148] on p "360/233/MRF/import...b8.xlsx" at bounding box center [1440, 152] width 131 height 12
drag, startPoint x: 1547, startPoint y: 16, endPoint x: 535, endPoint y: 160, distance: 1022.2
click at [1546, 16] on icon "button" at bounding box center [1549, 17] width 12 height 12
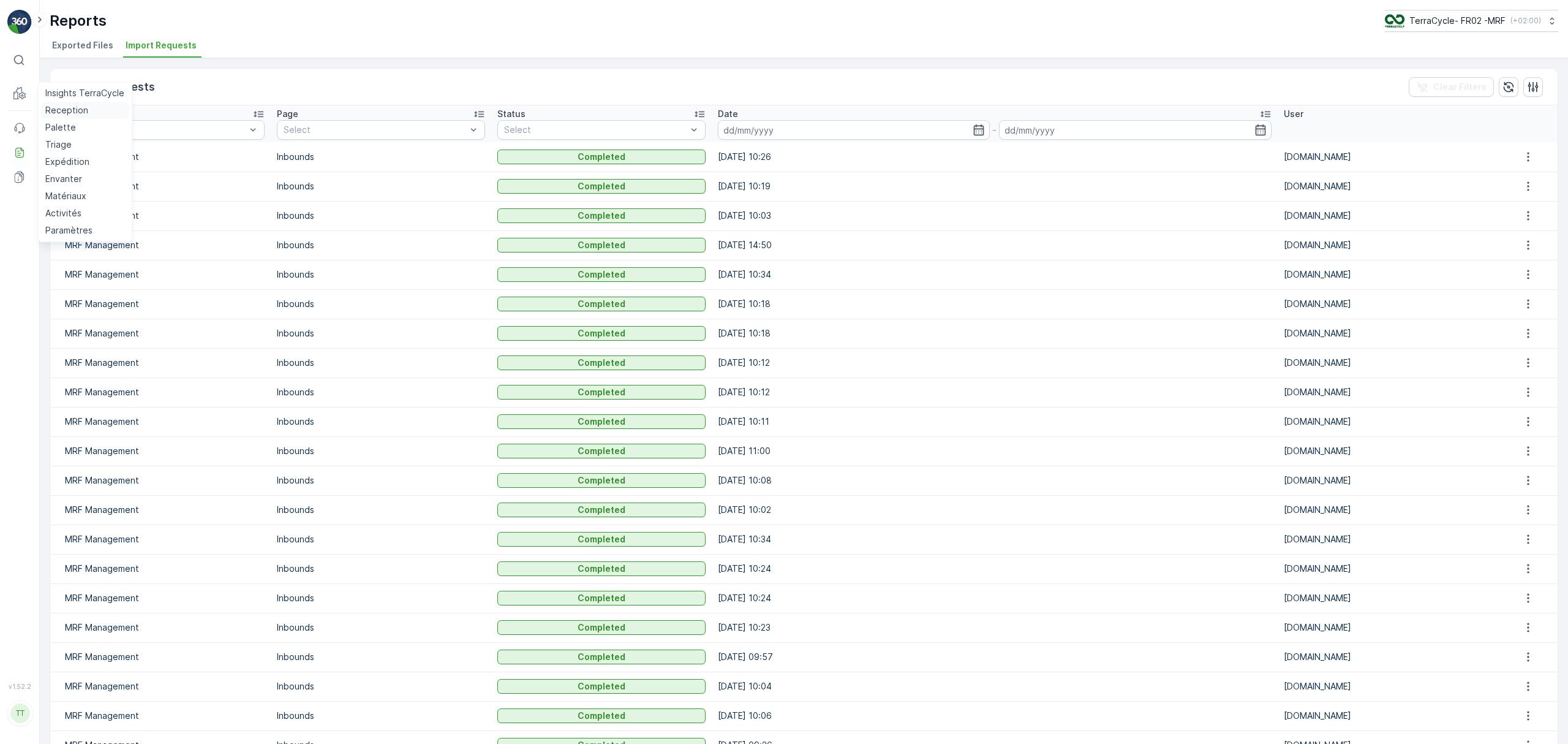
click at [54, 110] on p "Reception" at bounding box center [67, 110] width 43 height 12
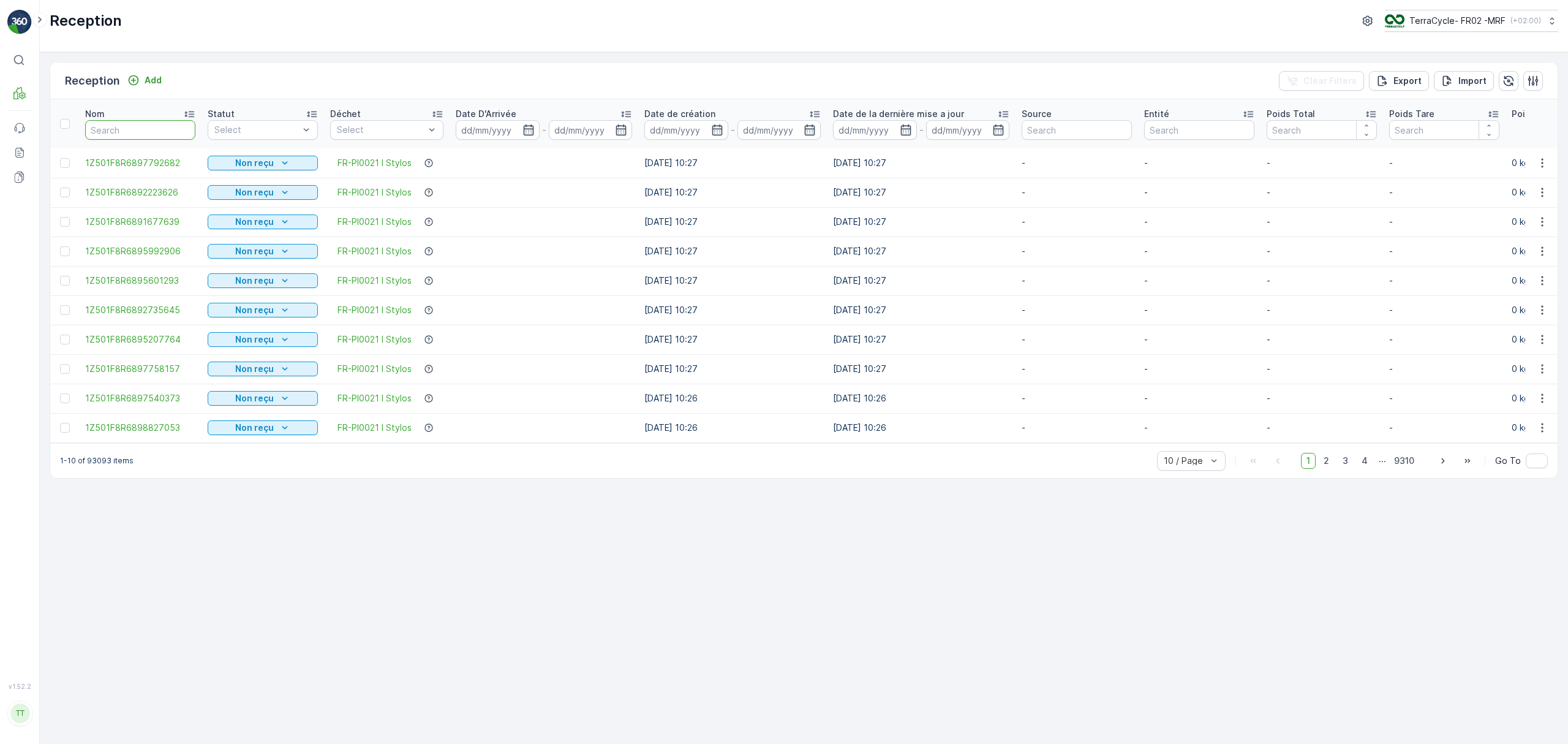
click at [179, 126] on input "text" at bounding box center [140, 130] width 110 height 20
paste input "1ZJ40K379127804896"
type input "1ZJ40K379127804896"
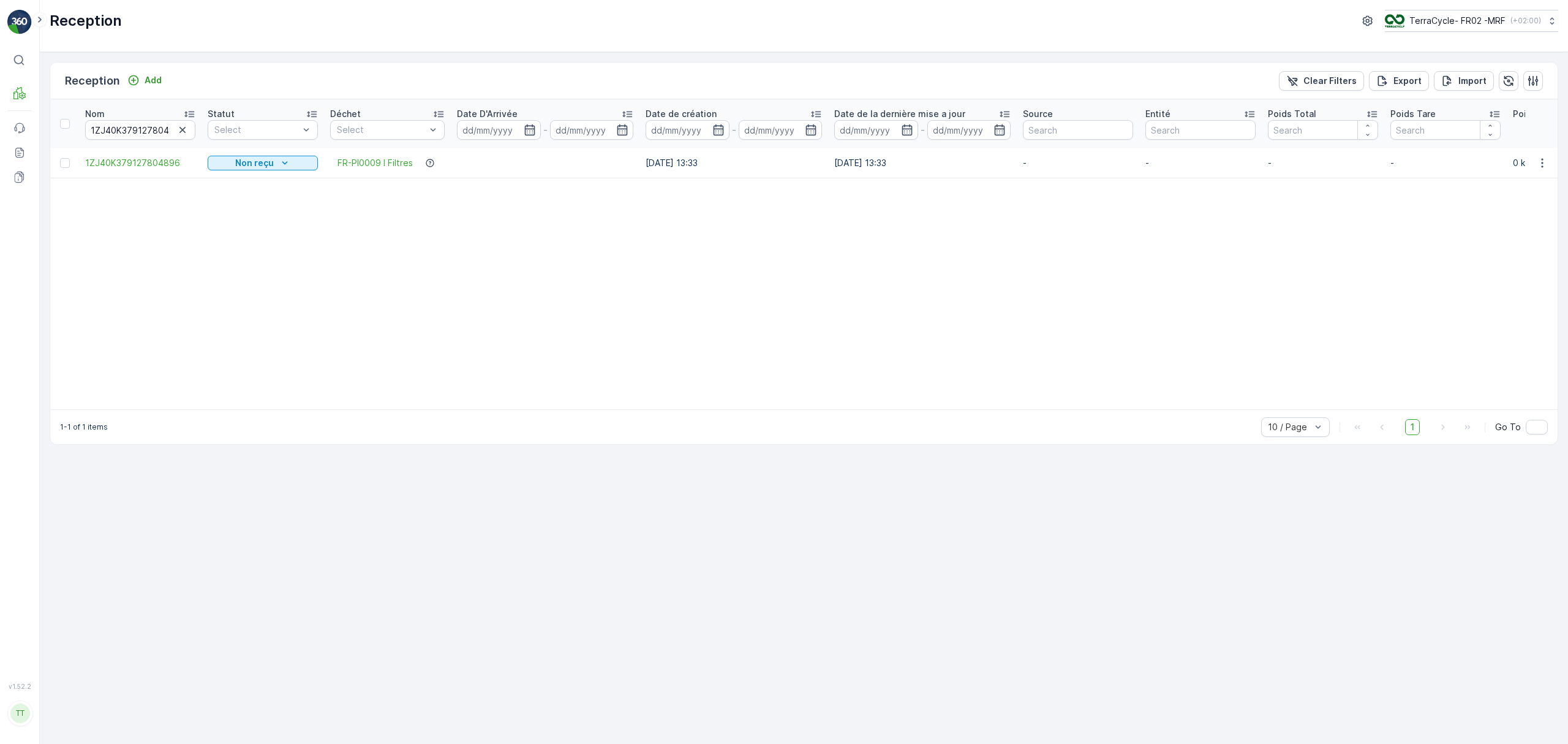
click at [142, 120] on div "Nom" at bounding box center [140, 114] width 110 height 12
click at [141, 128] on input "1ZJ40K379127804896" at bounding box center [140, 130] width 110 height 20
click at [128, 128] on input "1ZJ40K379127804896" at bounding box center [140, 130] width 110 height 20
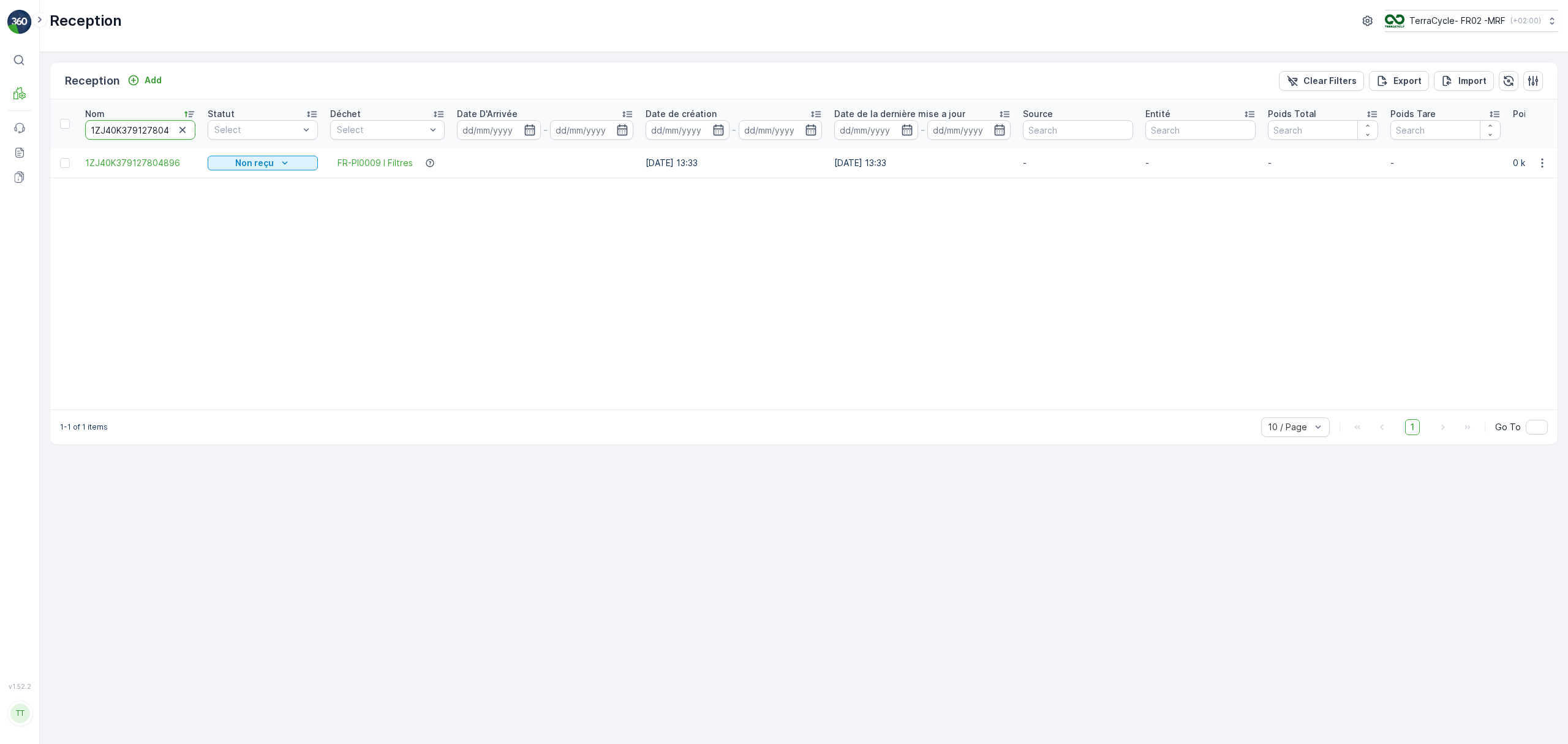
click at [128, 128] on input "1ZJ40K379127804896" at bounding box center [140, 130] width 110 height 20
paste input "37592909"
type input "1ZJ40K379137592909"
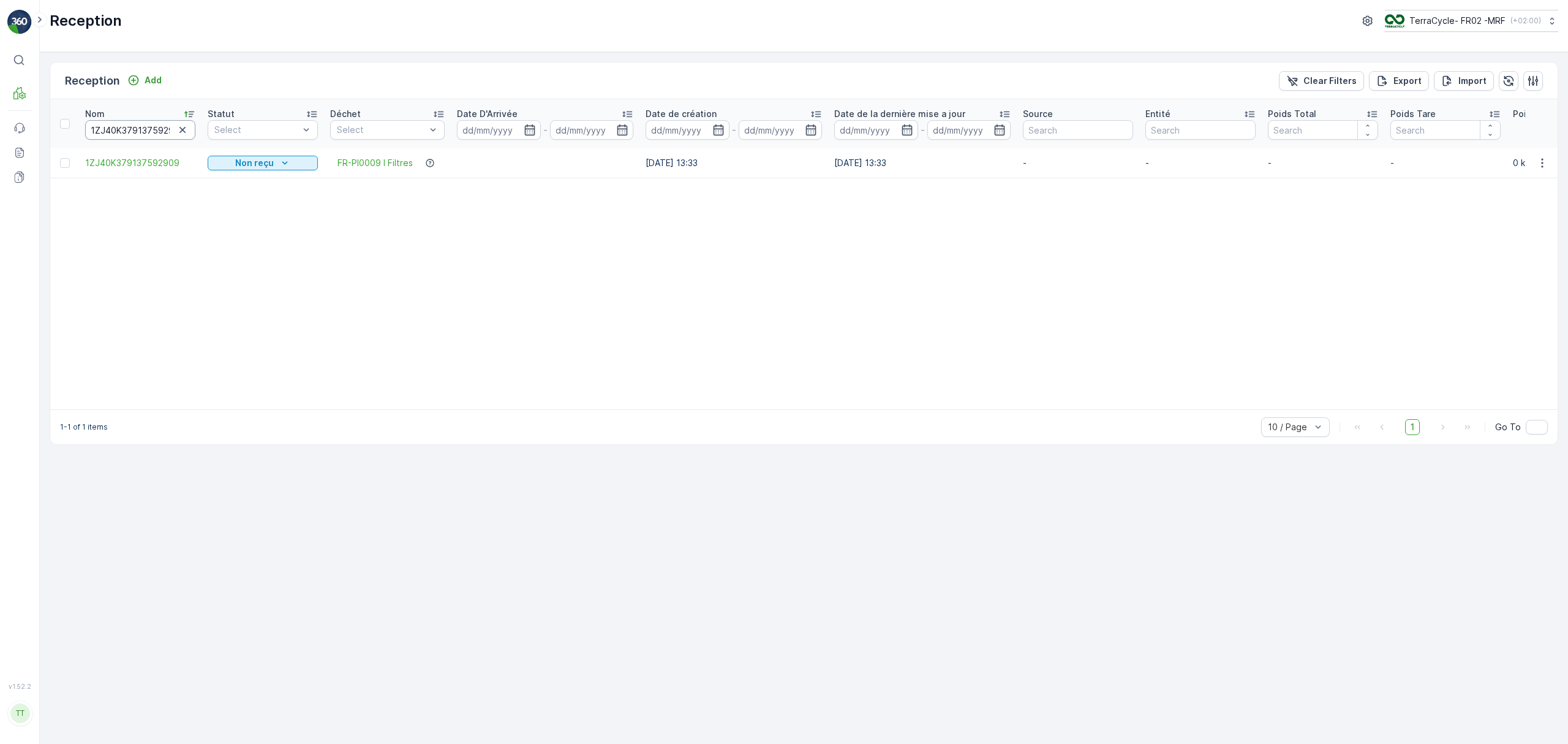
click at [120, 131] on input "1ZJ40K379137592909" at bounding box center [140, 130] width 110 height 20
paste input "17220633"
type input "1ZJ40K379117220633"
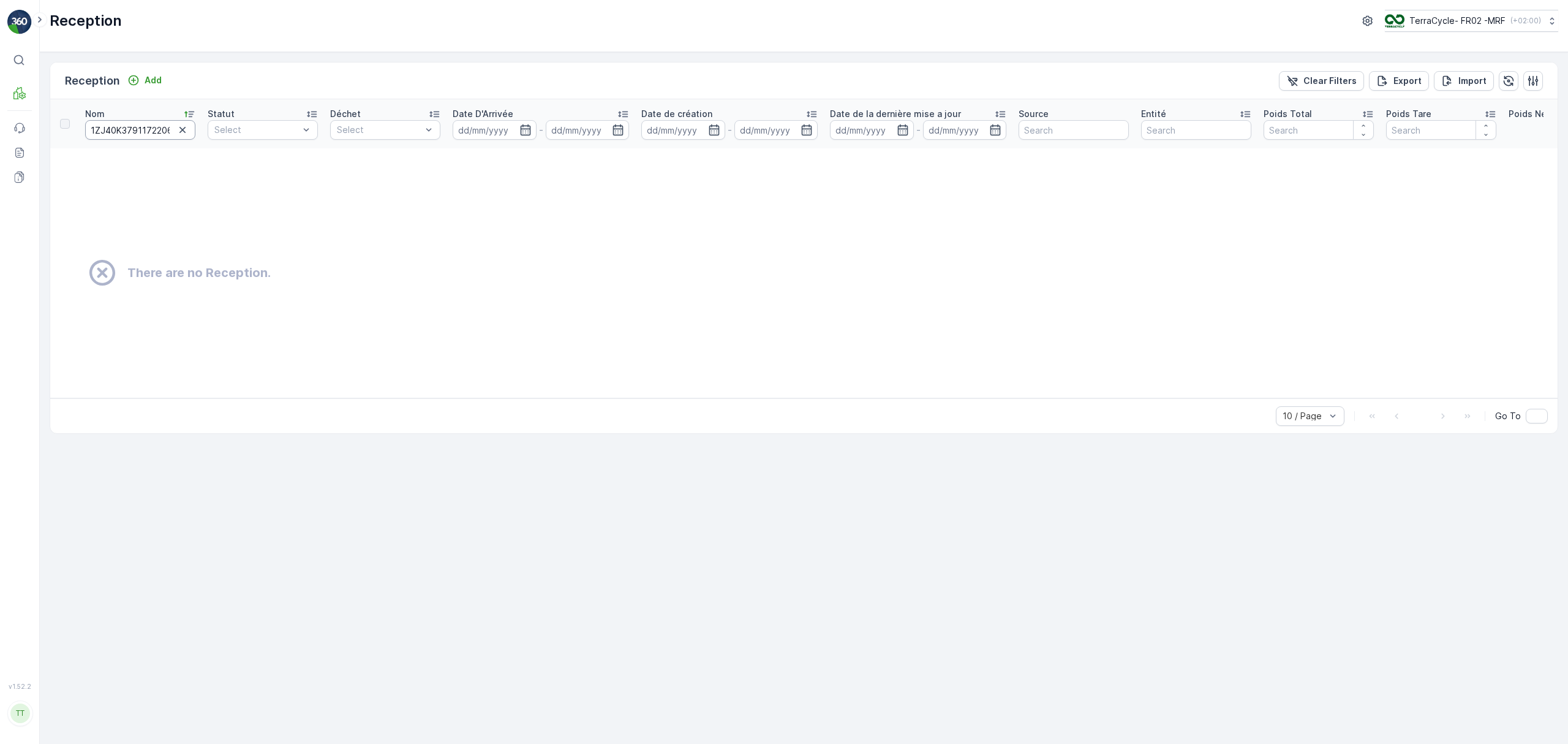
click at [131, 125] on input "1ZJ40K379117220633" at bounding box center [140, 130] width 110 height 20
paste input "3299825"
paste input "1ZJ40K379113299825"
type input "1ZJ40K3791132998251ZJ40K379113299825"
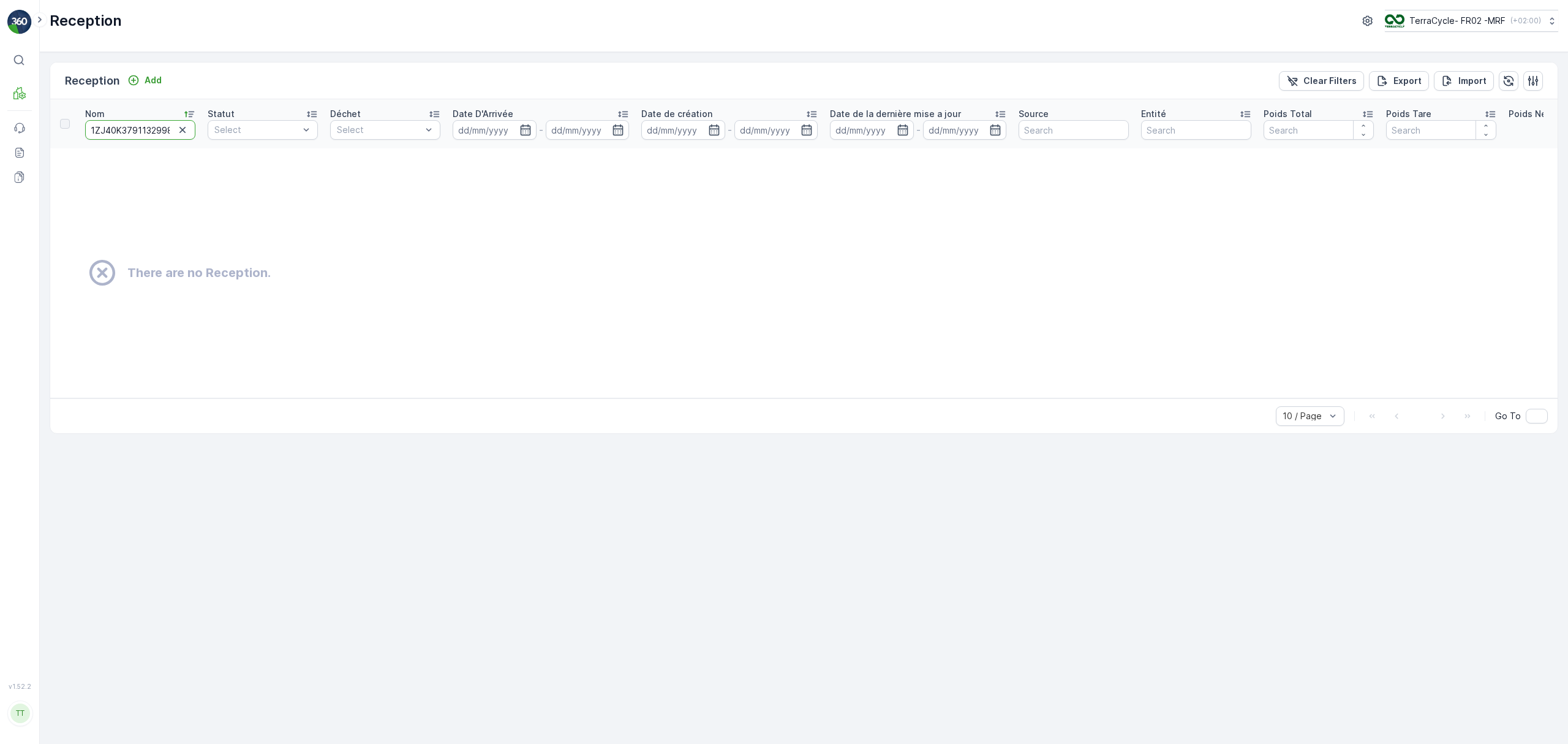
scroll to position [0, 103]
click at [128, 128] on input "1ZJ40K3791132998251ZJ40K379113299825" at bounding box center [140, 130] width 110 height 20
paste input "32883738"
type input "1ZJ40K379132883738"
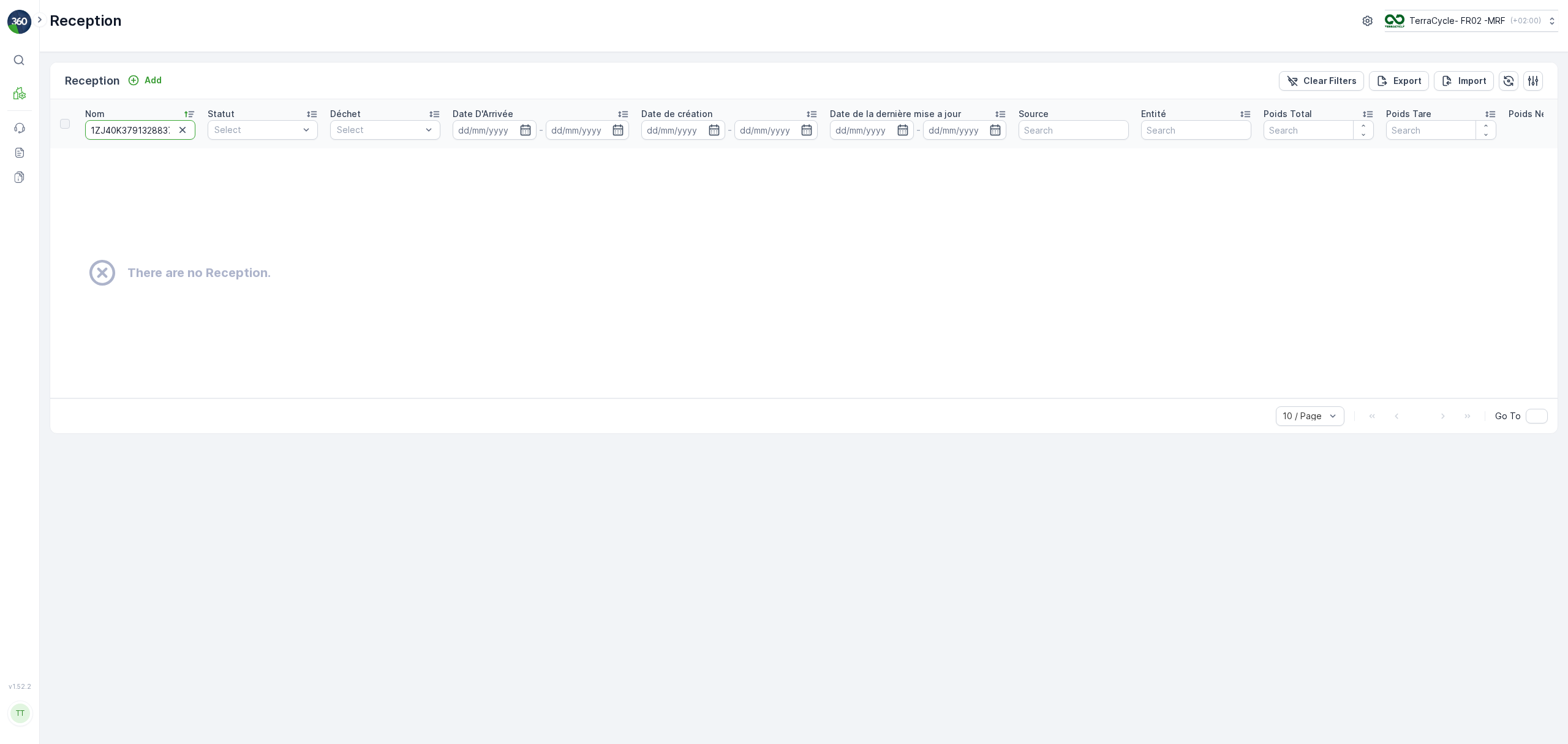
scroll to position [0, 13]
click at [1456, 82] on div "Import" at bounding box center [1463, 81] width 45 height 12
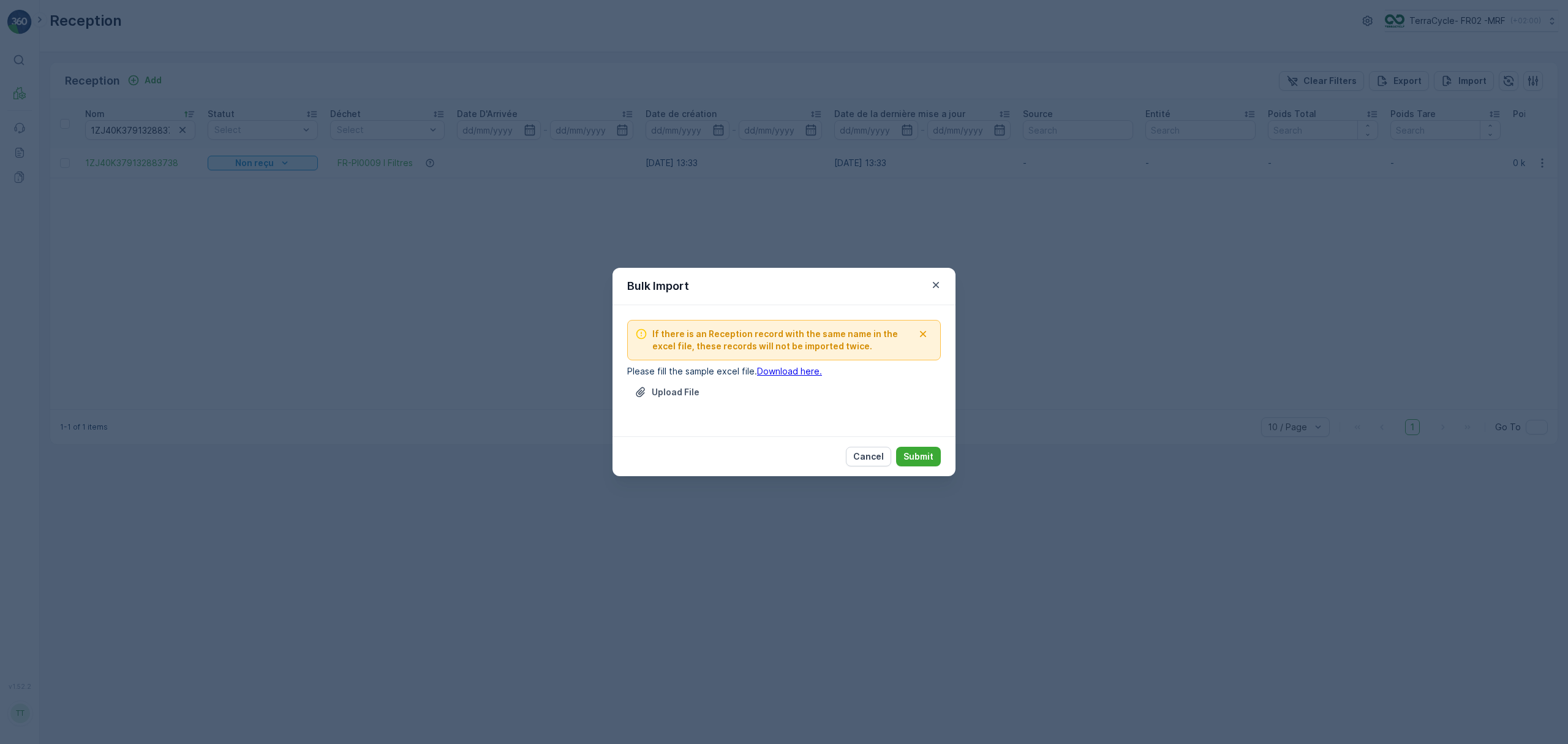
click at [783, 373] on link "Download here." at bounding box center [790, 371] width 65 height 11
click at [664, 390] on p "Upload File" at bounding box center [675, 392] width 48 height 12
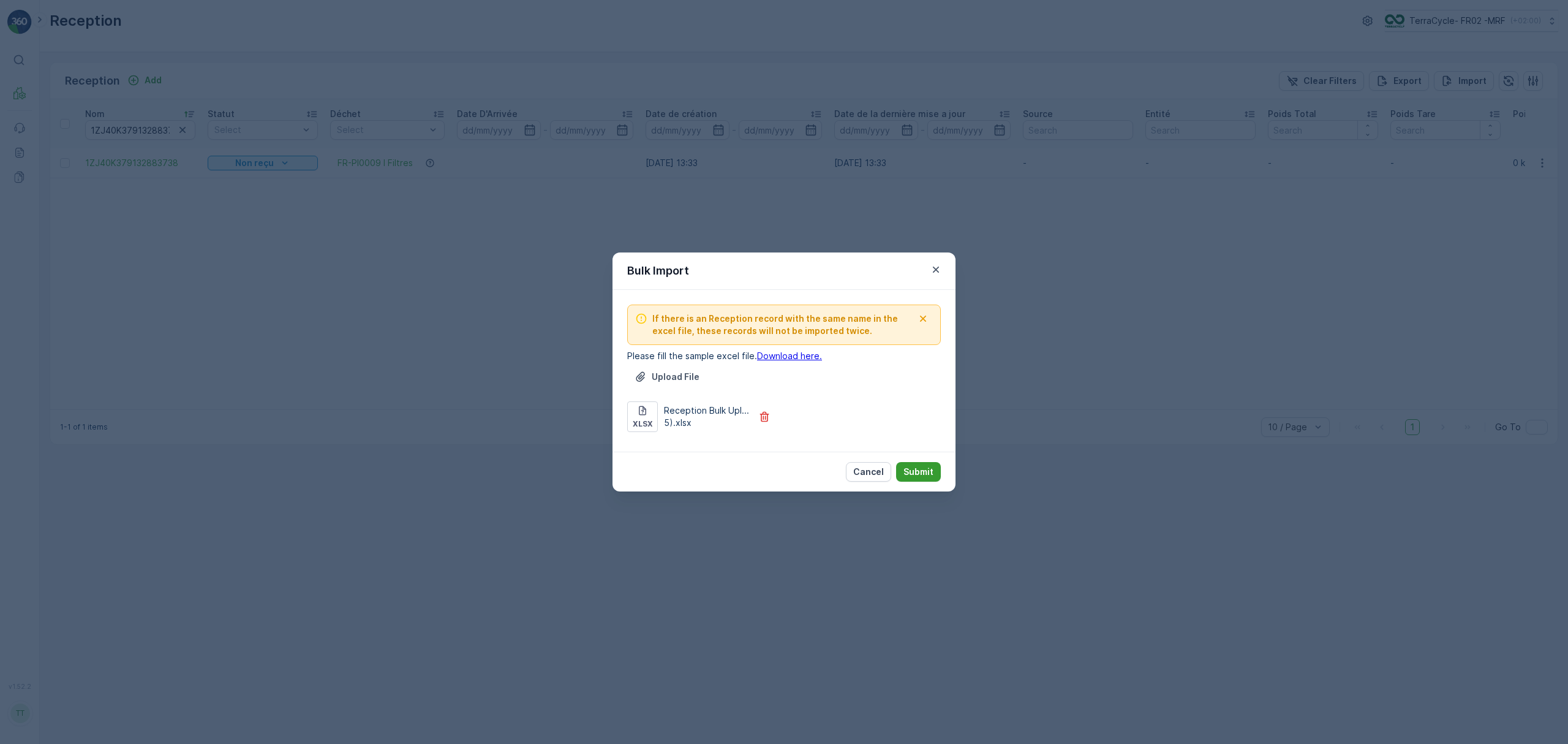
click at [926, 476] on p "Submit" at bounding box center [918, 472] width 30 height 12
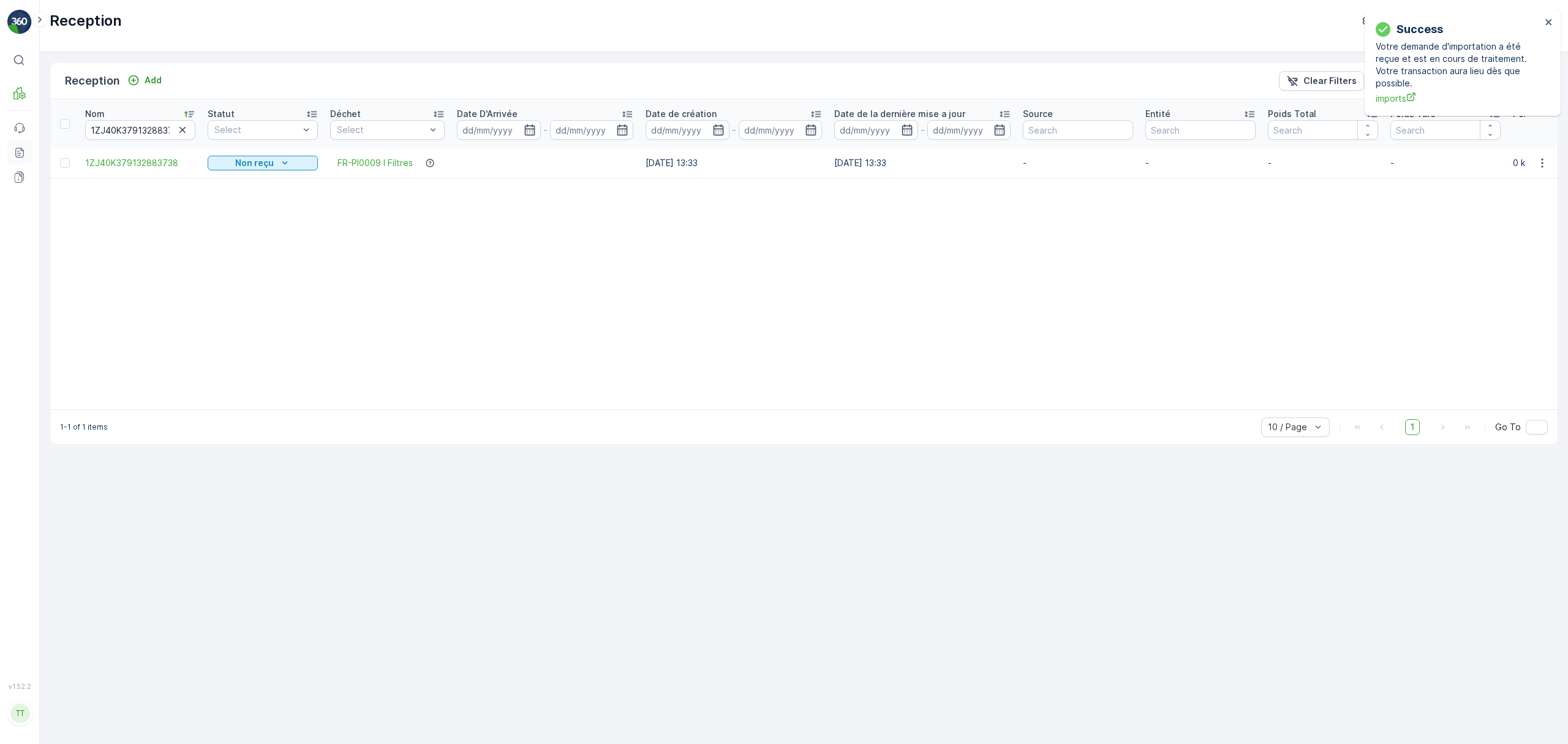
click at [29, 150] on link "Reports" at bounding box center [19, 152] width 24 height 24
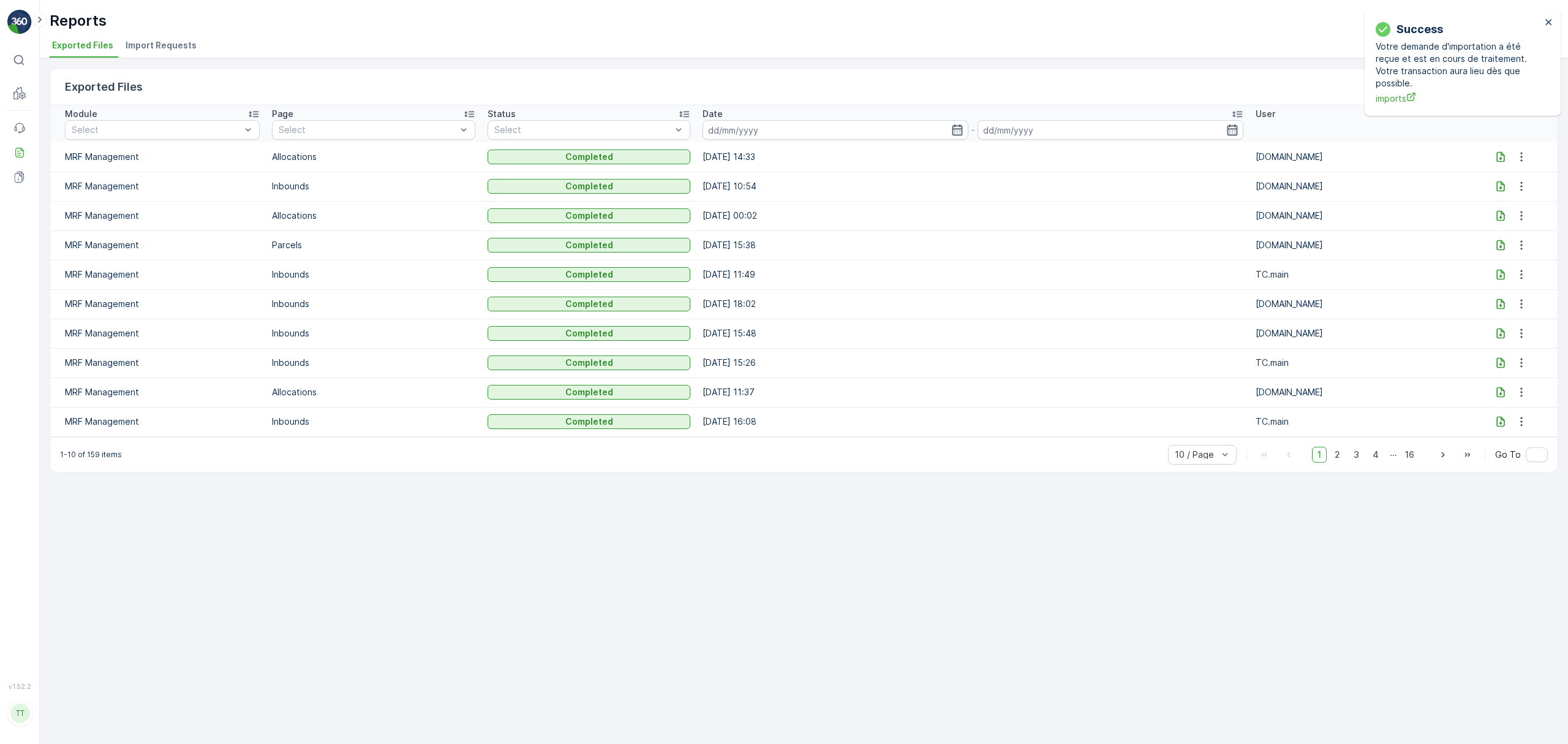
click at [160, 43] on span "Import Requests" at bounding box center [161, 45] width 71 height 12
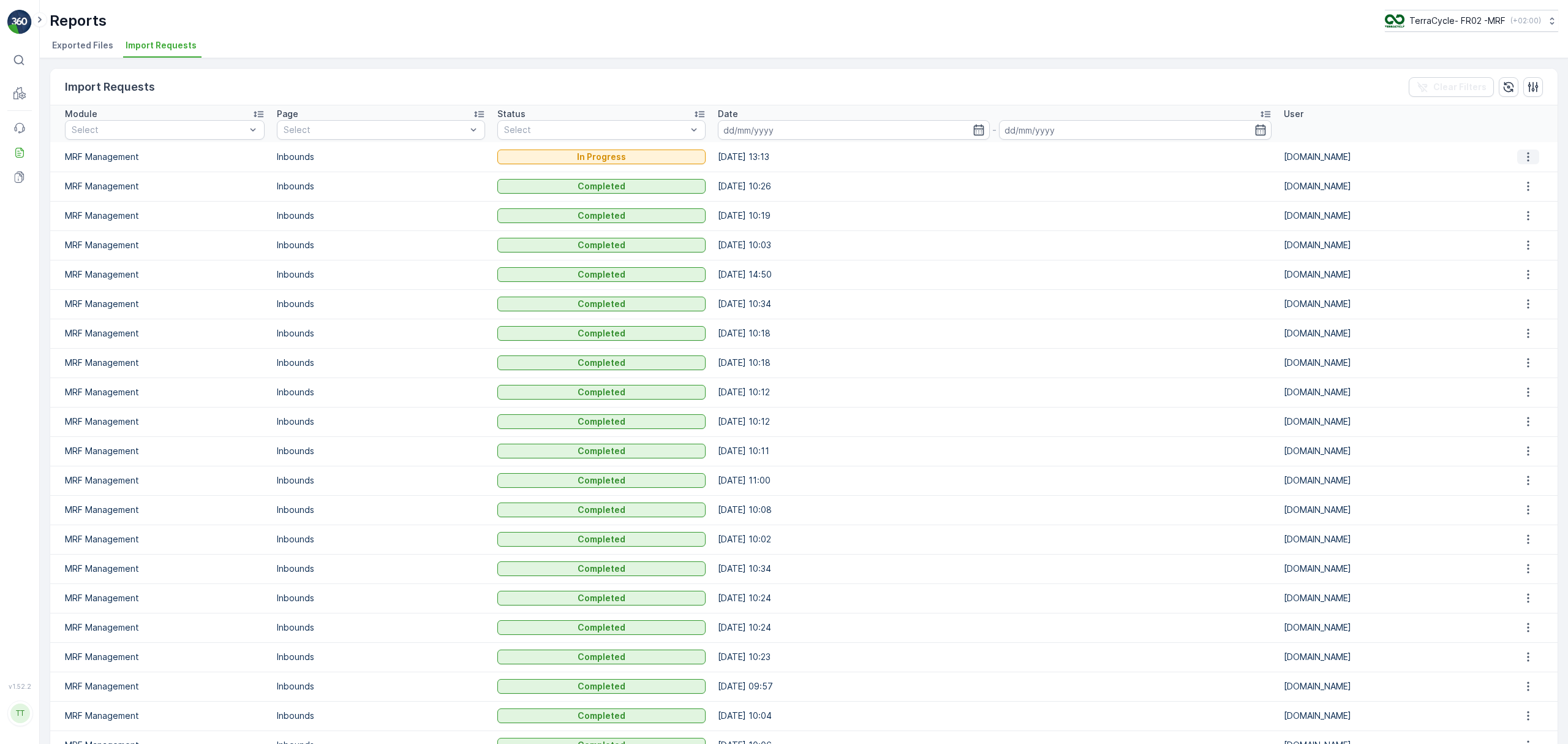
click at [1535, 158] on button "button" at bounding box center [1528, 157] width 22 height 15
click at [1528, 171] on span "See More Details" at bounding box center [1528, 176] width 71 height 12
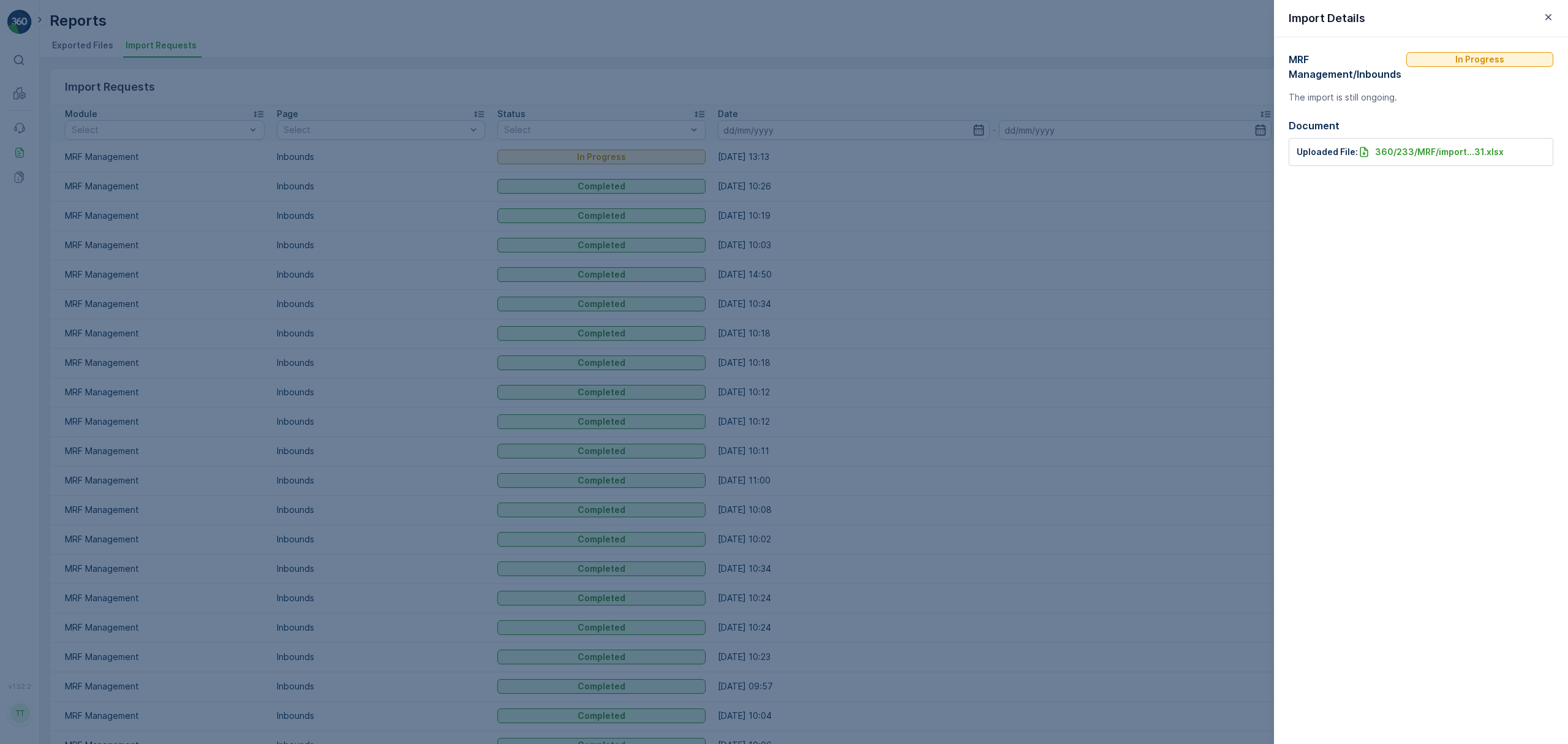
click at [1164, 258] on div at bounding box center [784, 372] width 1568 height 744
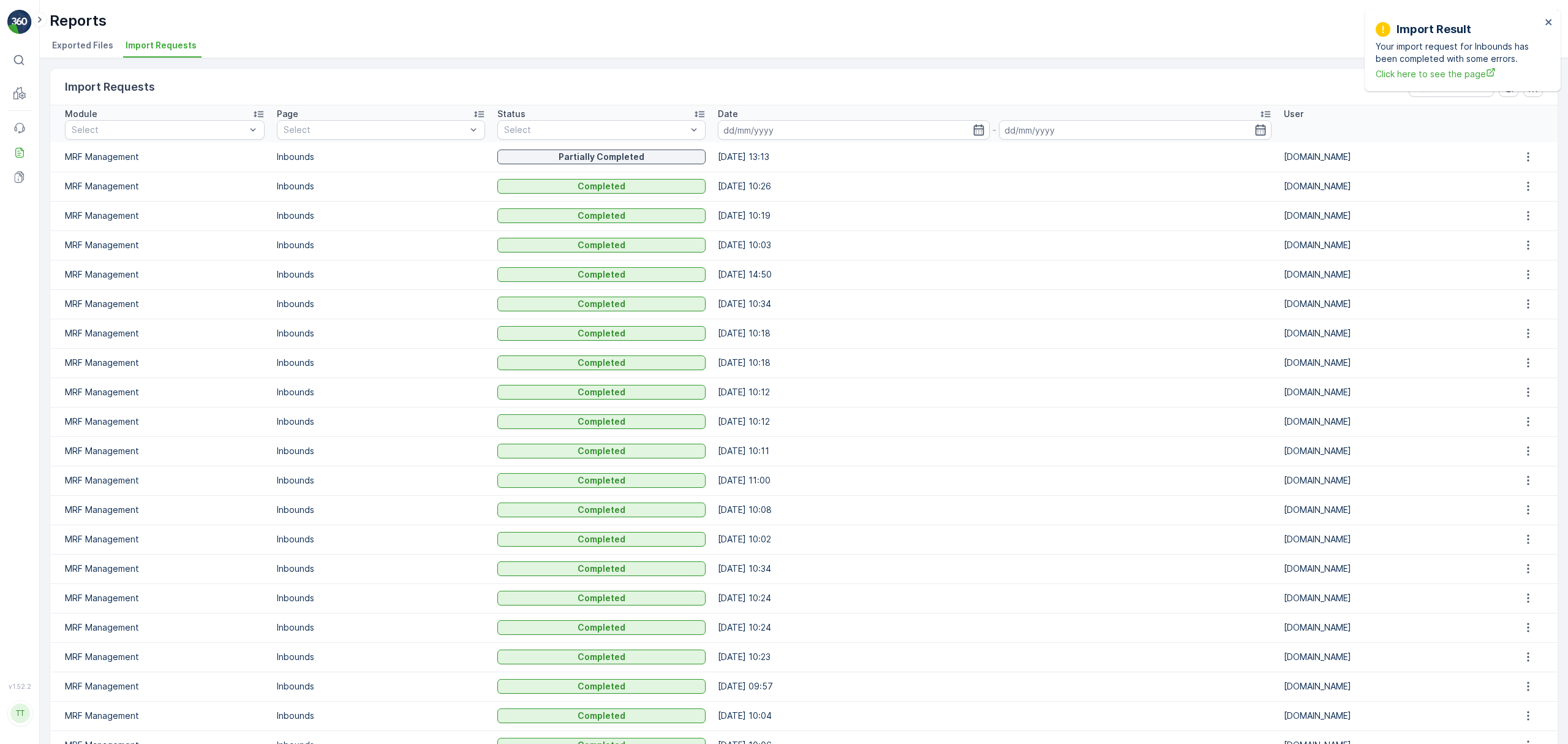
click at [1524, 147] on td at bounding box center [1528, 156] width 59 height 29
click at [1526, 158] on icon "button" at bounding box center [1528, 157] width 12 height 12
click at [1529, 175] on span "See More Details" at bounding box center [1528, 176] width 71 height 12
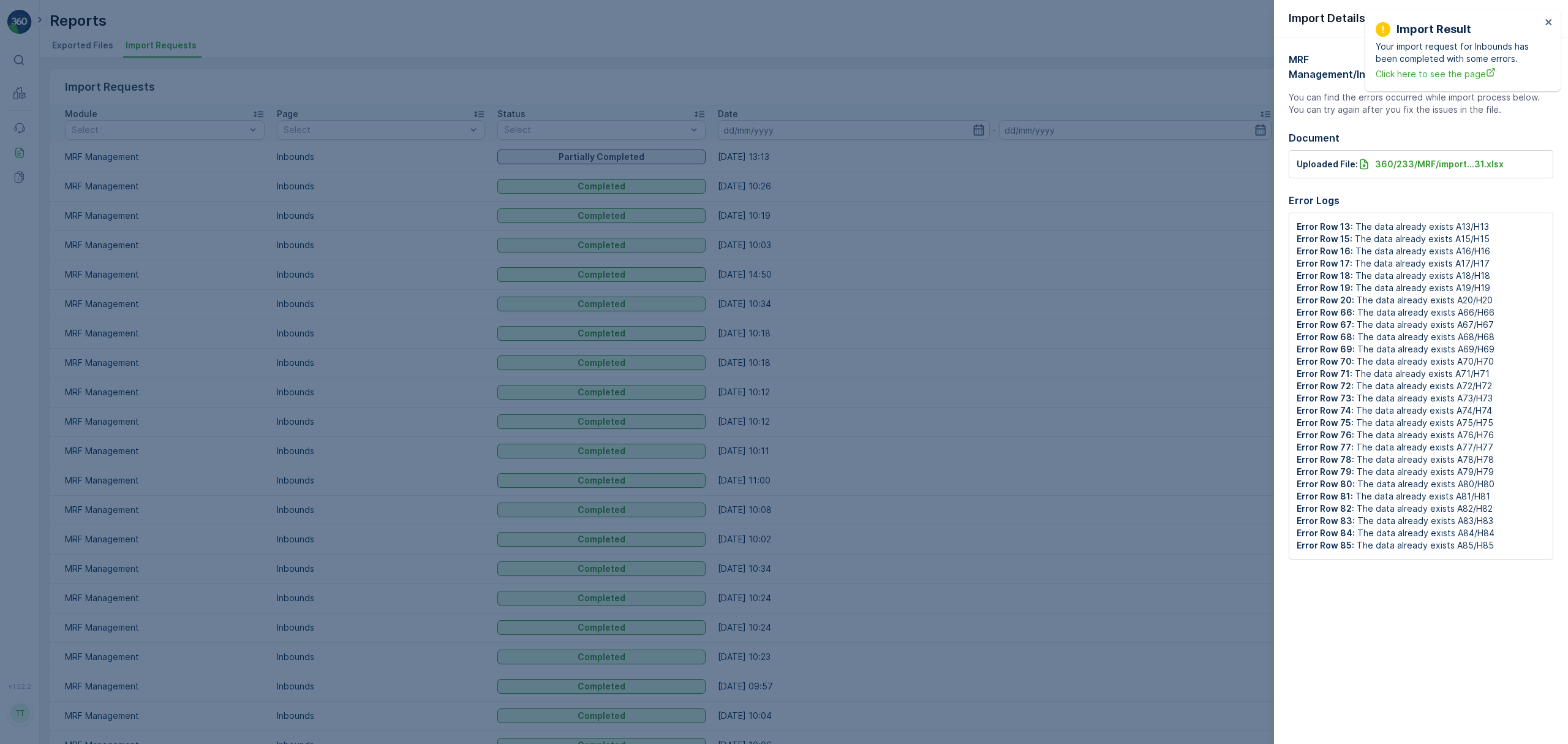
drag, startPoint x: 164, startPoint y: 219, endPoint x: 50, endPoint y: 109, distance: 158.4
click at [164, 219] on div at bounding box center [784, 372] width 1568 height 744
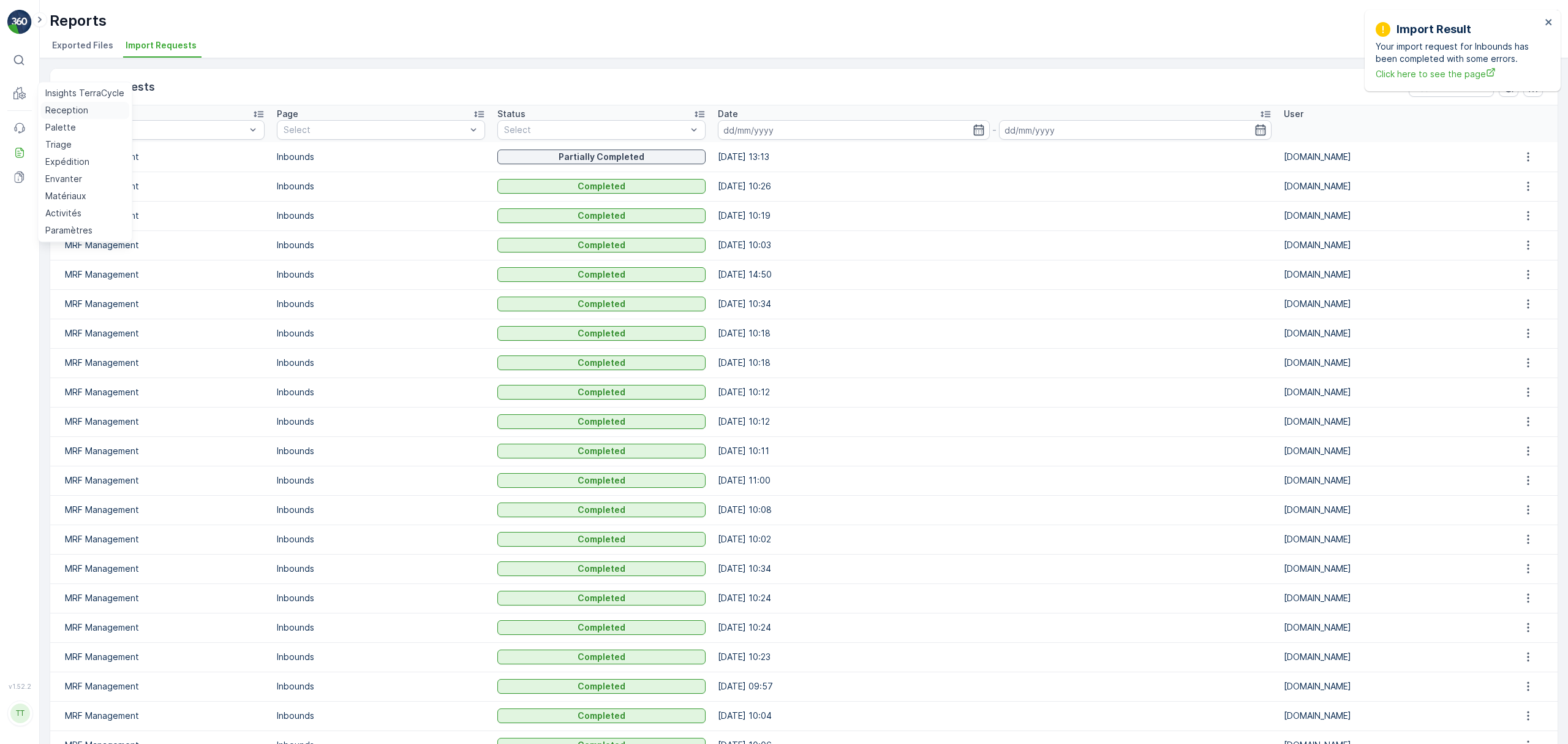
click at [59, 104] on p "Reception" at bounding box center [67, 110] width 43 height 12
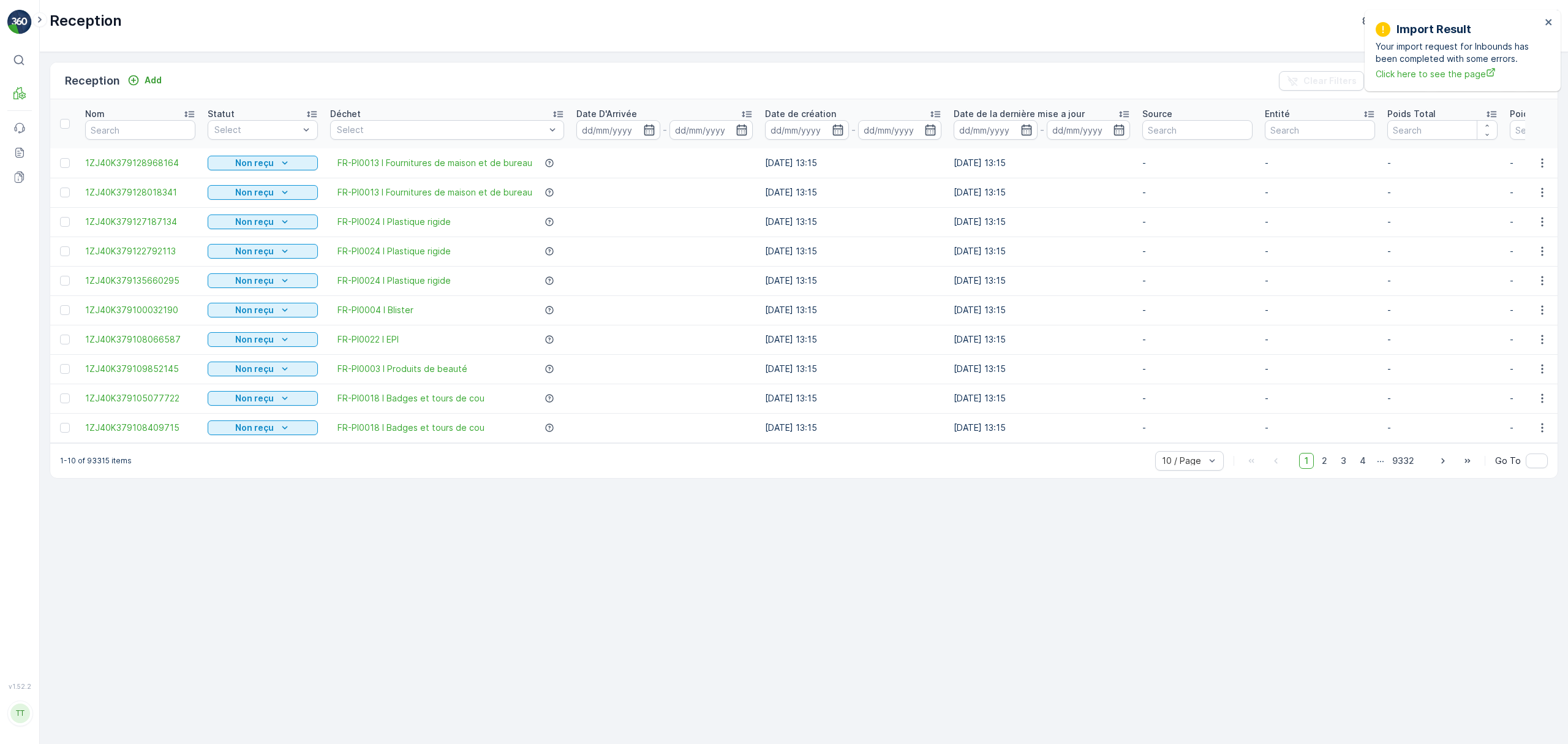
click at [114, 120] on div "Nom" at bounding box center [140, 114] width 110 height 12
click at [116, 128] on input "text" at bounding box center [140, 130] width 110 height 20
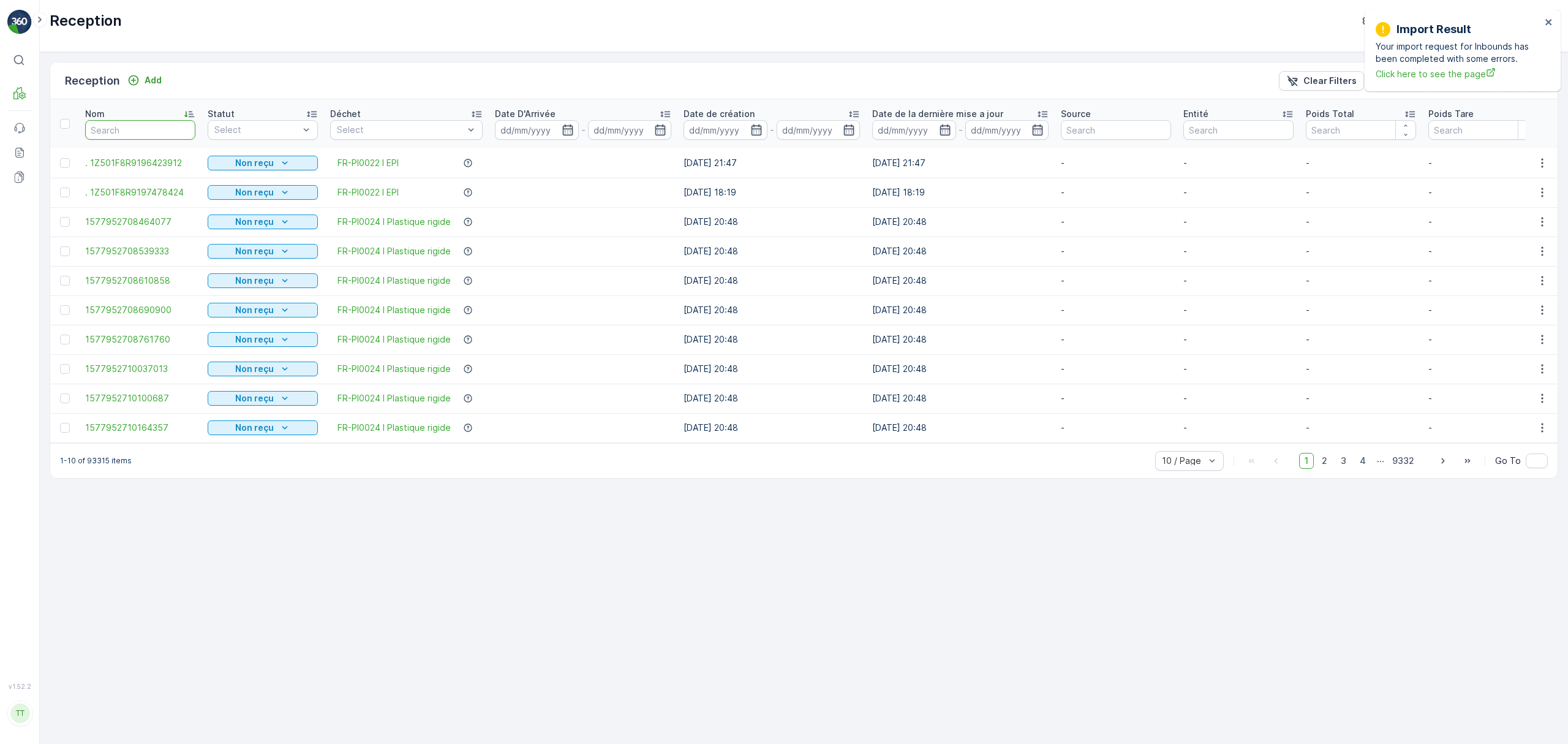
click at [131, 121] on input "text" at bounding box center [140, 130] width 110 height 20
paste input "1ZJ40K379129348760"
type input "1ZJ40K379129348760"
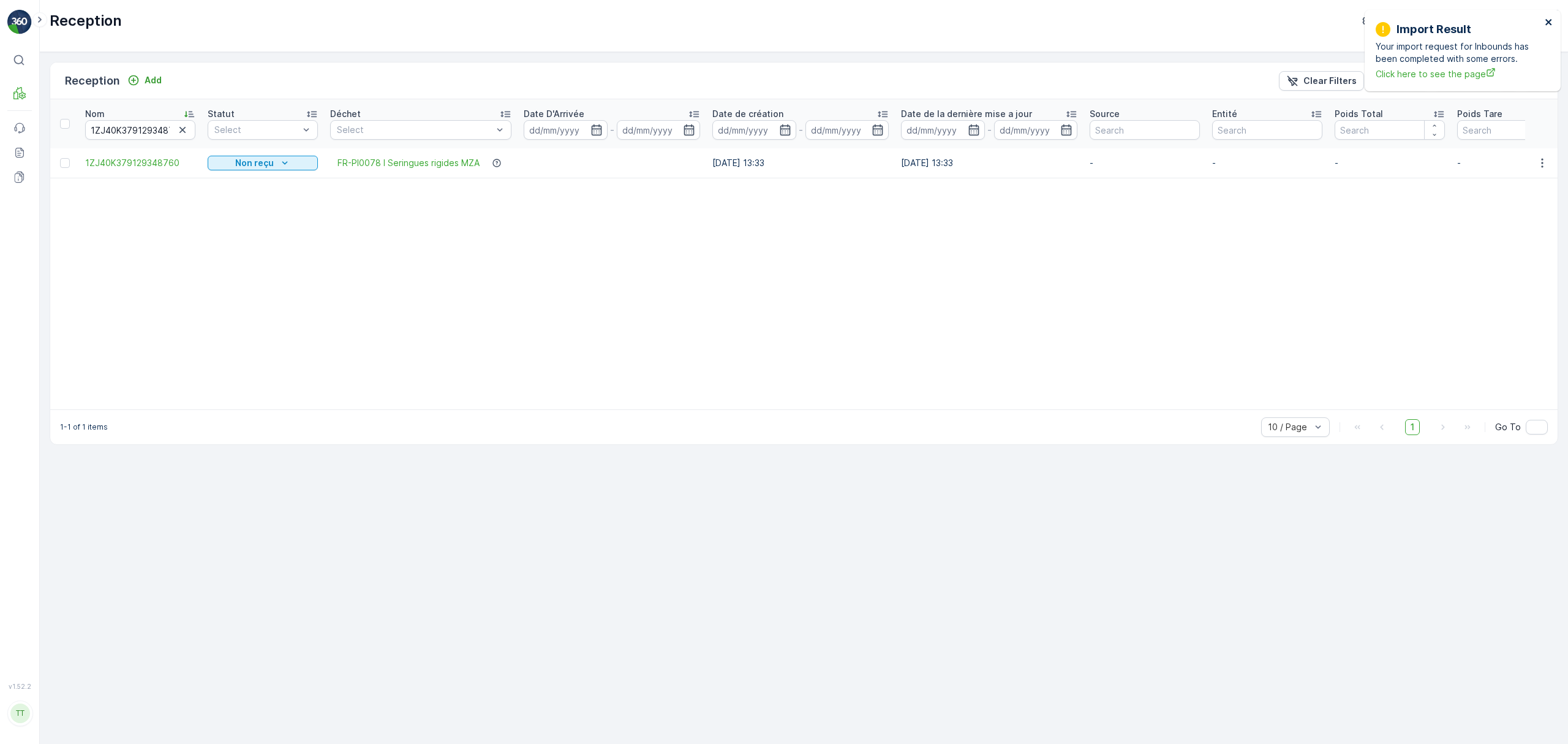
click at [1549, 22] on icon "close" at bounding box center [1549, 22] width 6 height 6
